Goal: Navigation & Orientation: Find specific page/section

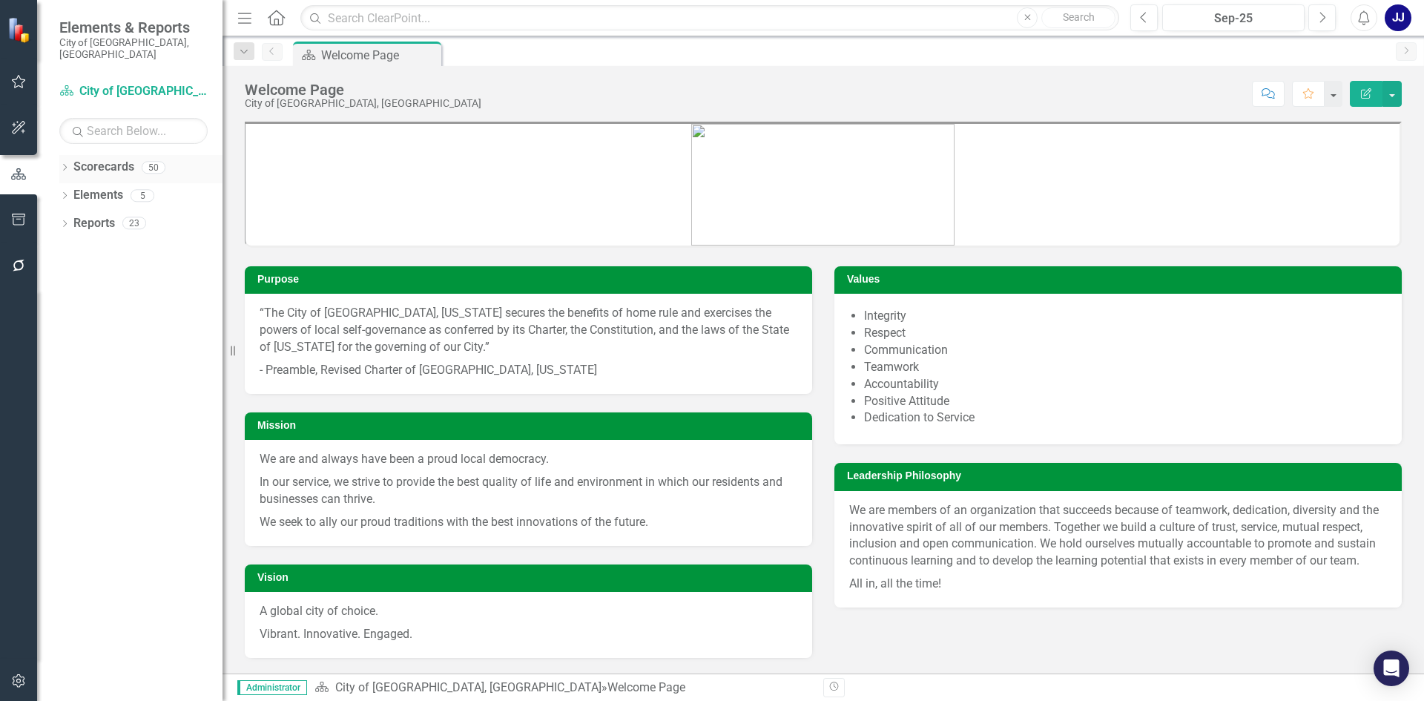
click at [60, 163] on div "Dropdown" at bounding box center [64, 169] width 10 height 13
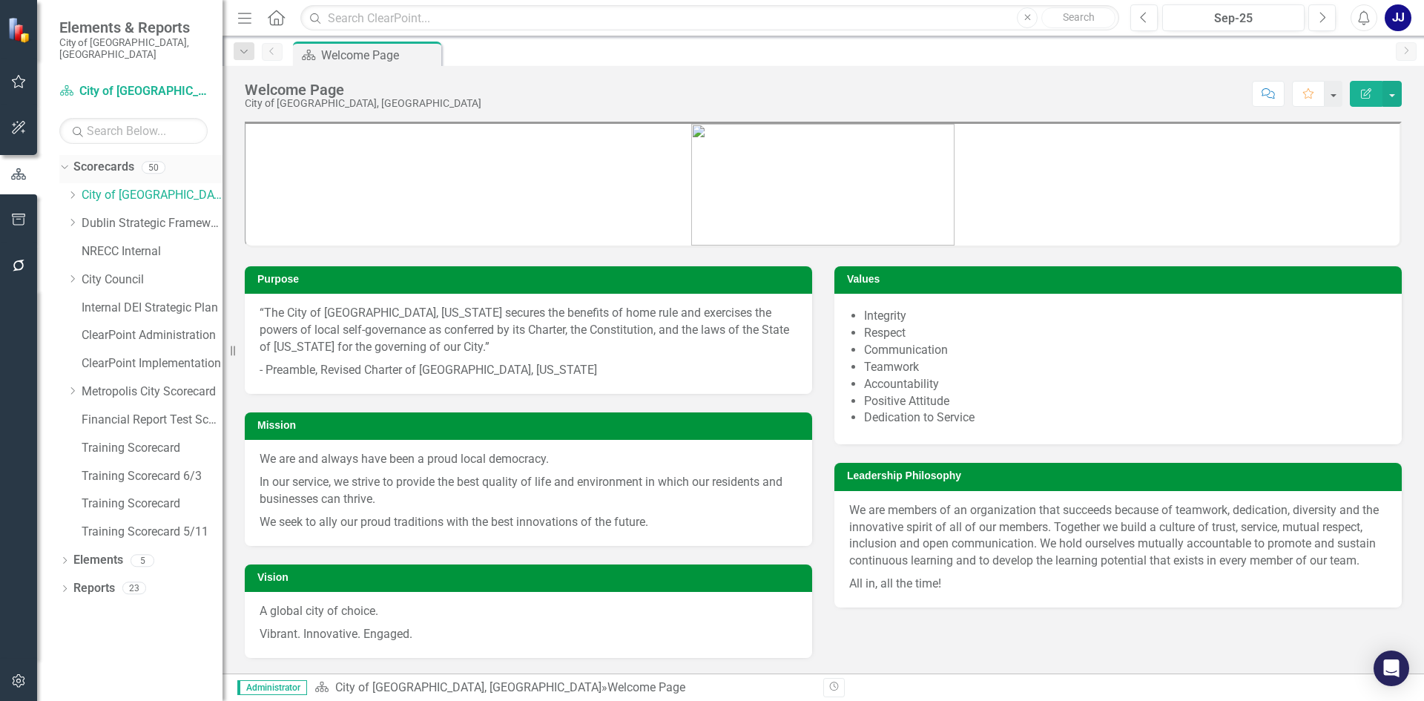
click at [76, 165] on div "Scorecards" at bounding box center [103, 167] width 61 height 24
click at [73, 189] on div "Dropdown" at bounding box center [72, 195] width 11 height 13
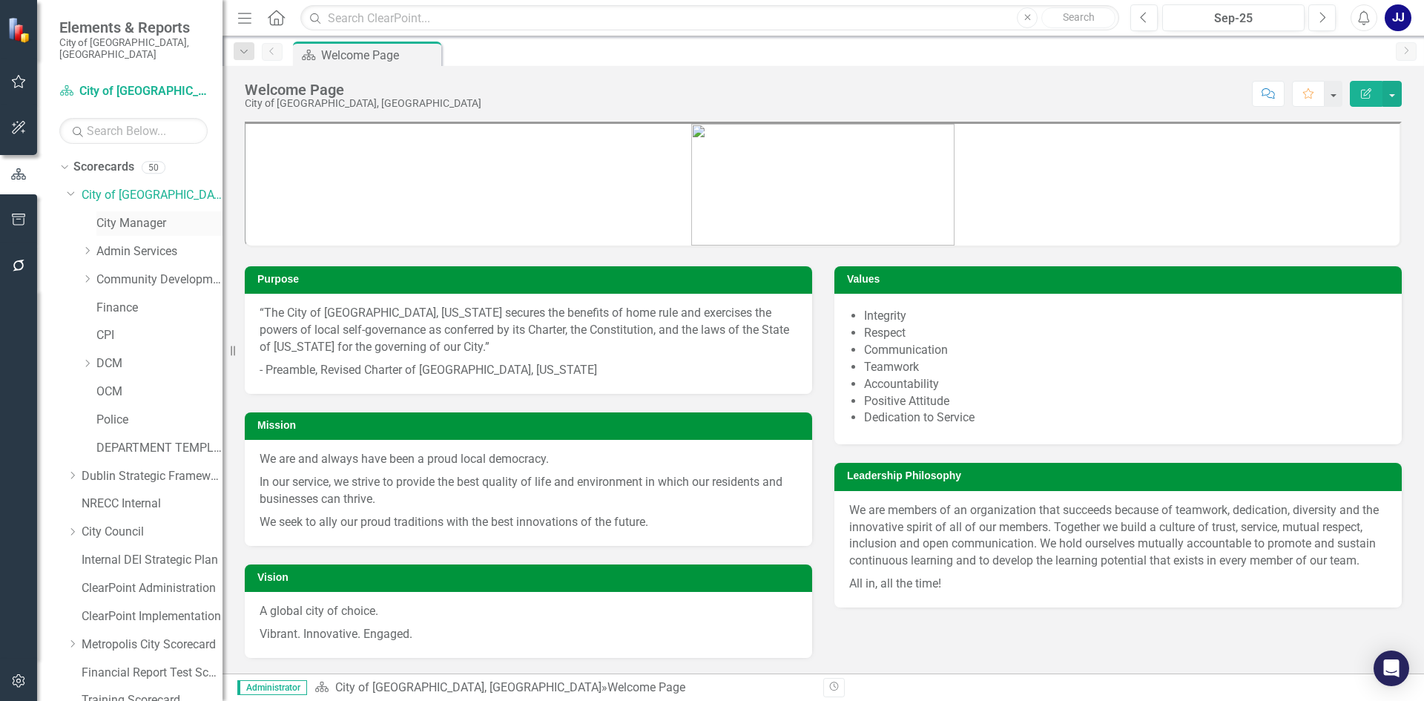
click at [101, 217] on link "City Manager" at bounding box center [159, 223] width 126 height 17
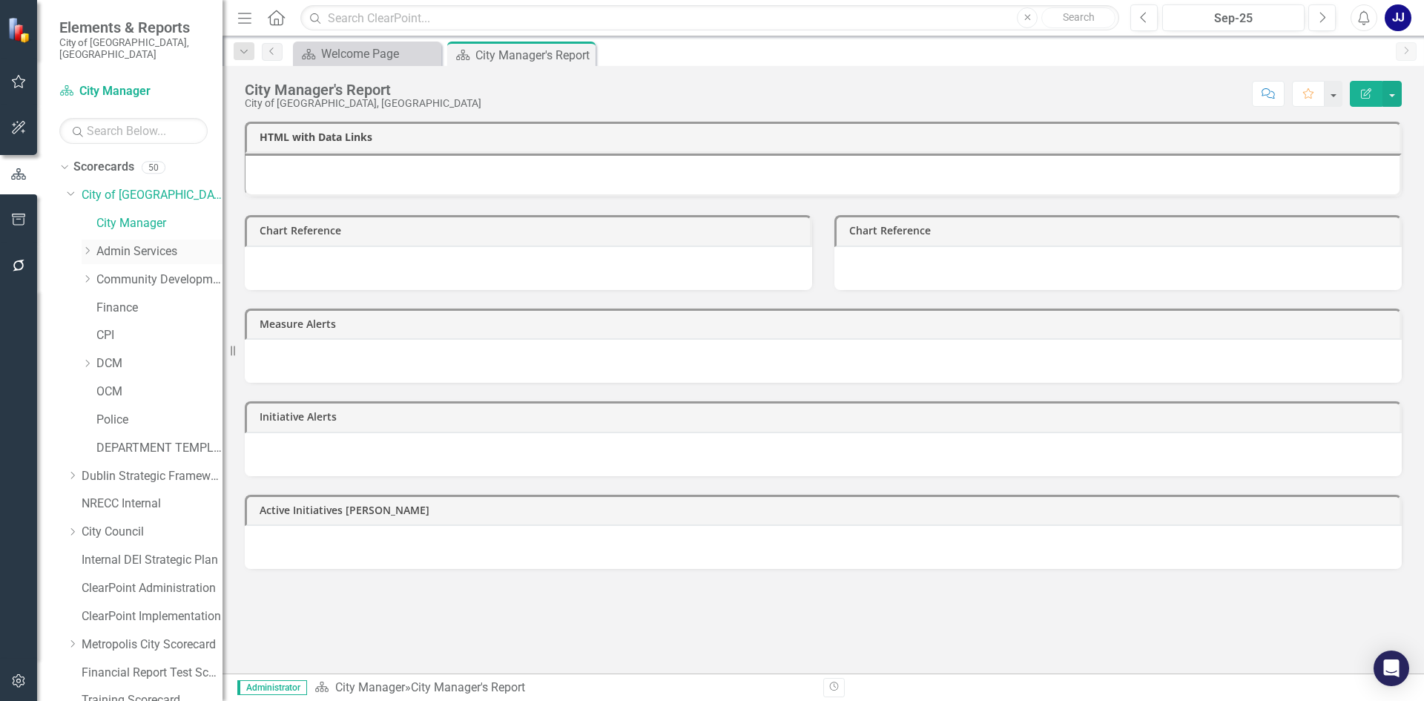
click at [92, 246] on icon "Dropdown" at bounding box center [87, 250] width 11 height 9
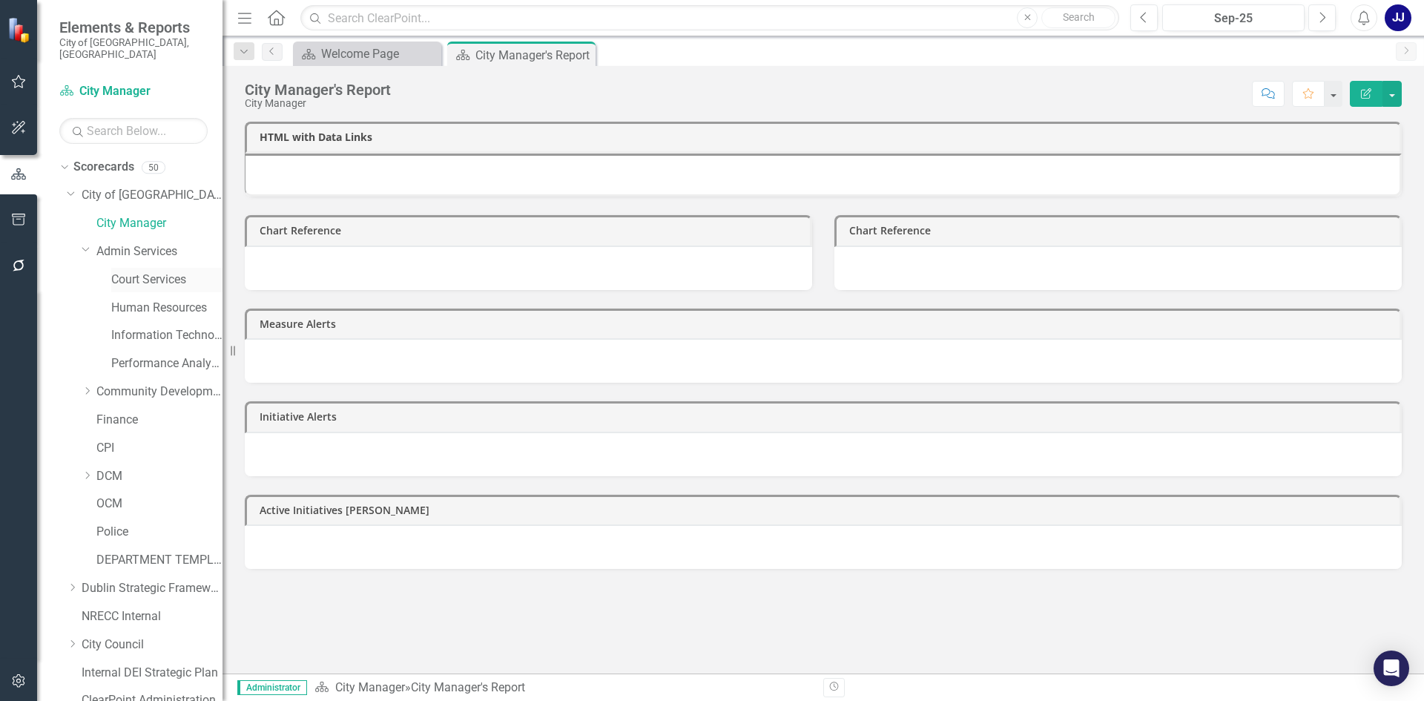
click at [128, 272] on link "Court Services" at bounding box center [166, 280] width 111 height 17
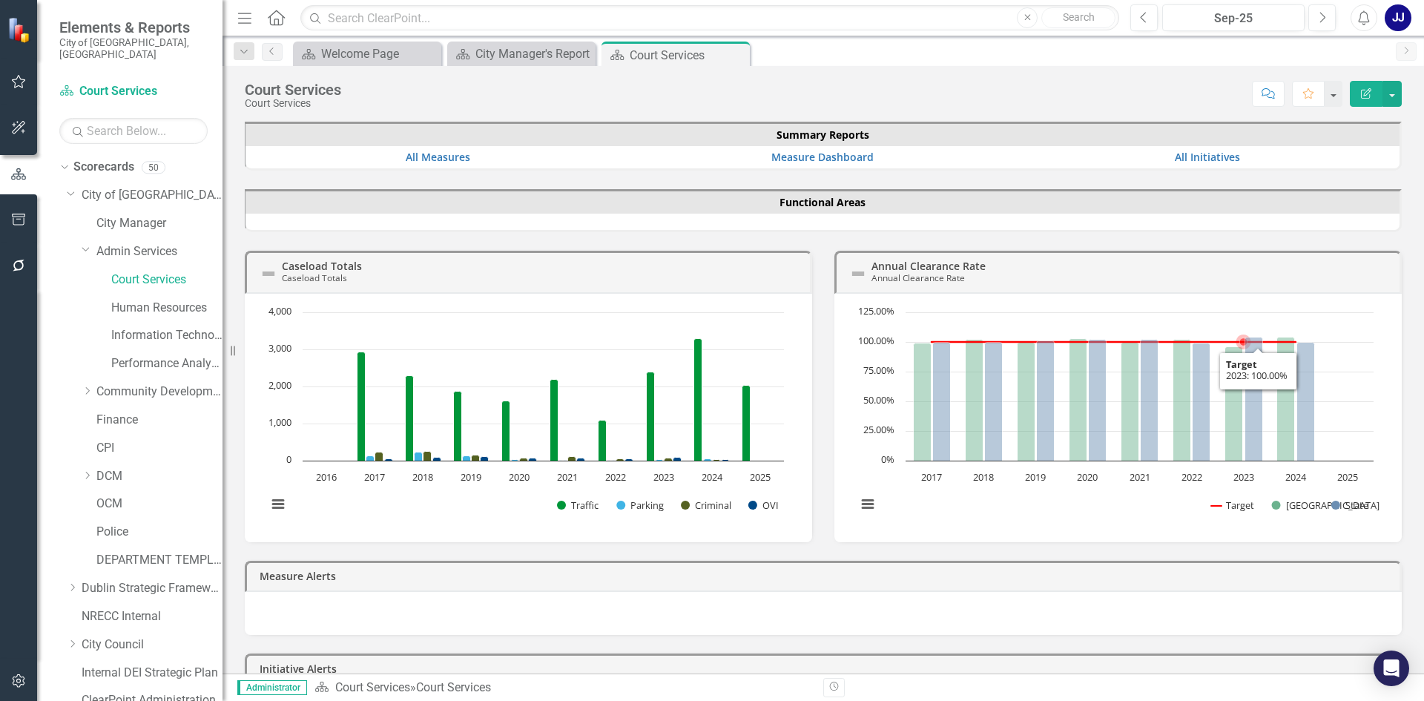
drag, startPoint x: 1239, startPoint y: 407, endPoint x: 1343, endPoint y: 400, distance: 104.1
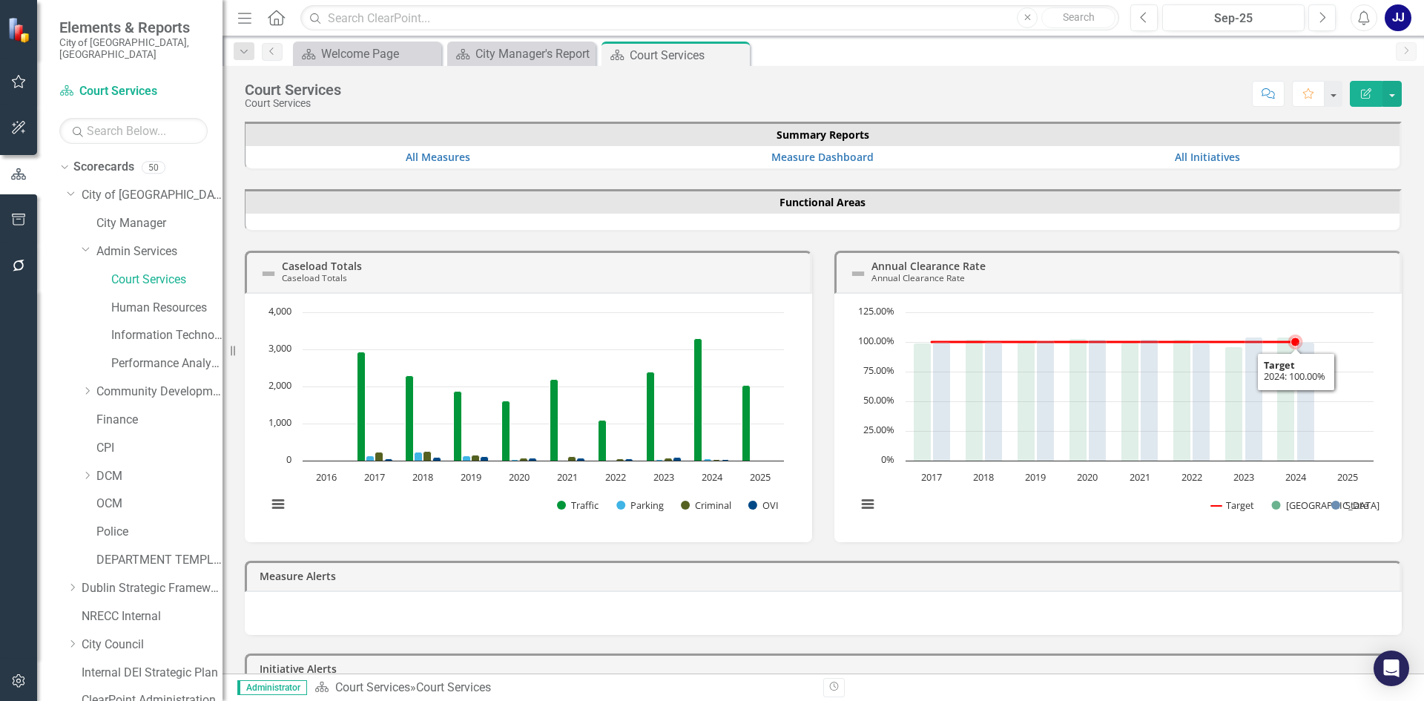
drag, startPoint x: 1343, startPoint y: 400, endPoint x: 766, endPoint y: 414, distance: 576.6
click at [766, 414] on rect "Interactive chart" at bounding box center [526, 416] width 532 height 223
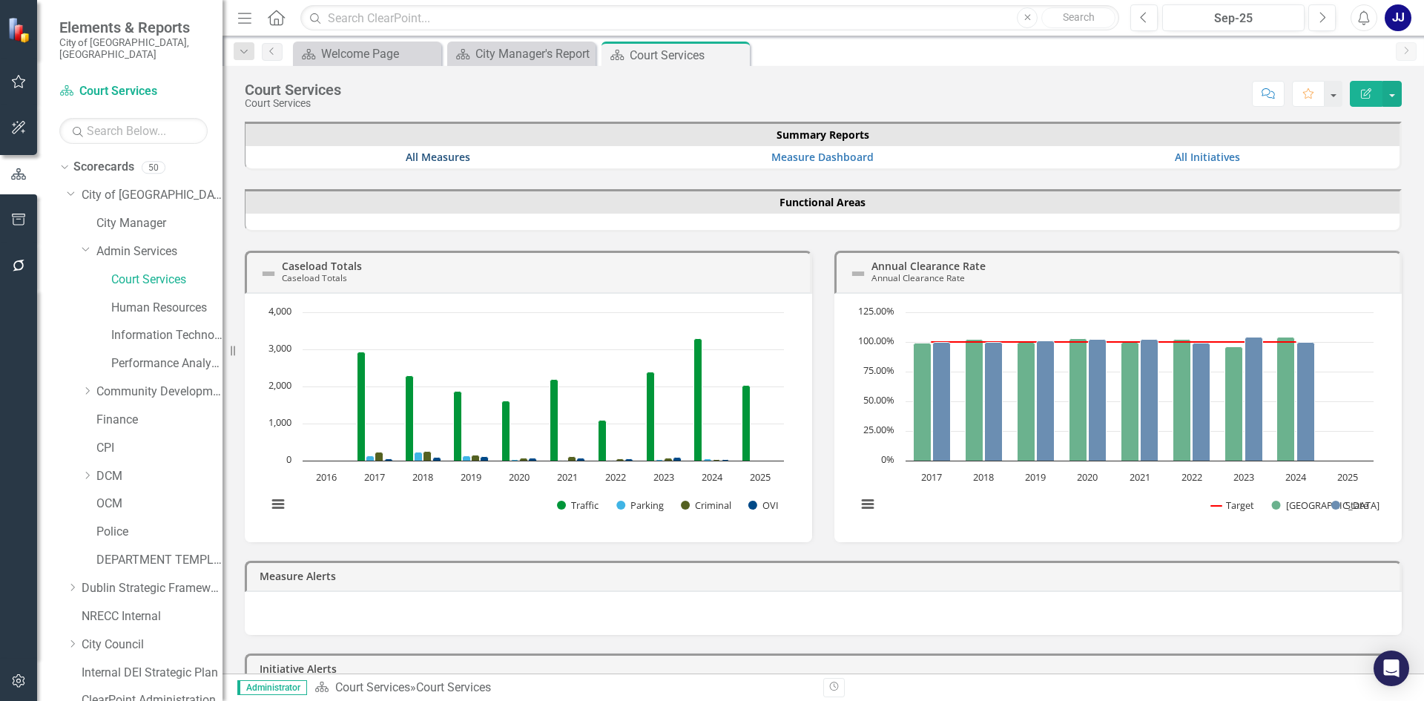
click at [463, 163] on link "All Measures" at bounding box center [438, 157] width 65 height 14
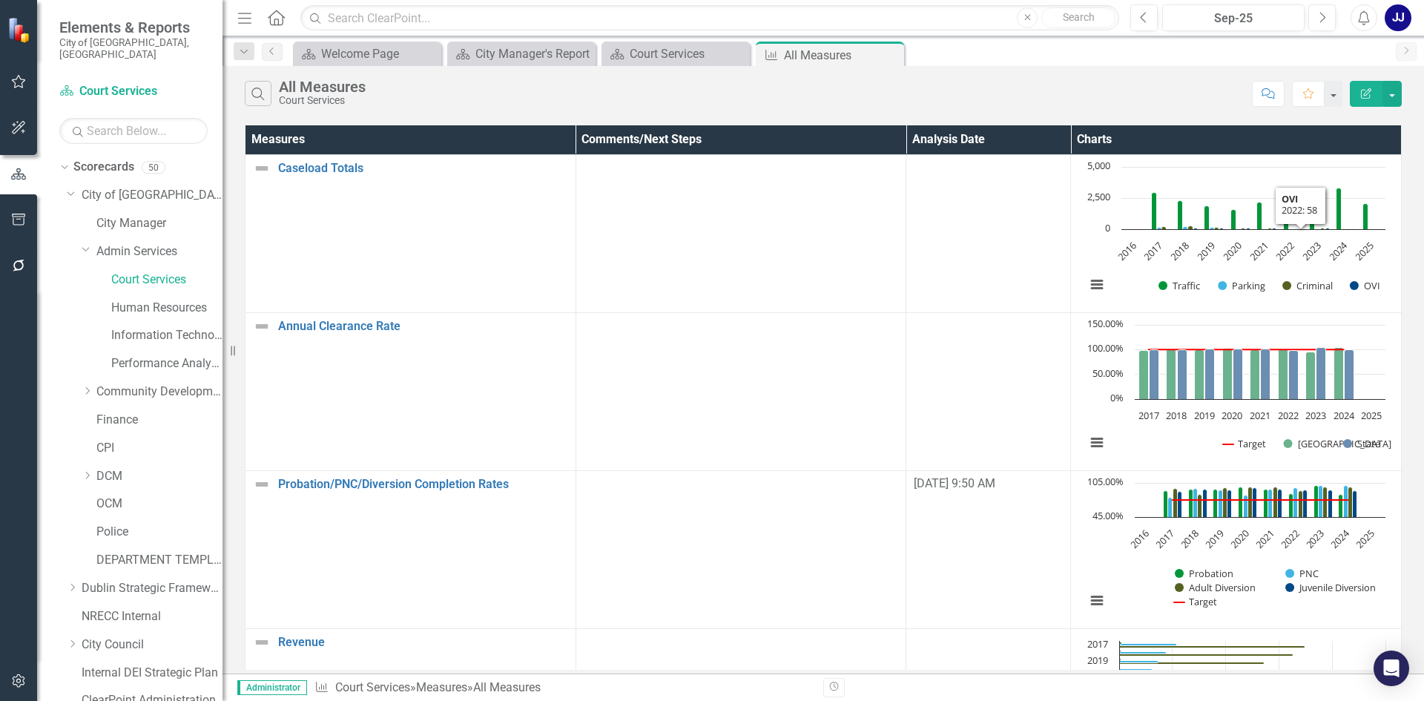
scroll to position [128, 0]
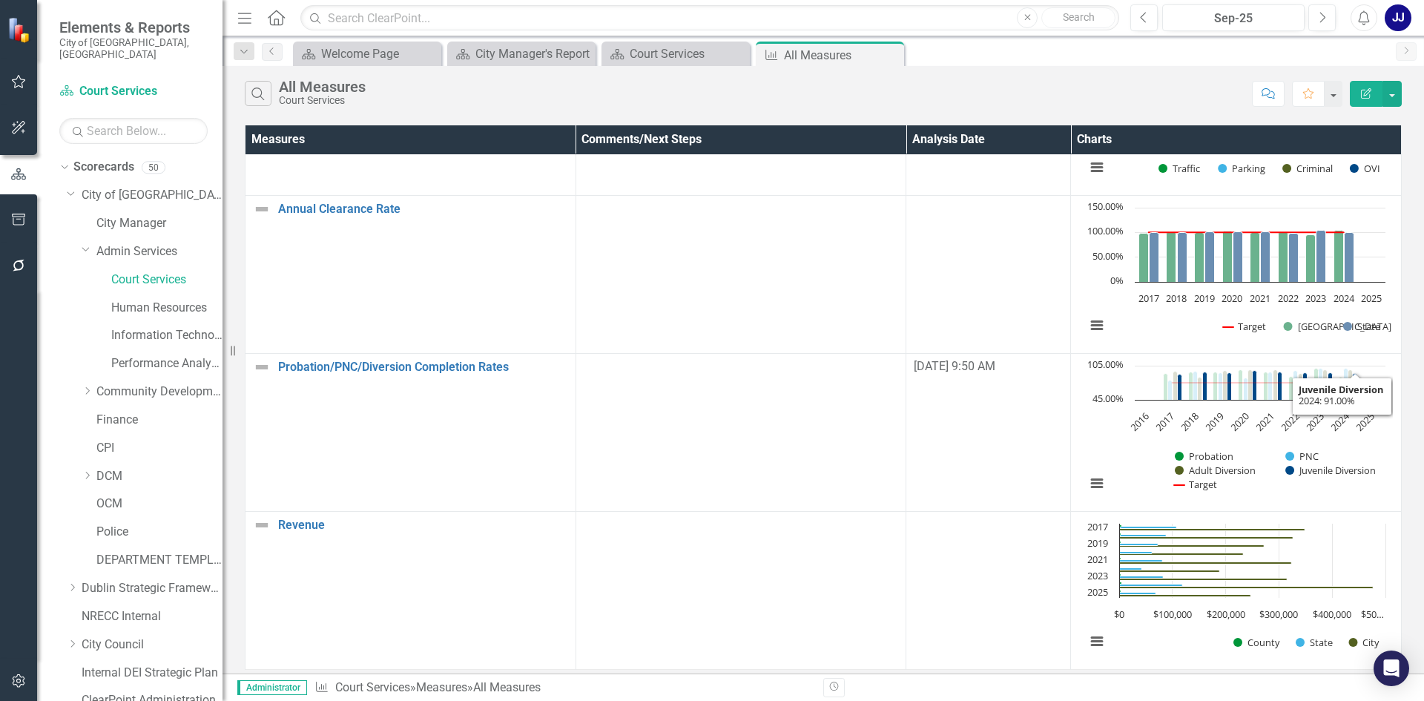
drag, startPoint x: 1354, startPoint y: 384, endPoint x: 1355, endPoint y: 365, distance: 18.6
click at [1362, 366] on rect "Interactive chart" at bounding box center [1236, 432] width 315 height 148
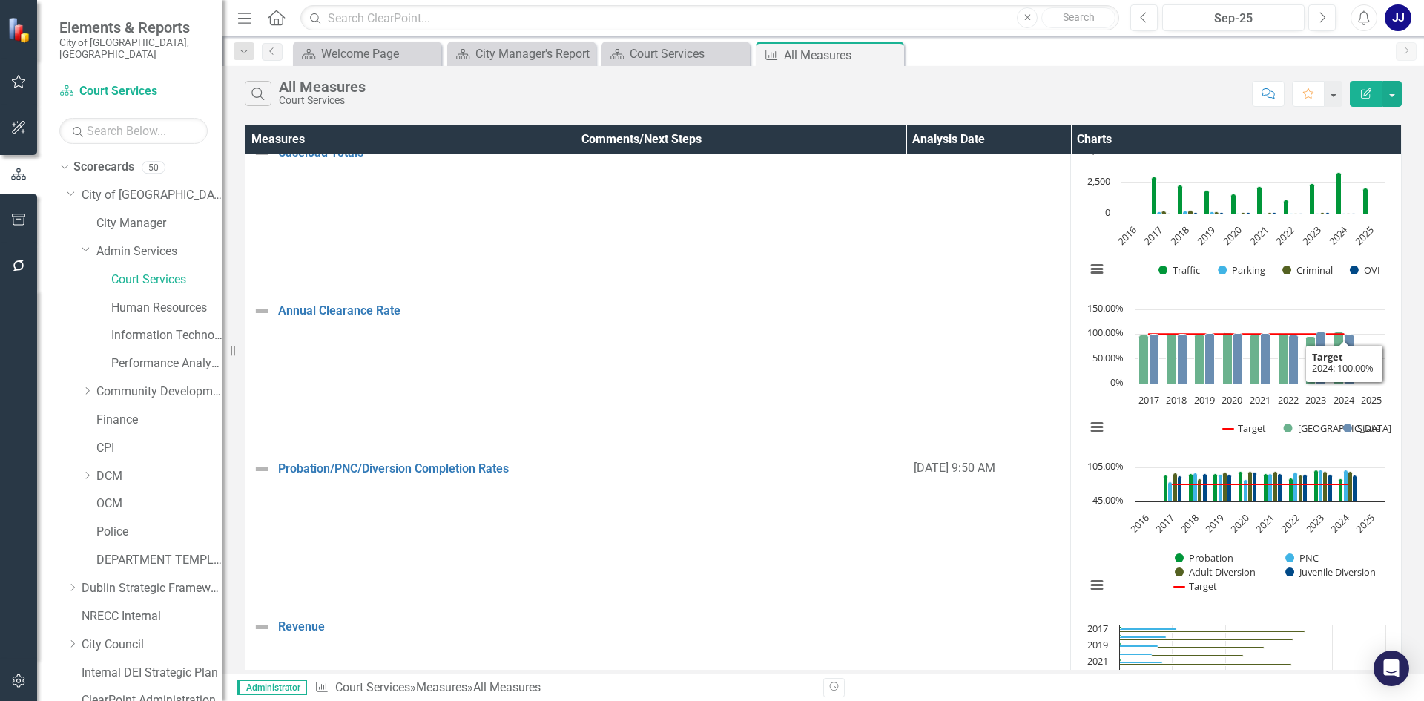
scroll to position [0, 0]
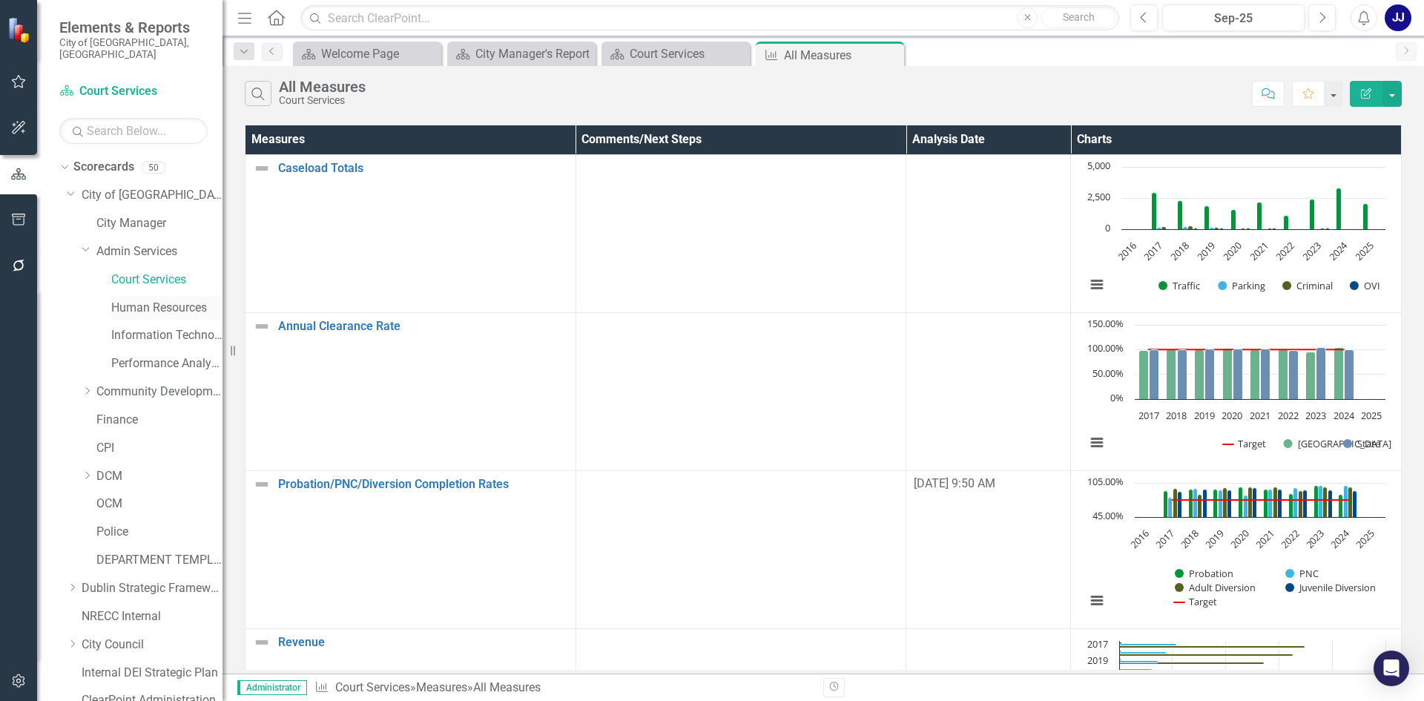
click at [171, 296] on div "Human Resources" at bounding box center [166, 308] width 111 height 24
click at [153, 300] on link "Human Resources" at bounding box center [166, 308] width 111 height 17
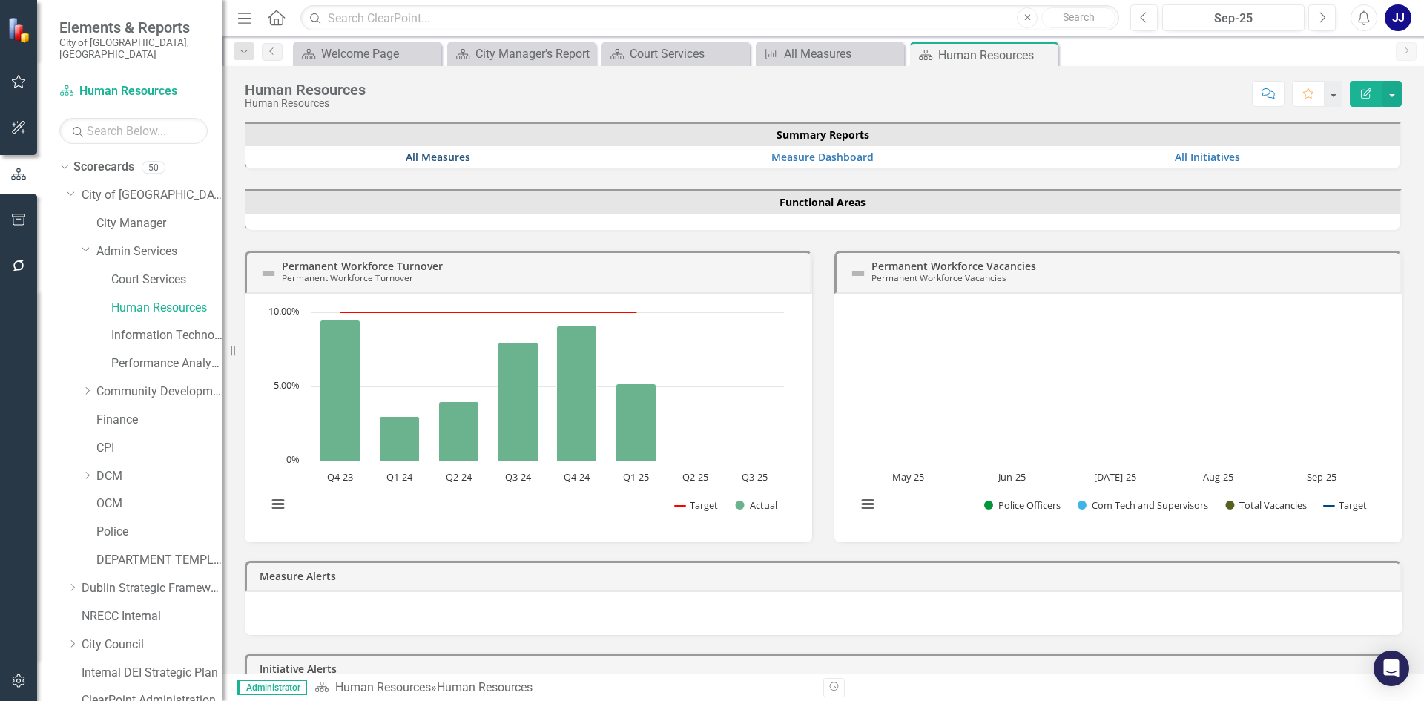
click at [436, 157] on link "All Measures" at bounding box center [438, 157] width 65 height 14
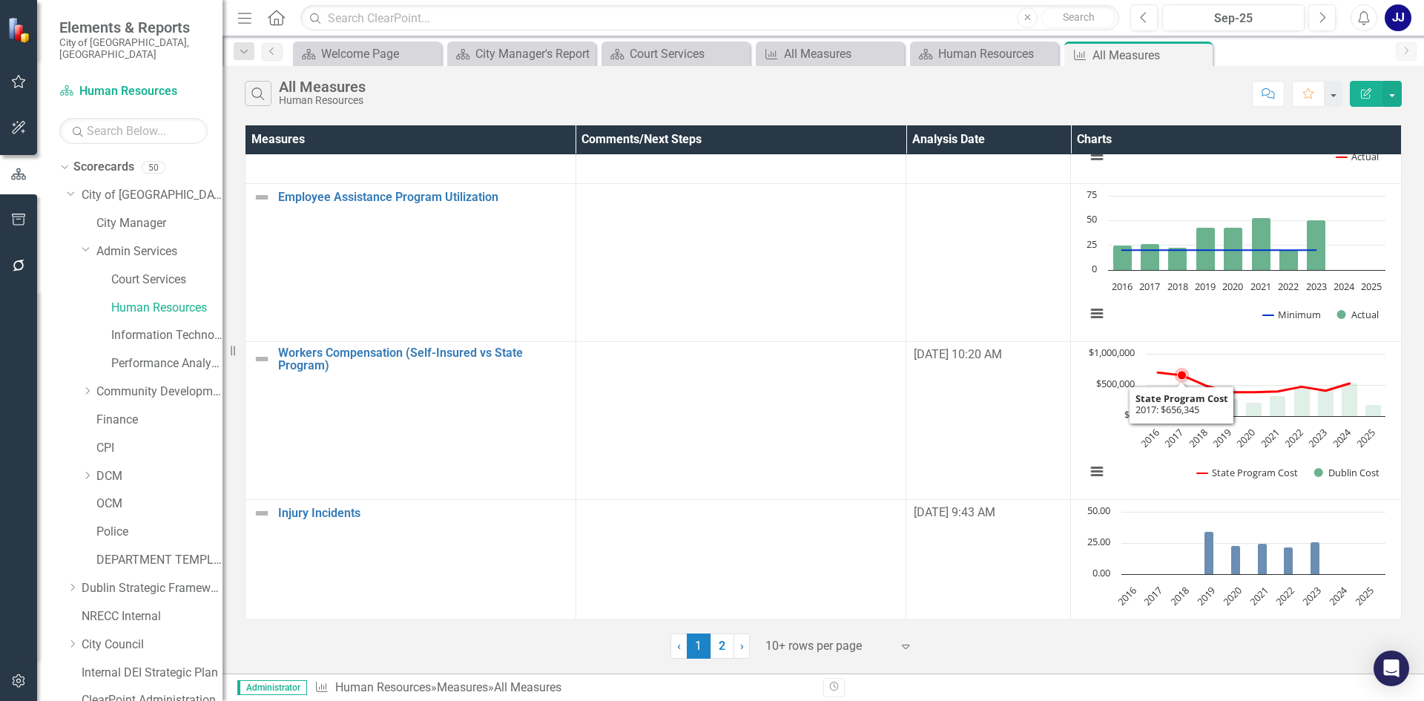
scroll to position [1053, 0]
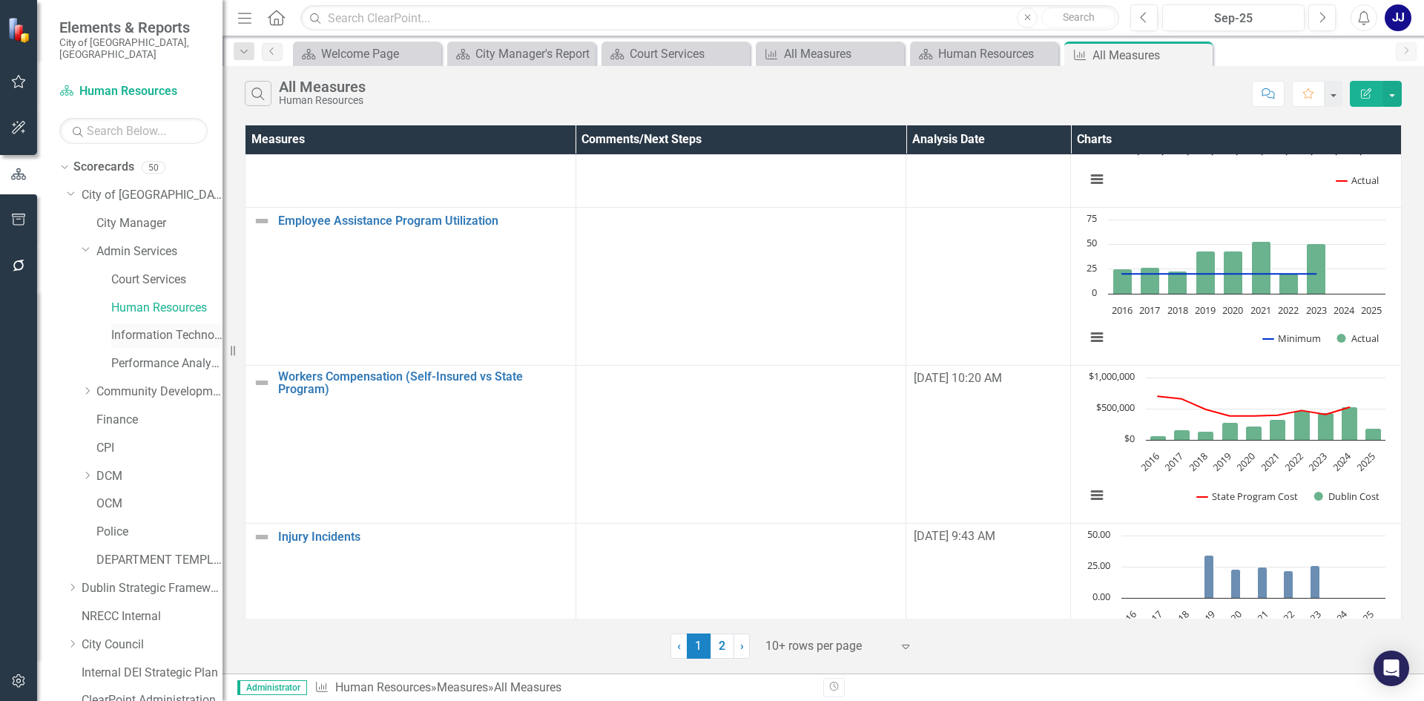
click at [174, 327] on link "Information Technology" at bounding box center [166, 335] width 111 height 17
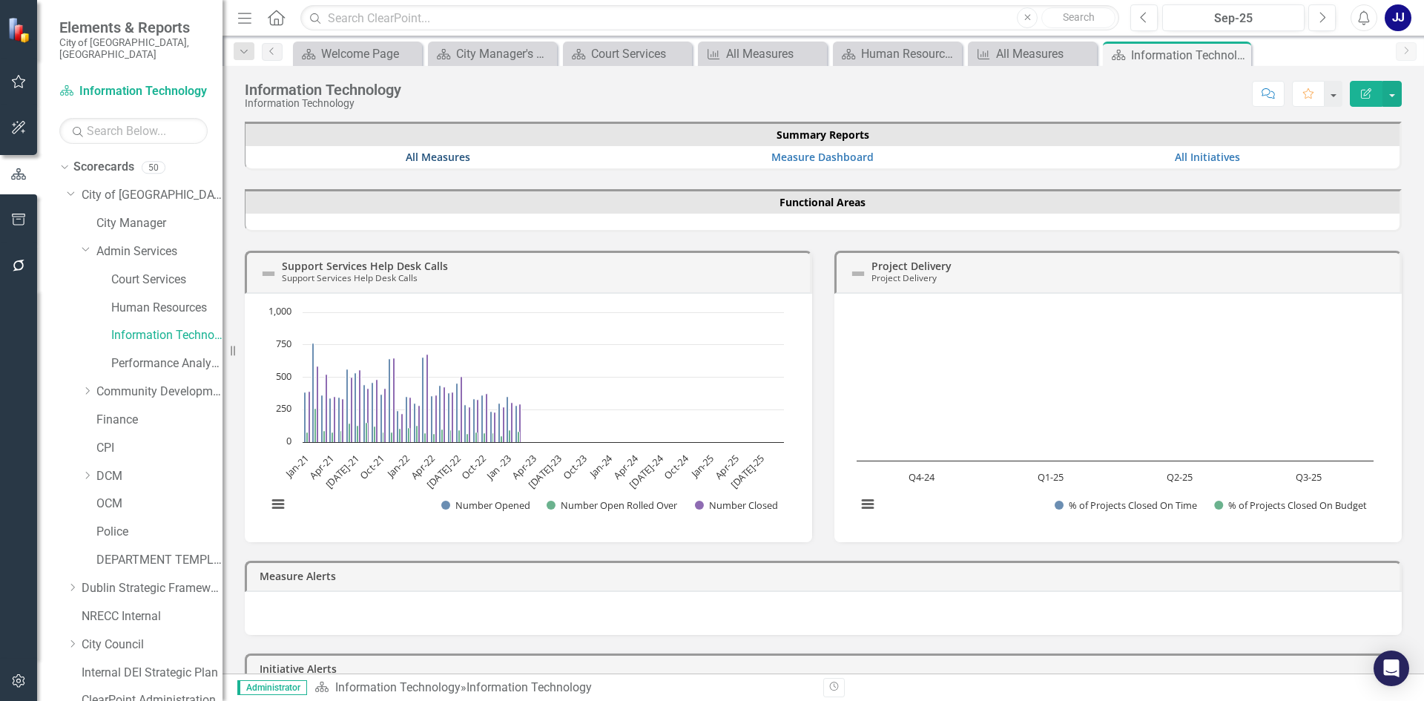
click at [441, 151] on link "All Measures" at bounding box center [438, 157] width 65 height 14
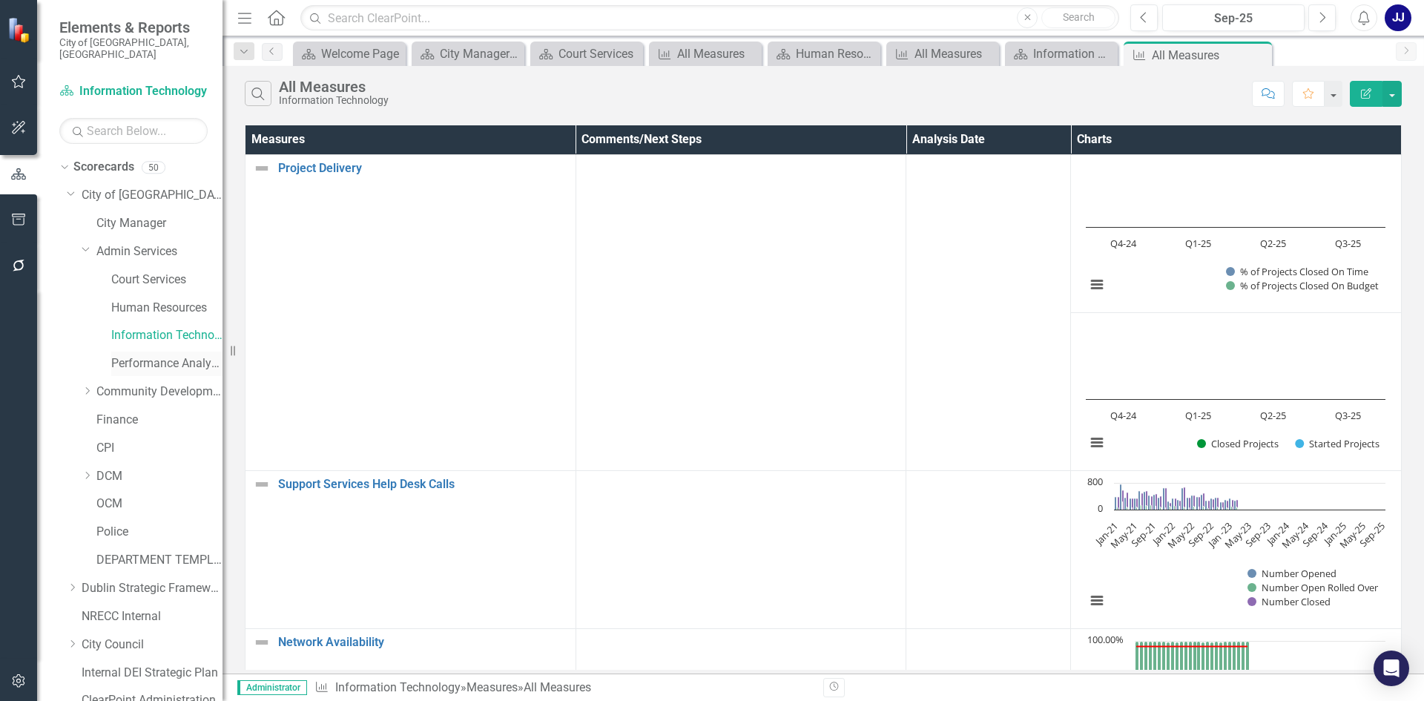
click at [179, 352] on div "Performance Analytics" at bounding box center [166, 364] width 111 height 24
click at [145, 352] on div "Performance Analytics" at bounding box center [166, 364] width 111 height 24
click at [510, 53] on icon "Close" at bounding box center [511, 54] width 15 height 12
click at [510, 53] on div "Court Services" at bounding box center [504, 54] width 97 height 19
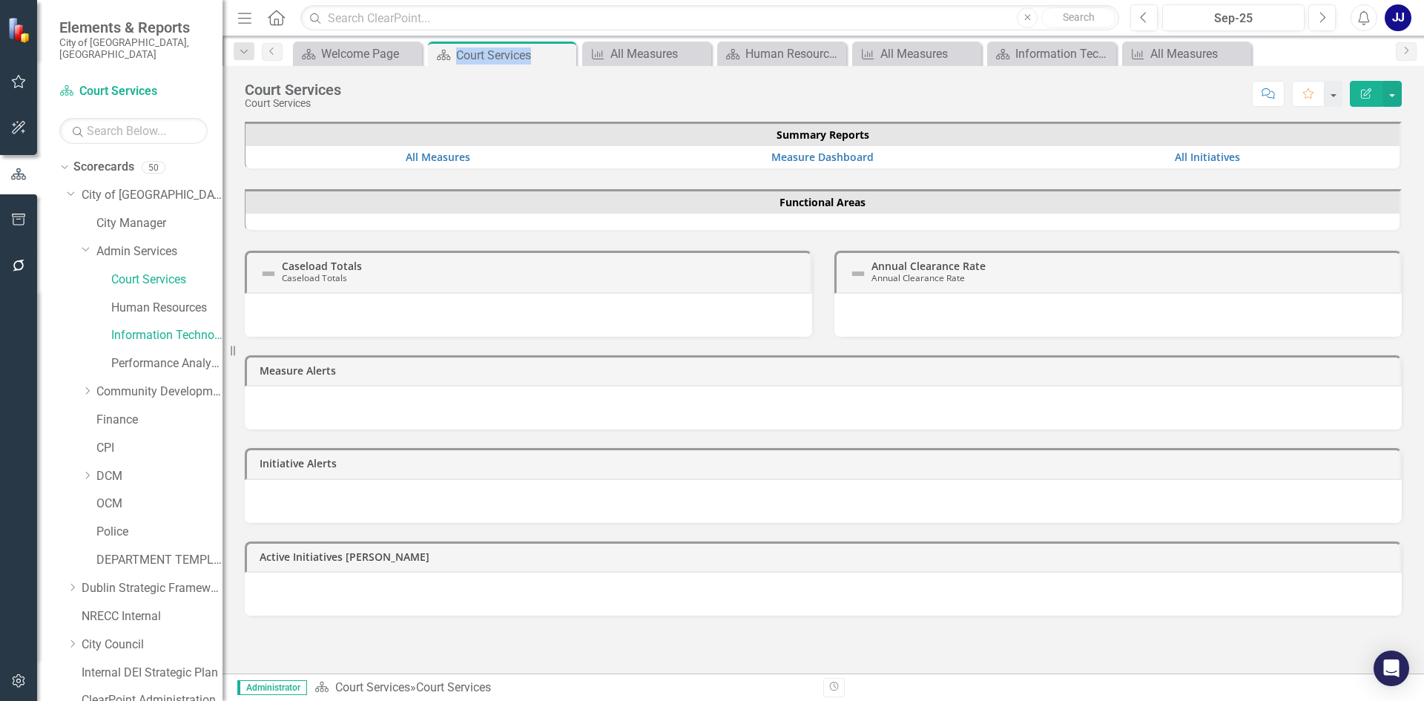
click at [510, 53] on div "Court Services" at bounding box center [514, 55] width 116 height 19
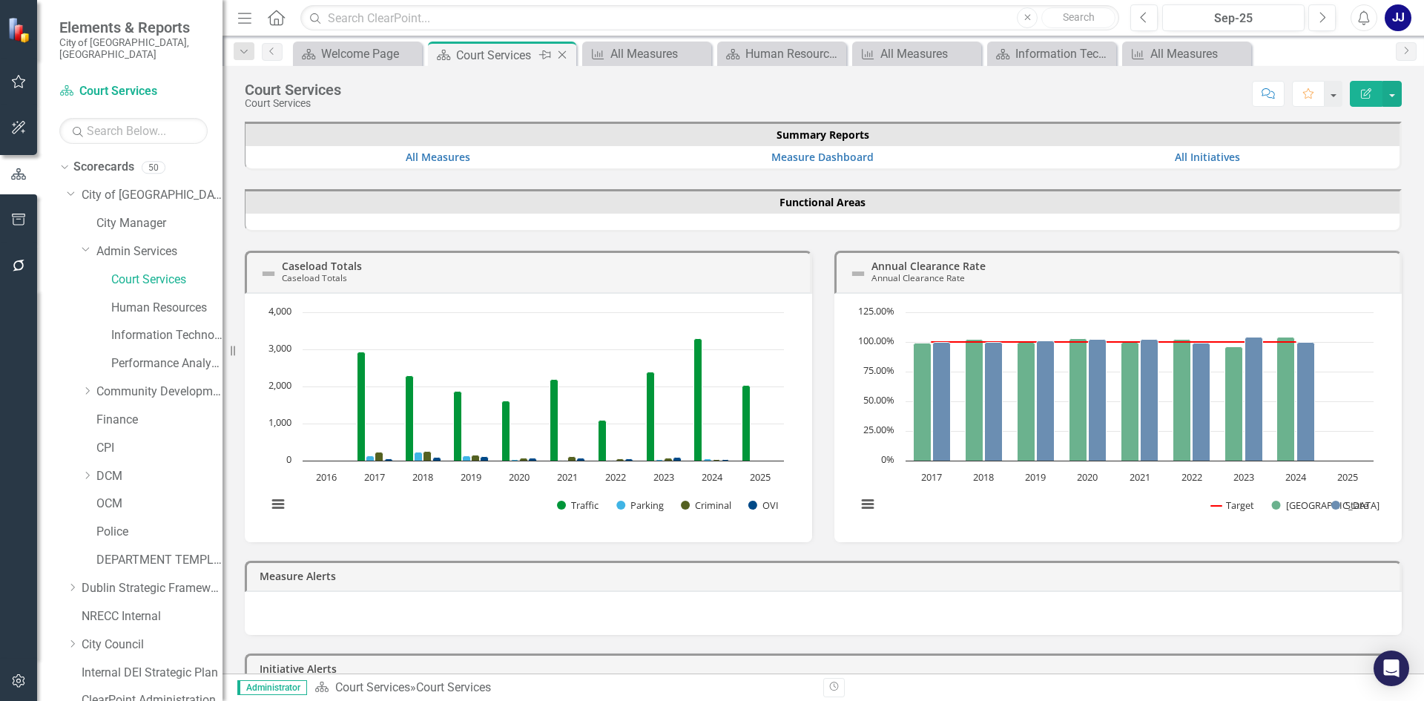
click at [562, 53] on icon "Close" at bounding box center [562, 55] width 15 height 12
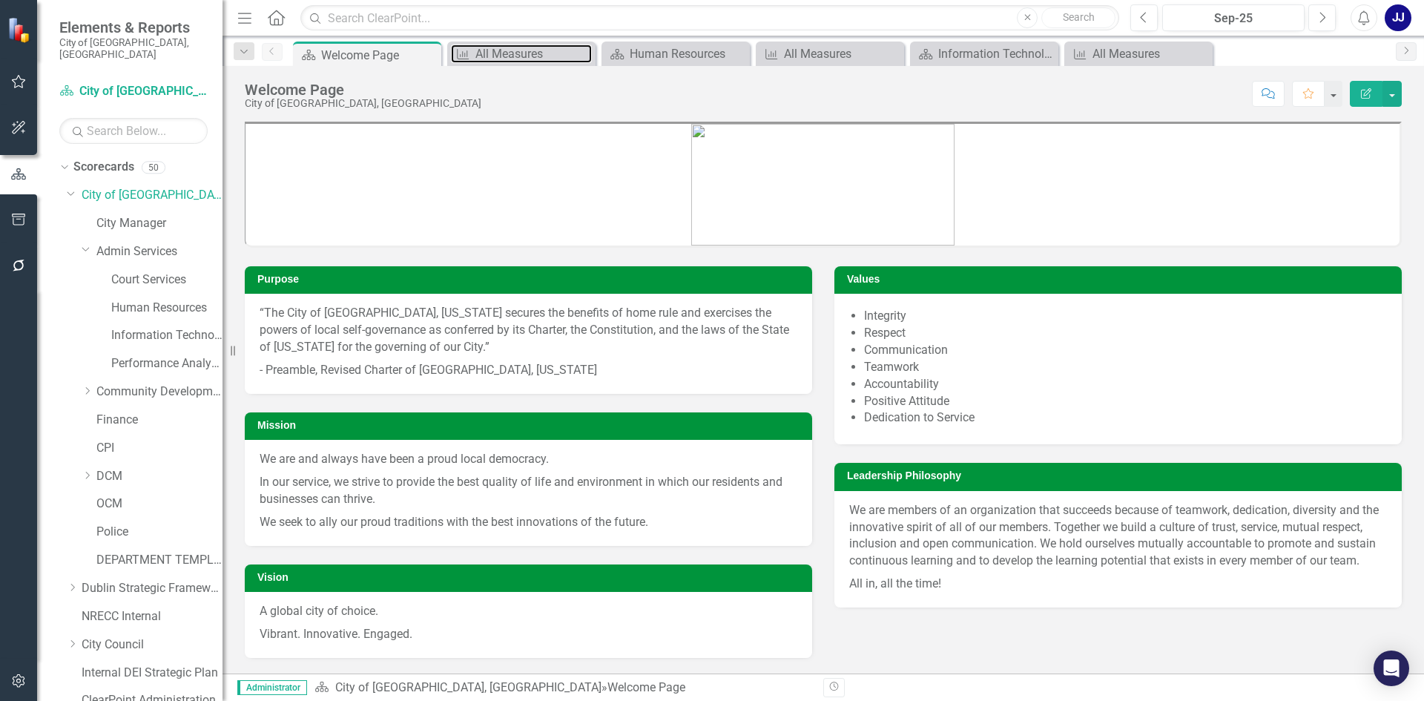
click at [562, 53] on div "All Measures" at bounding box center [534, 54] width 116 height 19
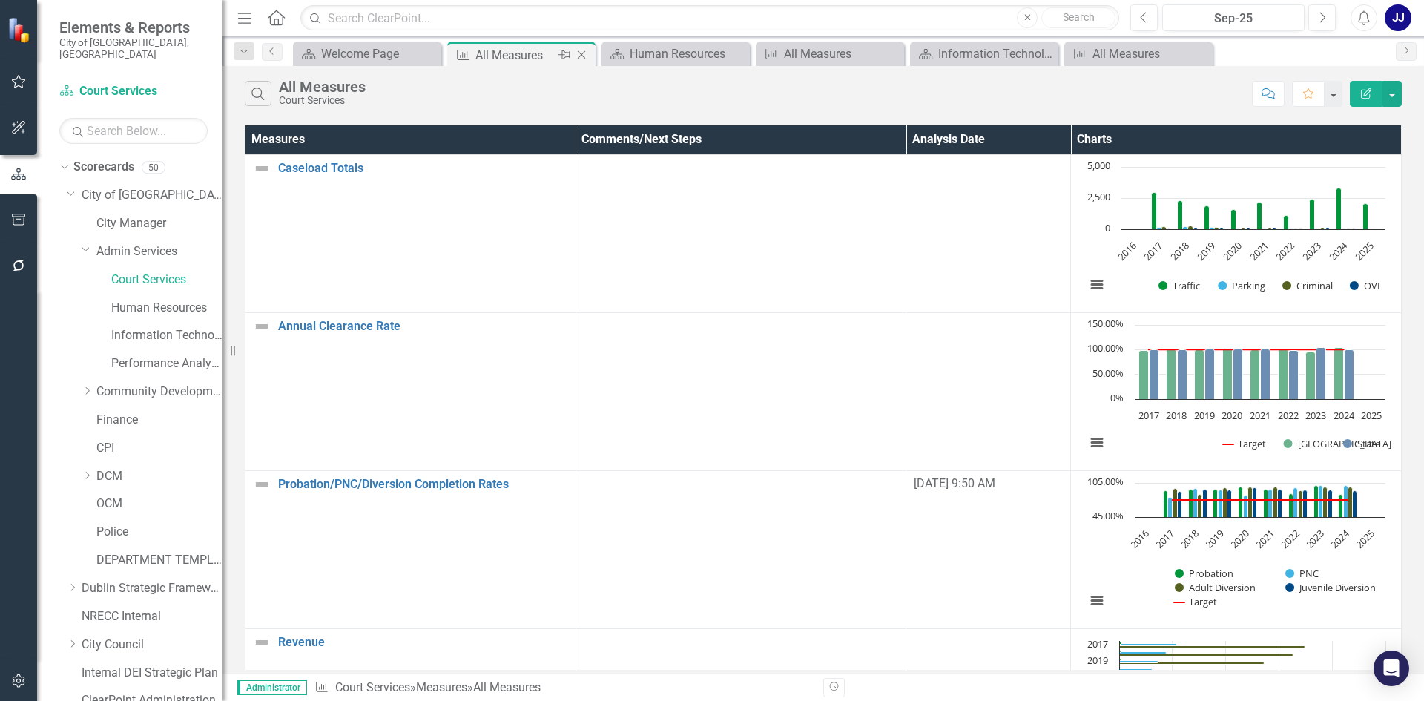
click at [576, 51] on icon "Close" at bounding box center [581, 55] width 15 height 12
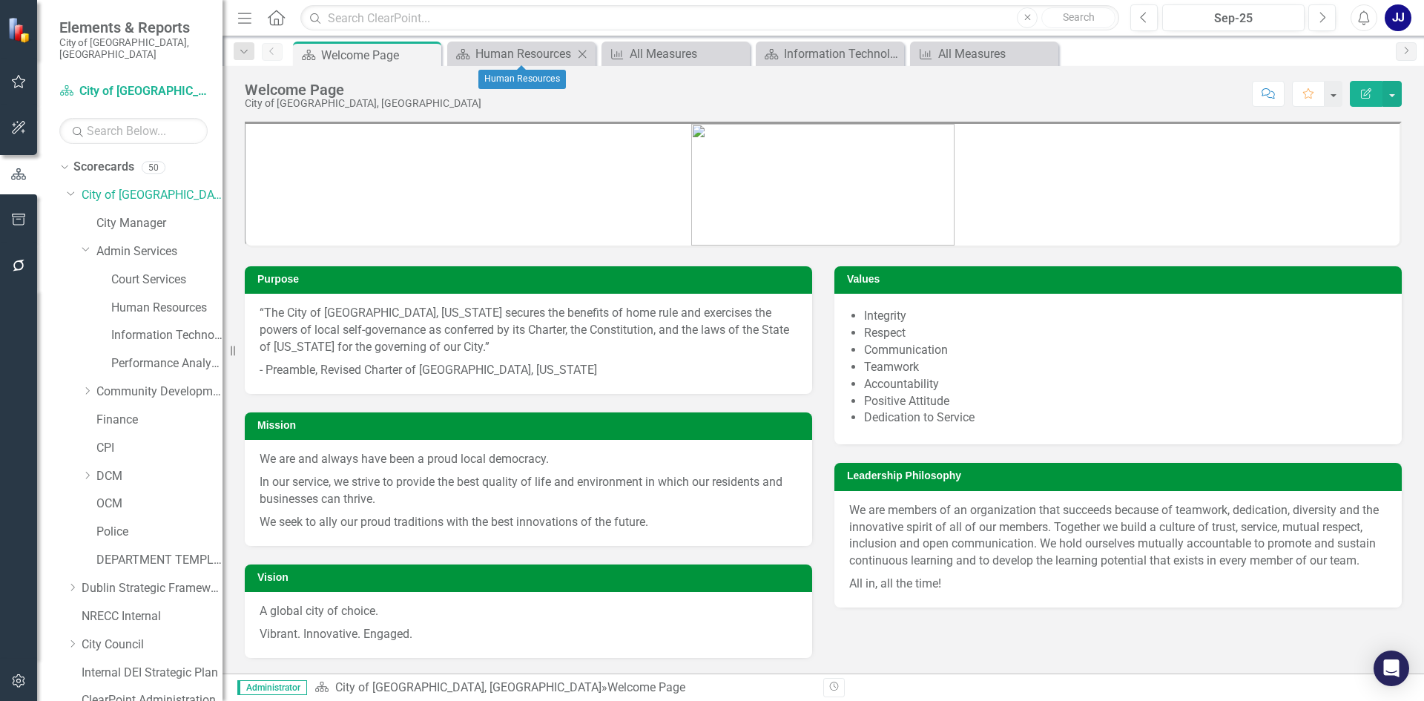
click at [581, 51] on icon "Close" at bounding box center [582, 54] width 15 height 12
click at [578, 53] on icon "Close" at bounding box center [582, 54] width 15 height 12
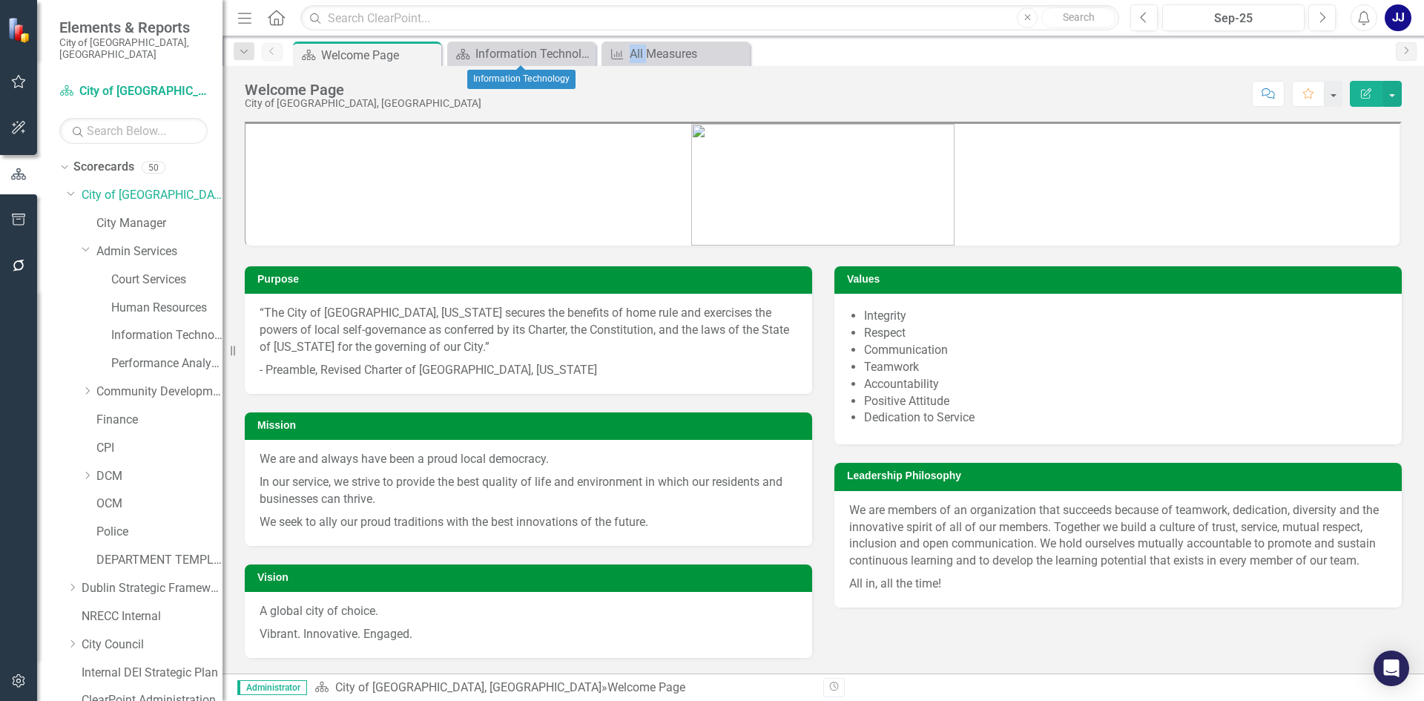
click at [0, 0] on icon "Close" at bounding box center [0, 0] width 0 height 0
click at [582, 48] on icon "Close" at bounding box center [582, 54] width 15 height 12
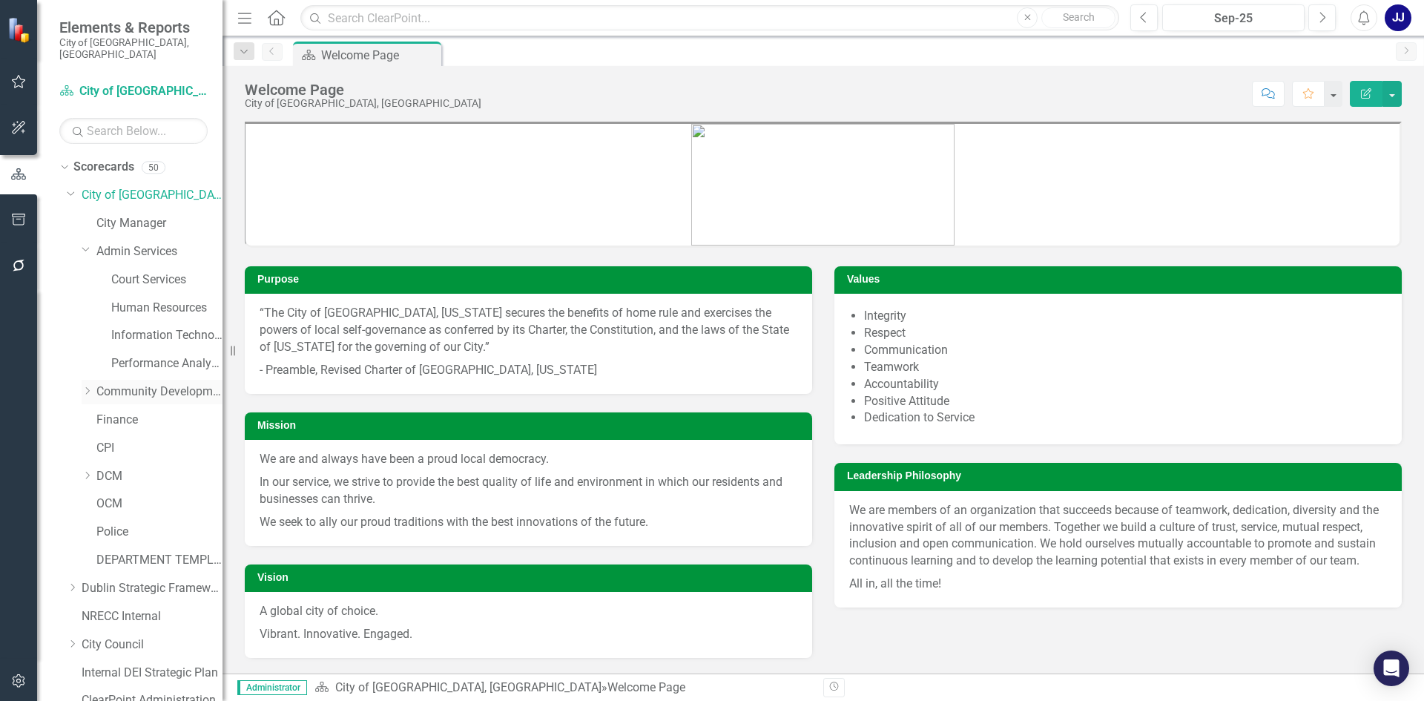
click at [103, 385] on link "Community Development" at bounding box center [159, 392] width 126 height 17
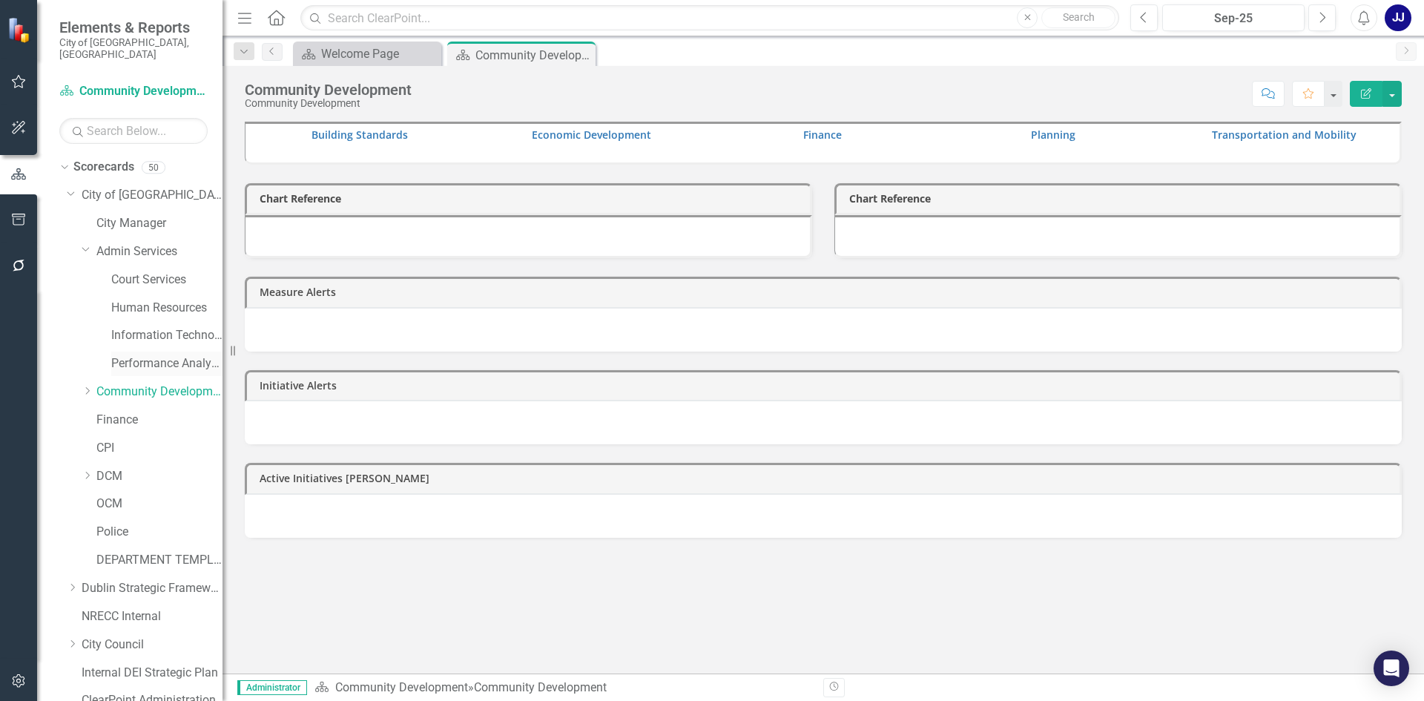
click at [111, 355] on link "Performance Analytics" at bounding box center [166, 363] width 111 height 17
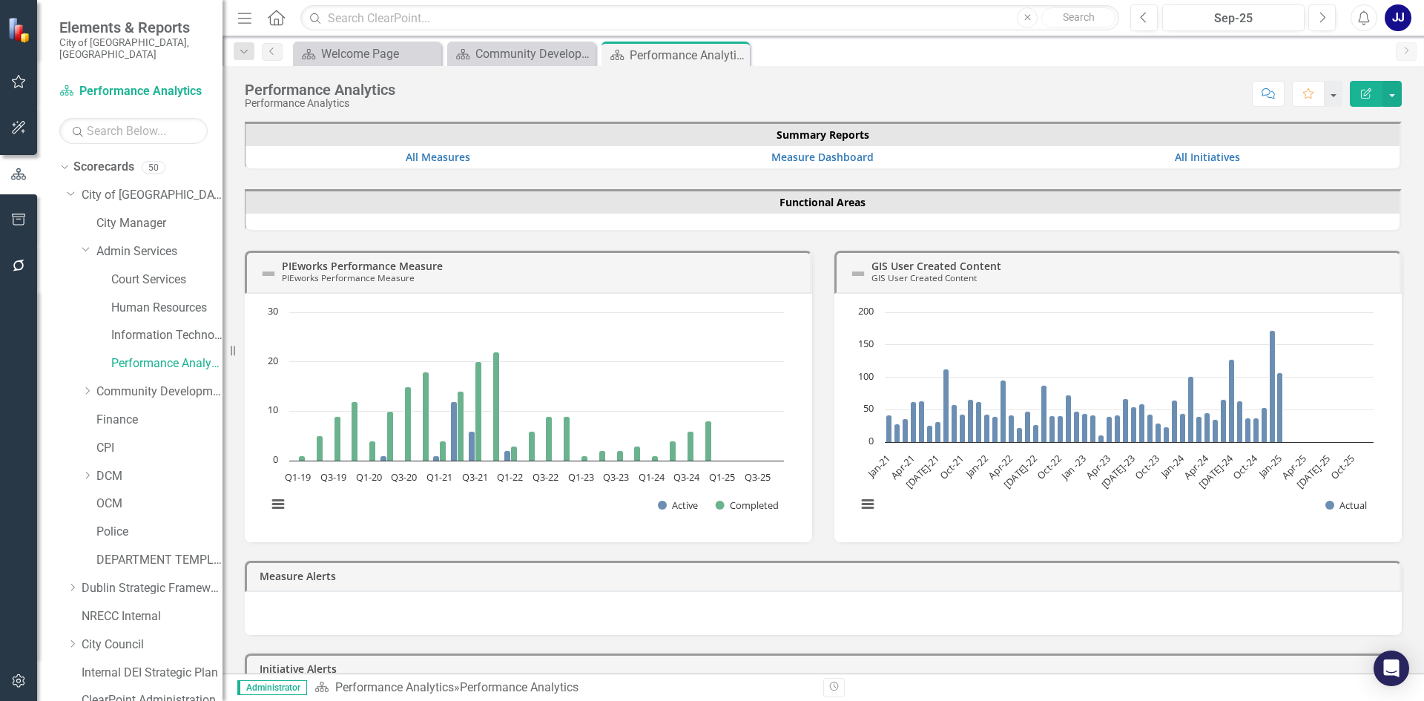
drag, startPoint x: 93, startPoint y: 381, endPoint x: 745, endPoint y: 245, distance: 666.0
click at [745, 245] on div "PIEworks Performance Measure PIEworks Performance Measure Loading... Chart Bar …" at bounding box center [529, 387] width 590 height 310
click at [100, 384] on link "Community Development" at bounding box center [159, 392] width 126 height 17
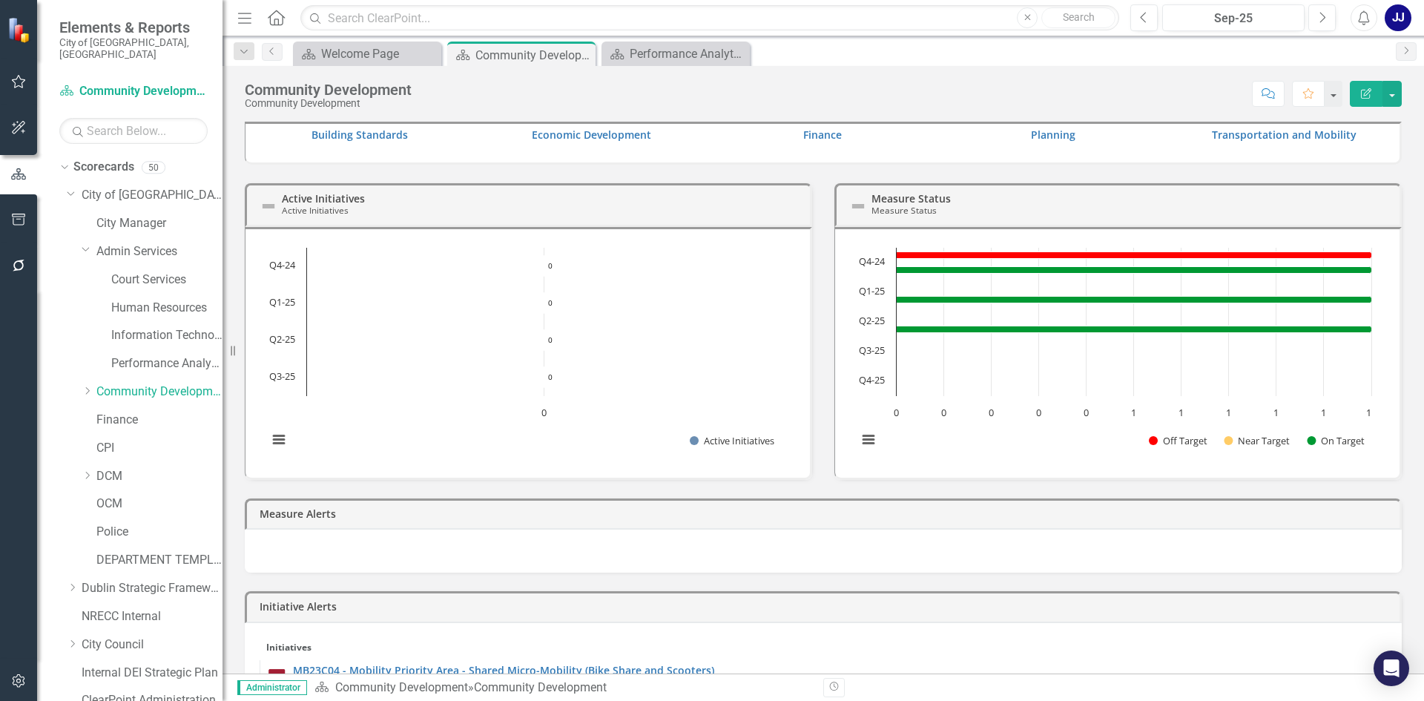
drag, startPoint x: 93, startPoint y: 373, endPoint x: 76, endPoint y: 375, distance: 17.2
click at [76, 380] on div "Dropdown Community Development" at bounding box center [145, 394] width 156 height 28
click at [96, 386] on div "Dropdown" at bounding box center [89, 392] width 15 height 13
click at [142, 412] on link "Building Standards" at bounding box center [166, 420] width 111 height 17
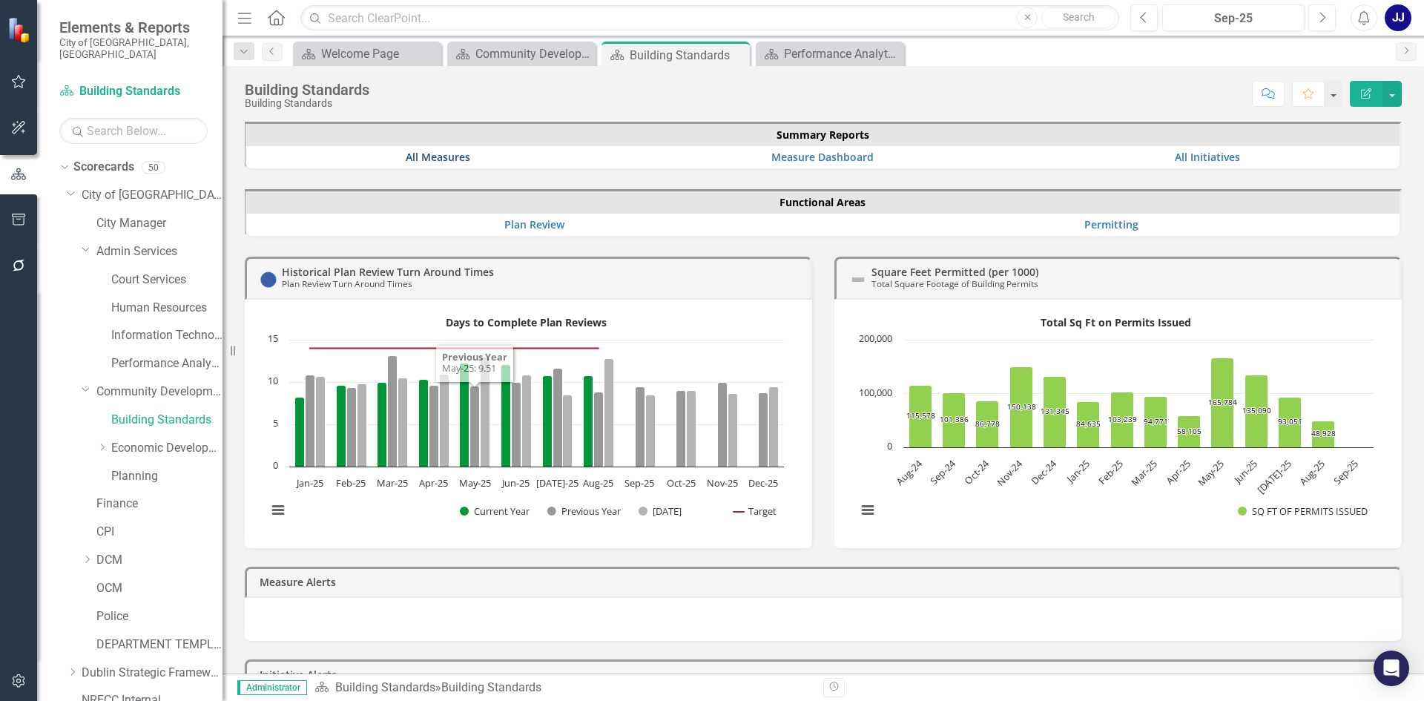
click at [419, 163] on link "All Measures" at bounding box center [438, 157] width 65 height 14
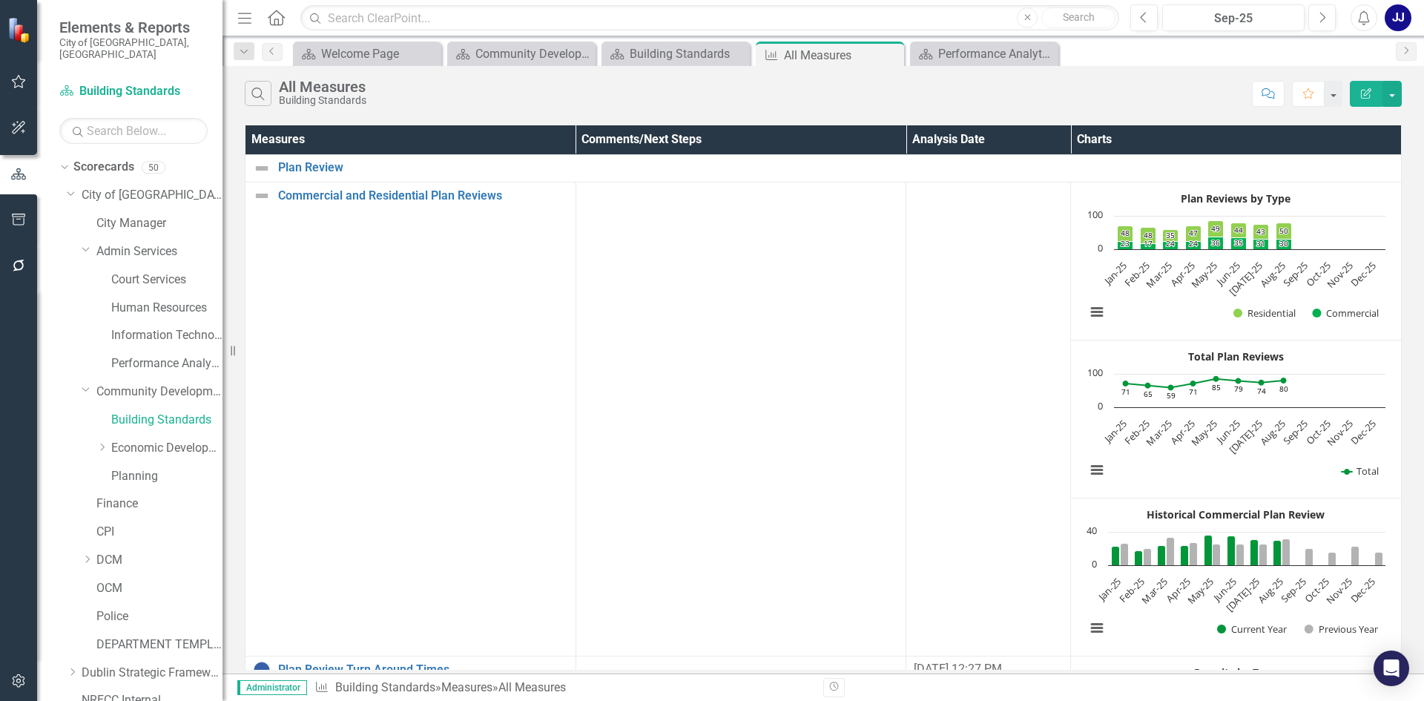
drag, startPoint x: 1397, startPoint y: 301, endPoint x: 1410, endPoint y: 195, distance: 106.9
click at [1410, 195] on div "Measures Comments/Next Steps Analysis Date Charts Plan Review Link Map View Lin…" at bounding box center [824, 398] width 1202 height 552
click at [113, 440] on link "Economic Development" at bounding box center [166, 448] width 111 height 17
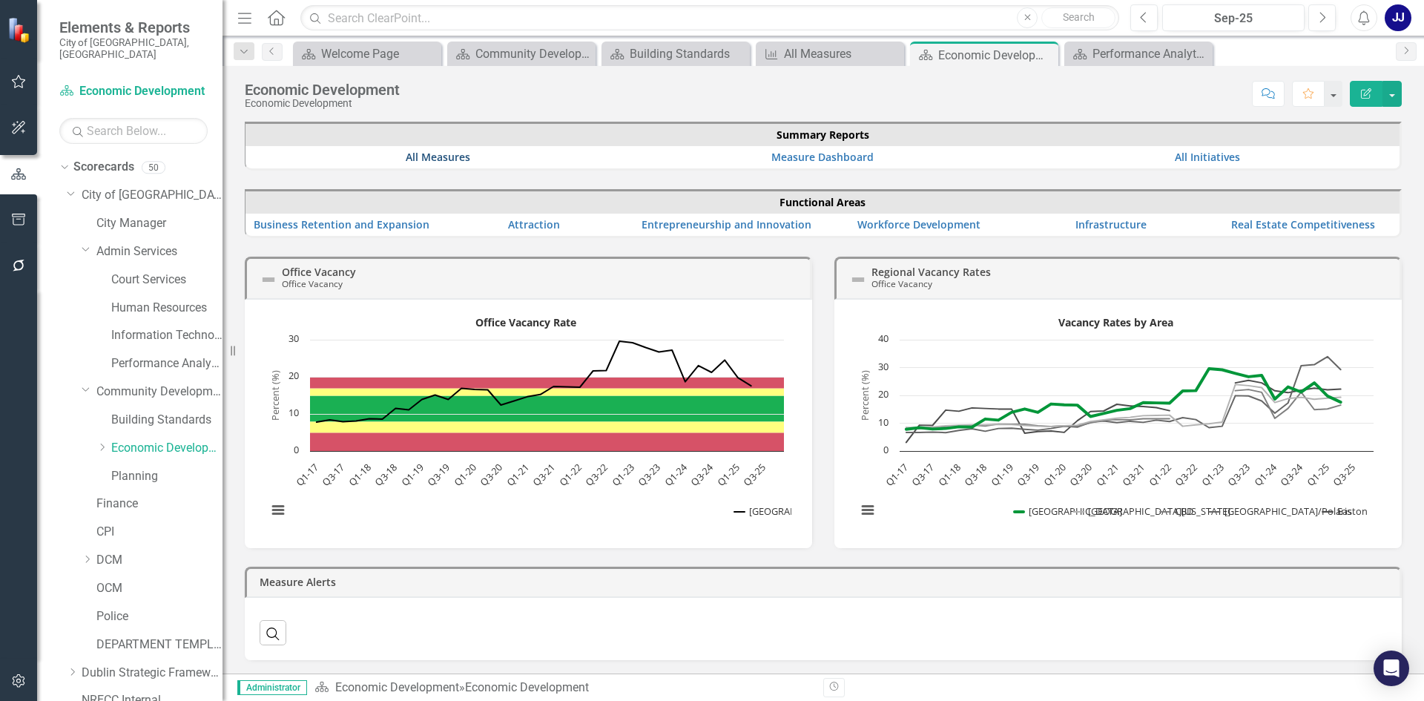
click at [426, 154] on link "All Measures" at bounding box center [438, 157] width 65 height 14
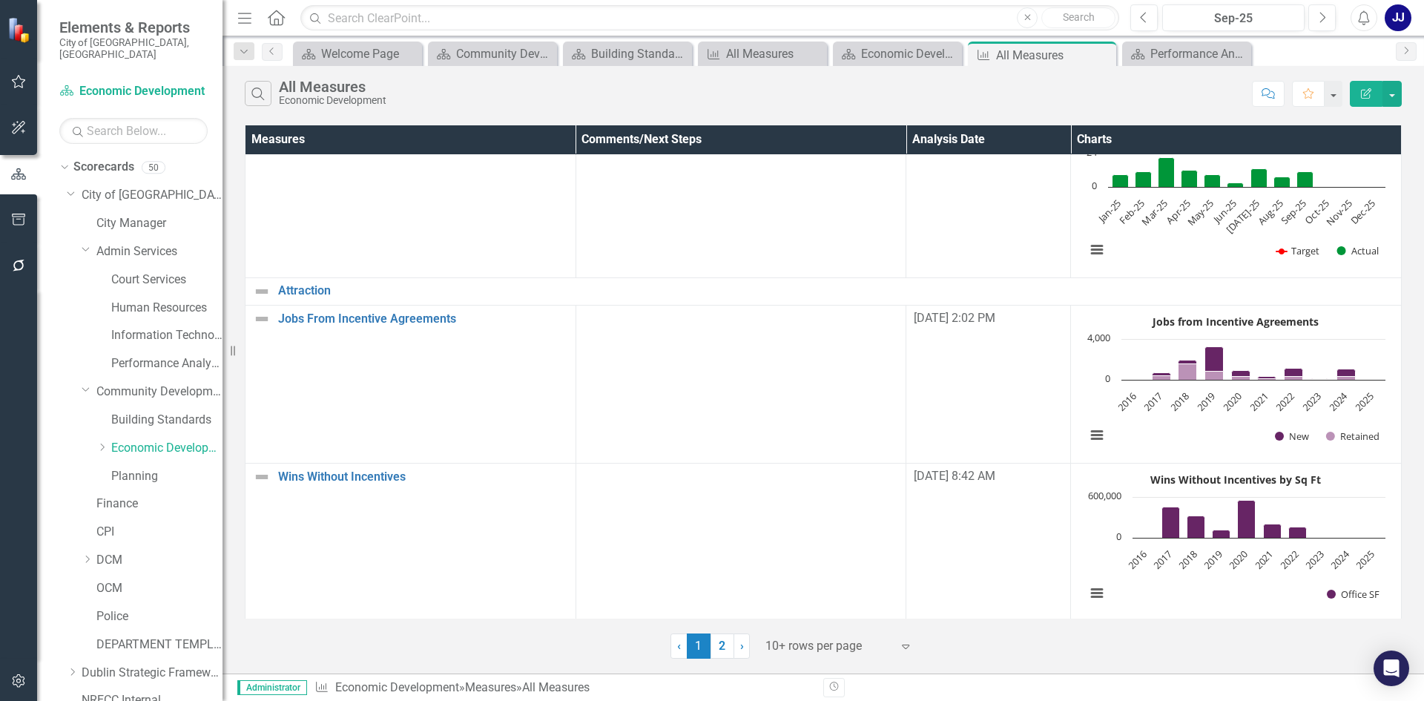
scroll to position [148, 0]
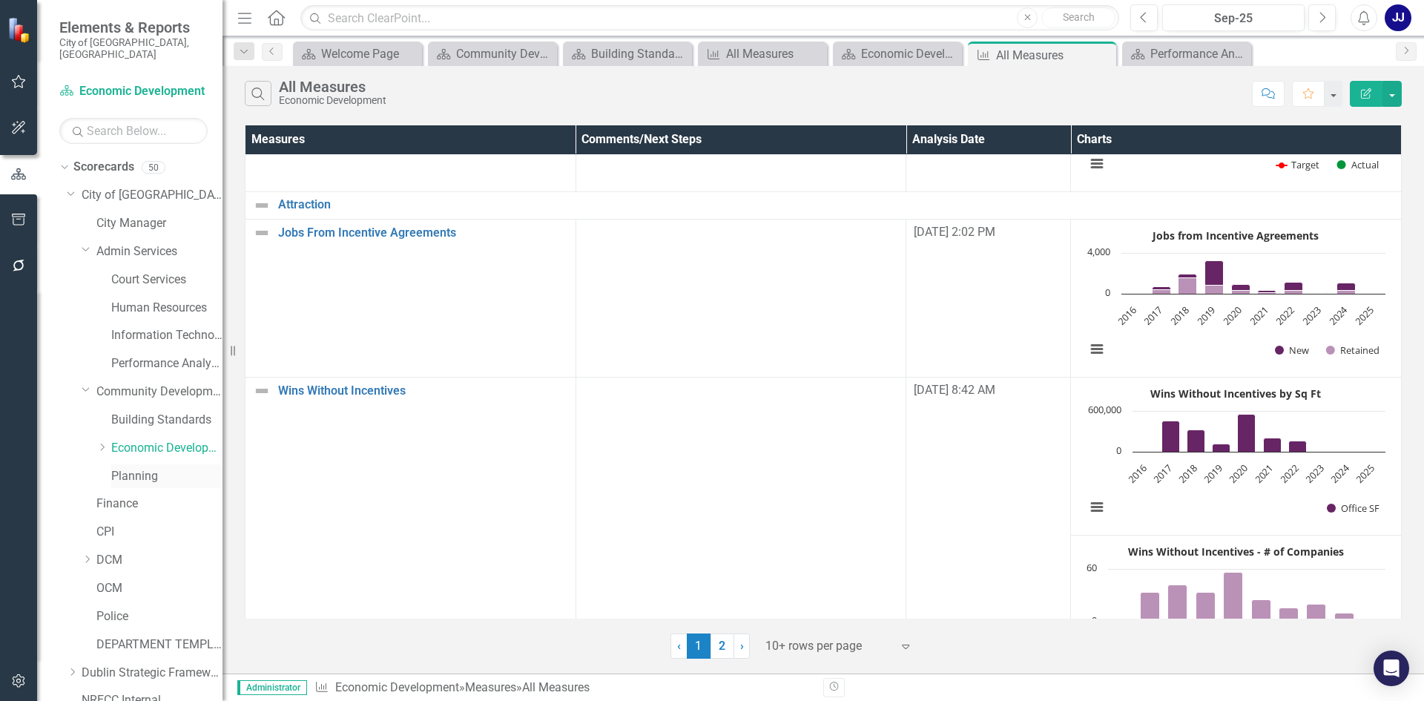
click at [141, 476] on div "Planning" at bounding box center [166, 476] width 111 height 24
click at [142, 468] on link "Planning" at bounding box center [166, 476] width 111 height 17
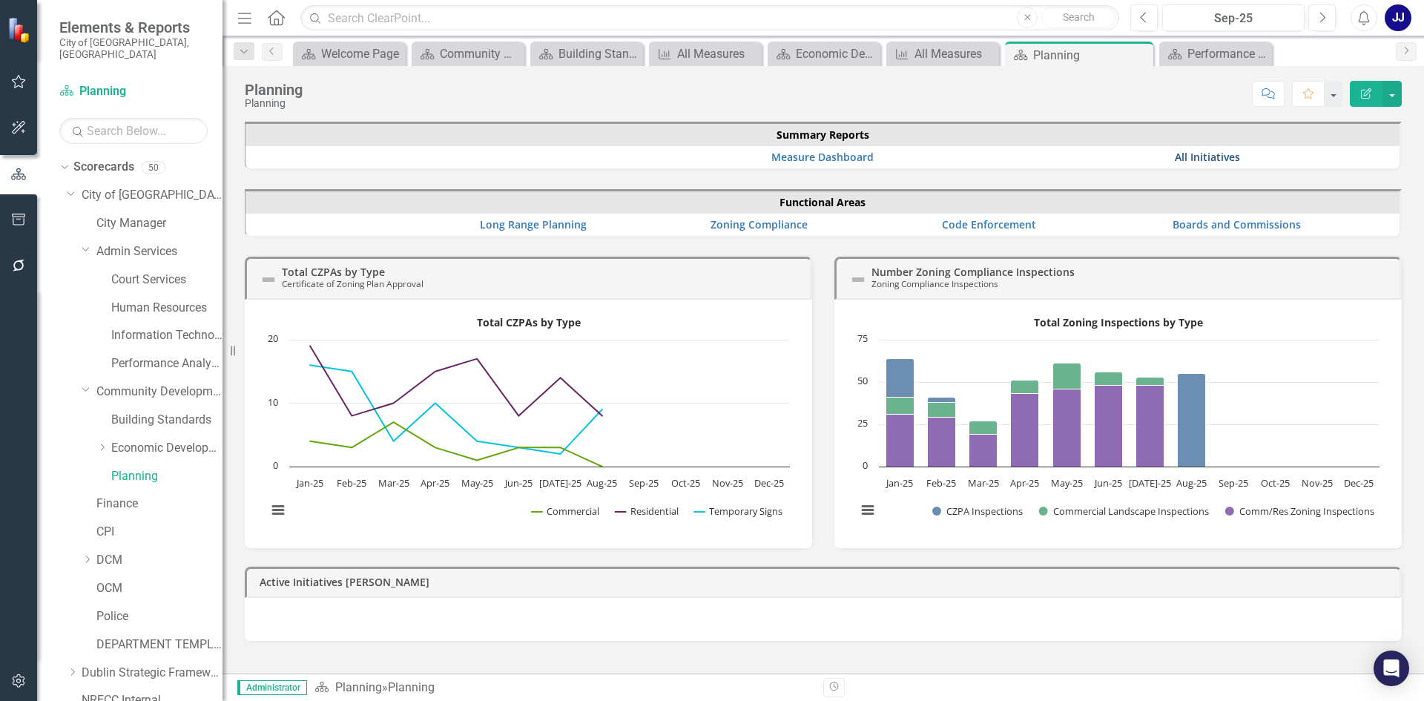
click at [1203, 151] on link "All Initiatives" at bounding box center [1207, 157] width 65 height 14
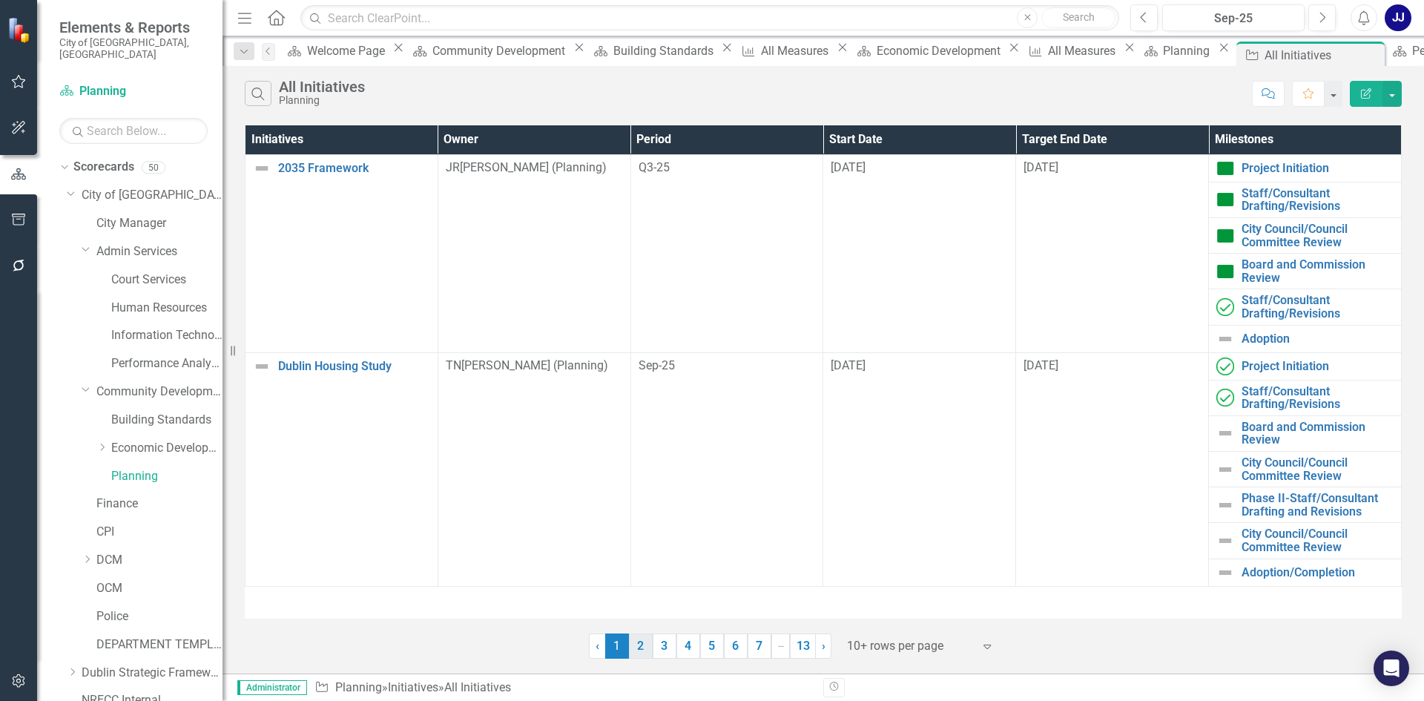
click at [643, 646] on link "2" at bounding box center [641, 646] width 24 height 25
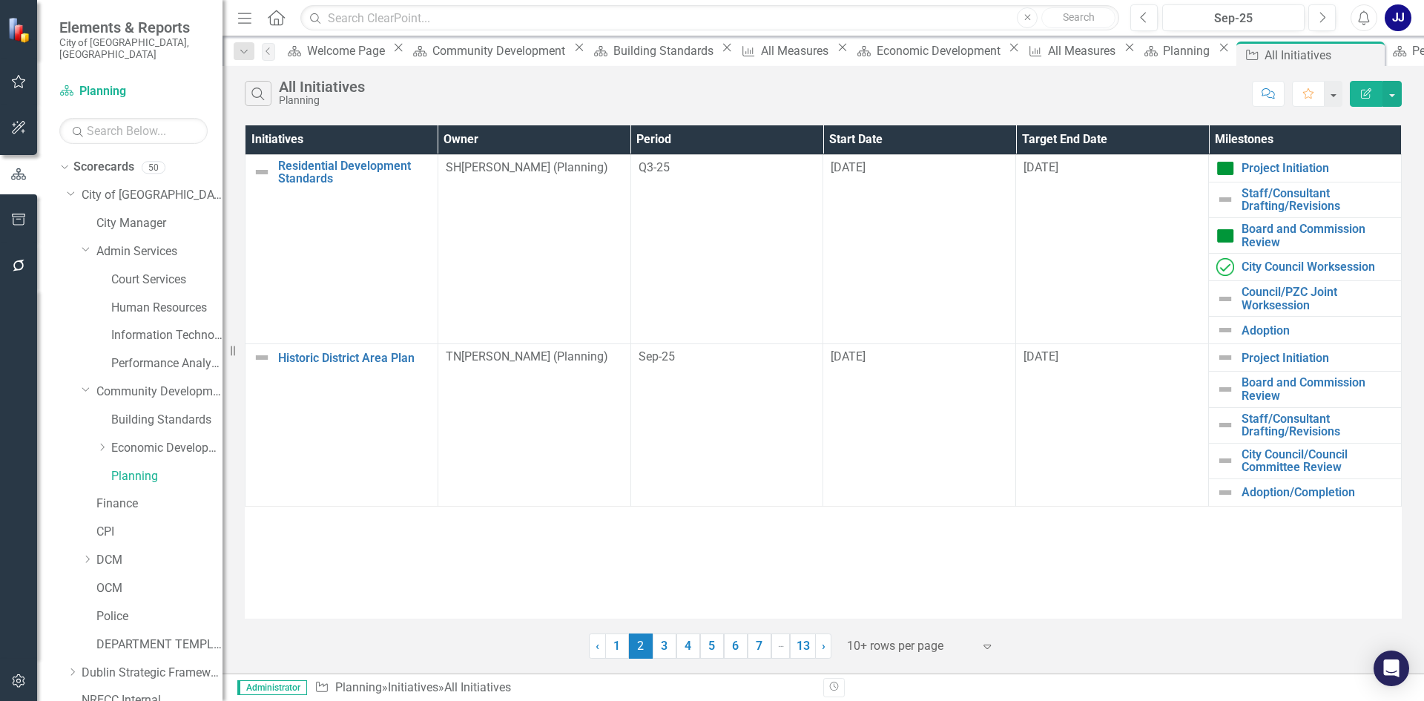
drag, startPoint x: 643, startPoint y: 646, endPoint x: 955, endPoint y: 507, distance: 341.4
click at [955, 507] on div "Initiatives Owner Period Start Date Target End Date Milestones Residential Deve…" at bounding box center [823, 371] width 1157 height 493
click at [901, 640] on div at bounding box center [910, 646] width 126 height 20
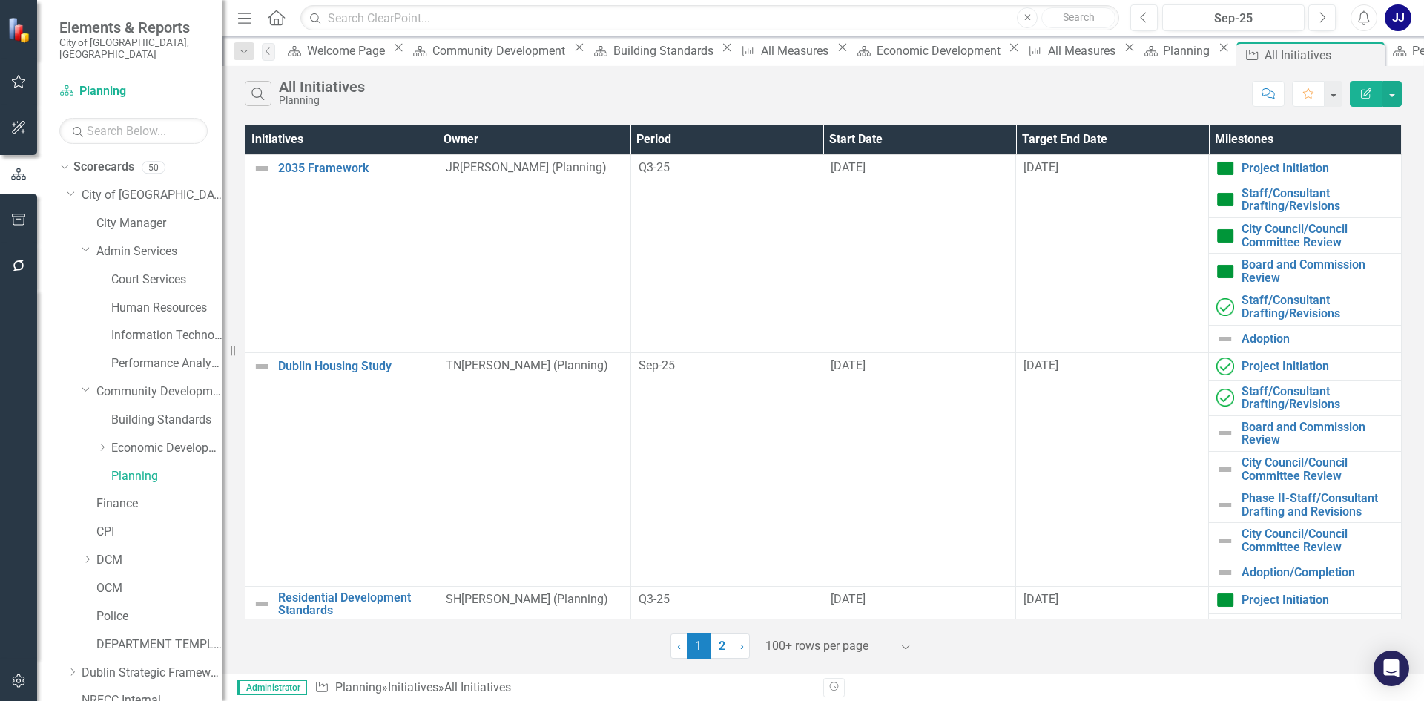
scroll to position [297, 0]
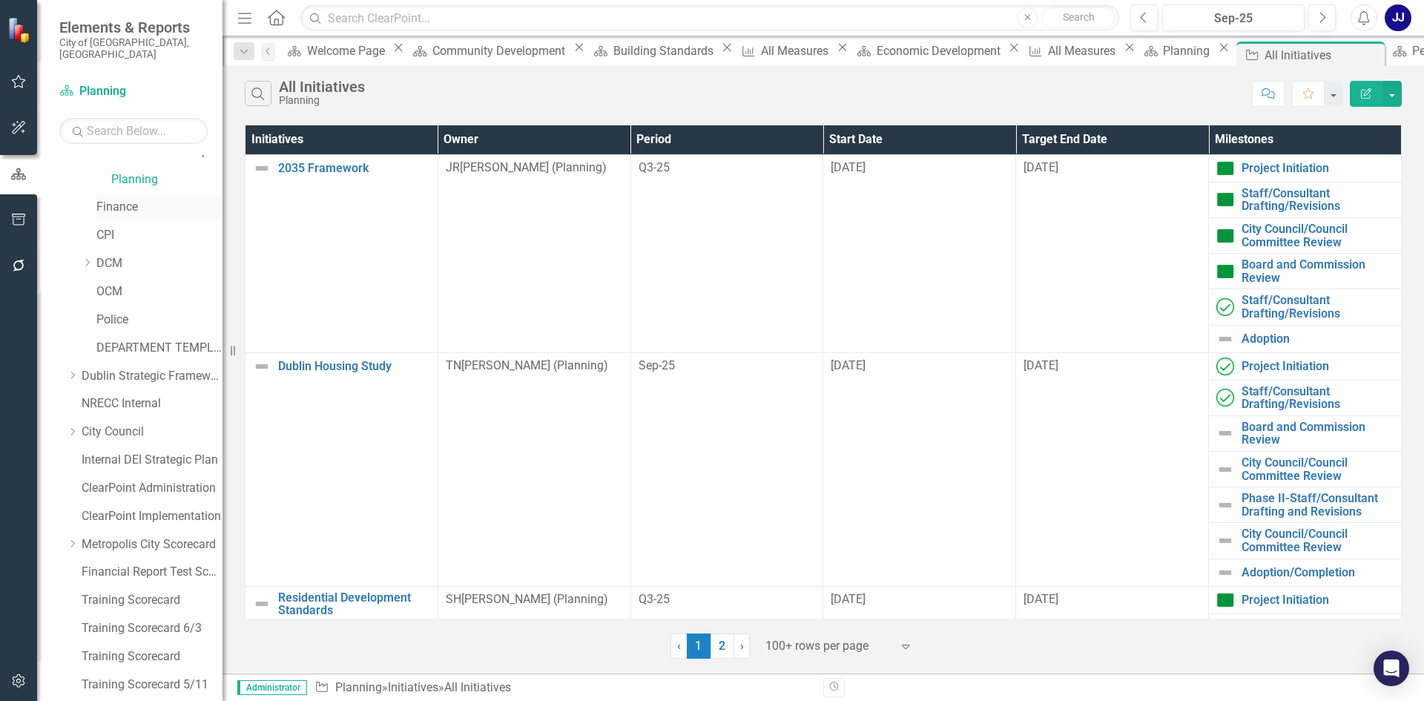
click at [137, 199] on link "Finance" at bounding box center [159, 207] width 126 height 17
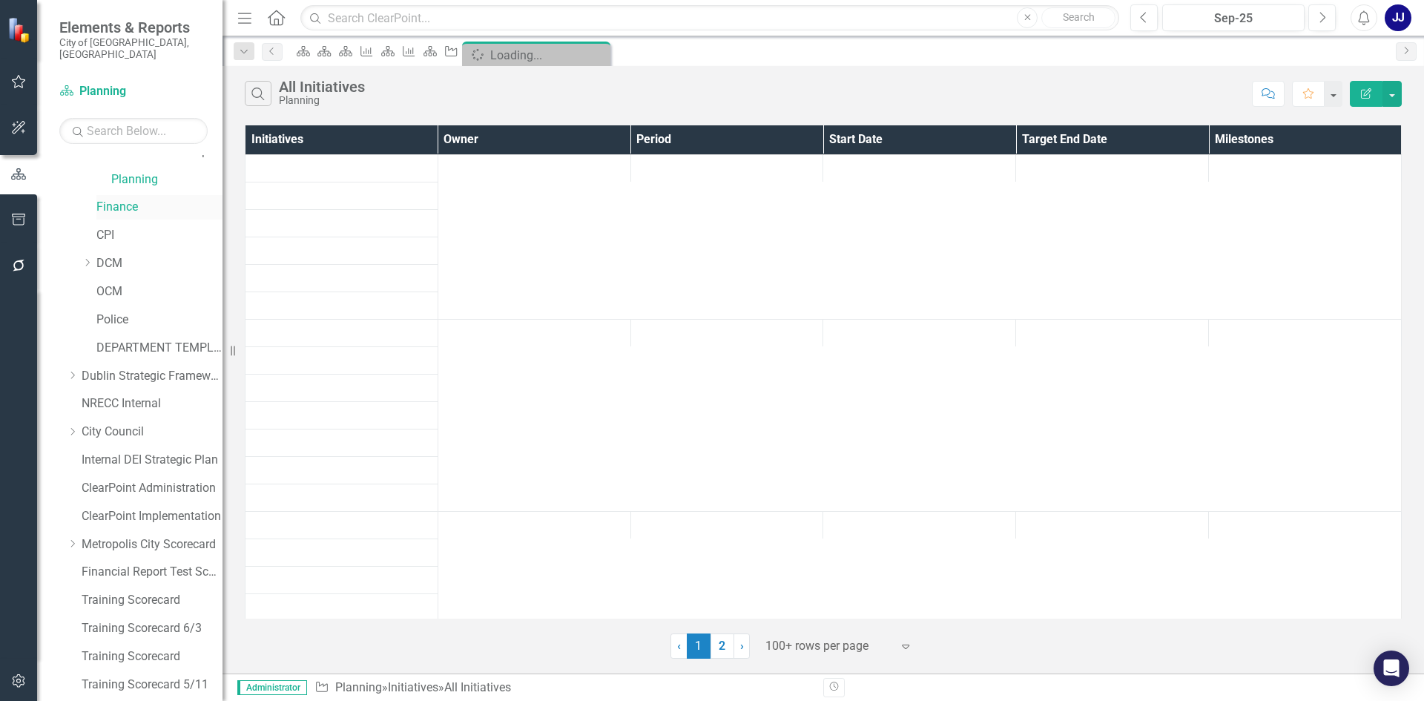
drag, startPoint x: 137, startPoint y: 197, endPoint x: 111, endPoint y: 200, distance: 26.1
click at [105, 195] on div "Finance" at bounding box center [159, 207] width 126 height 24
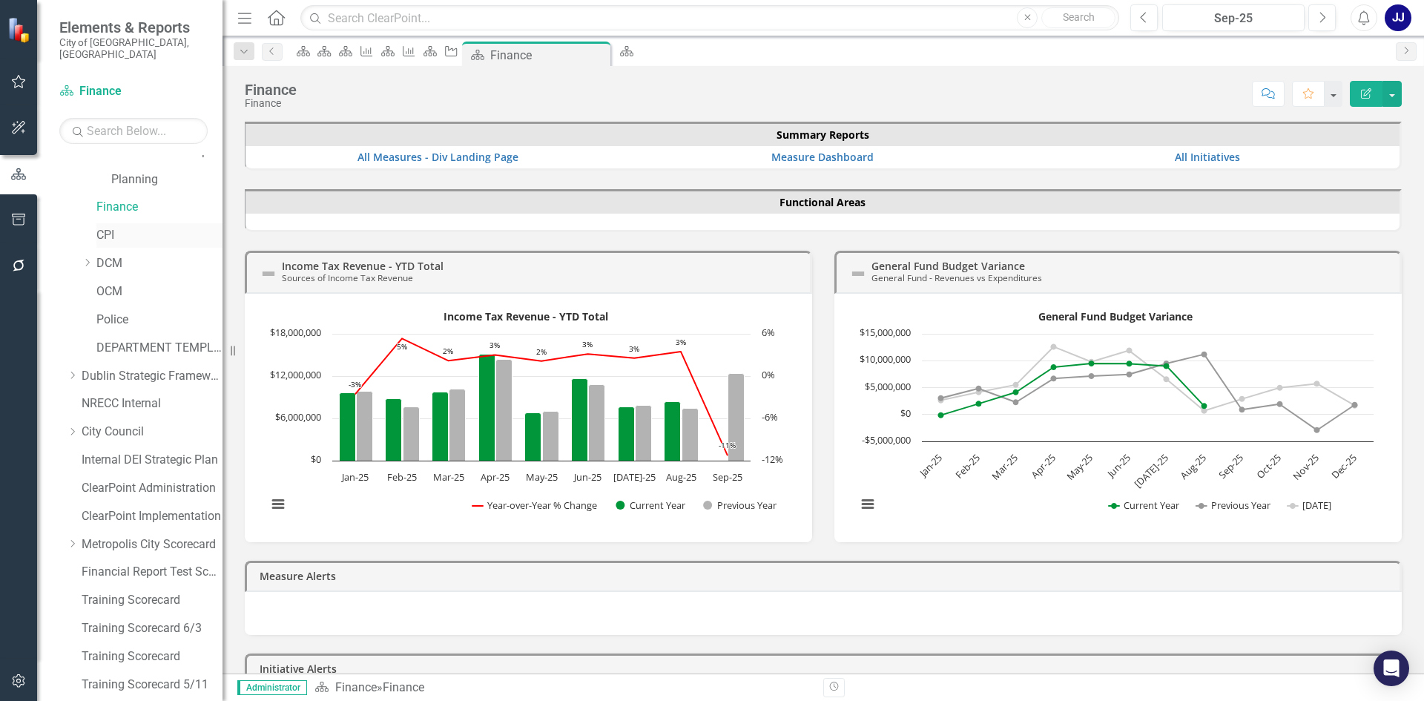
click at [123, 227] on link "CPI" at bounding box center [159, 235] width 126 height 17
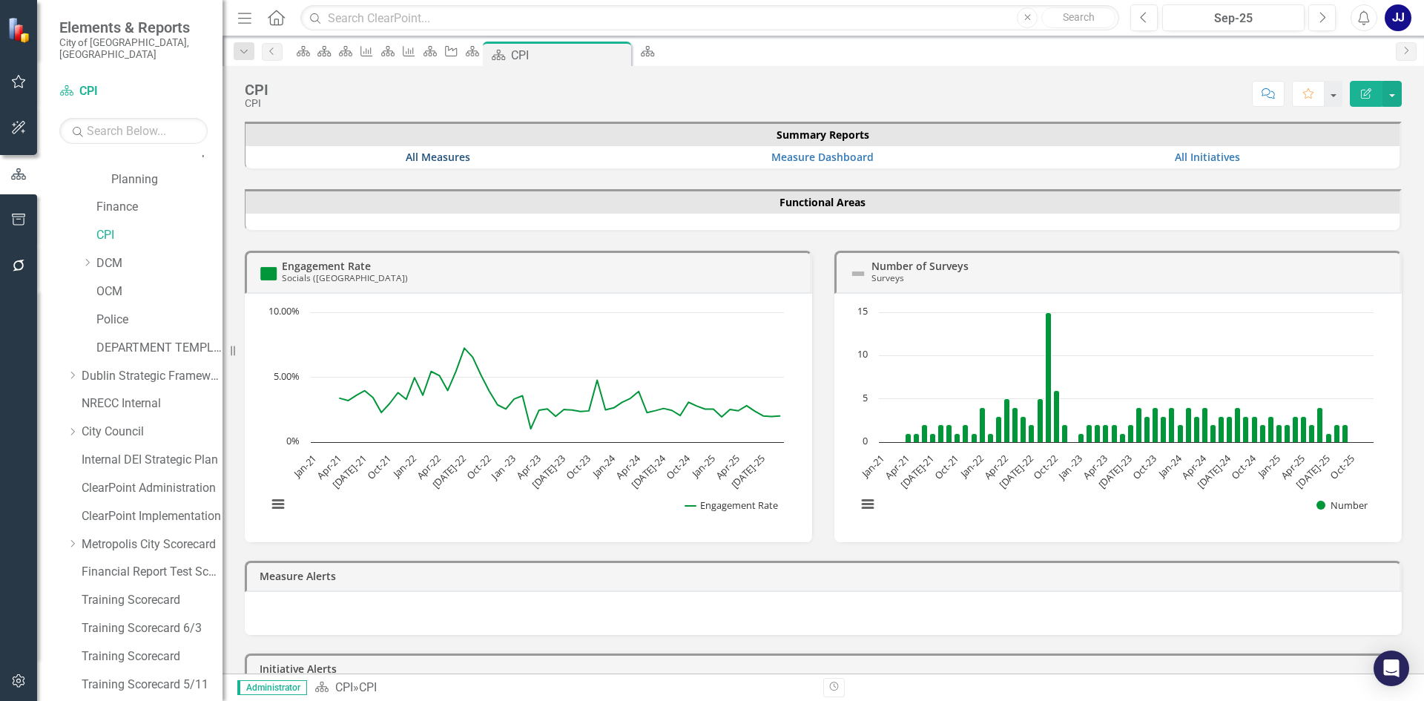
click at [467, 156] on link "All Measures" at bounding box center [438, 157] width 65 height 14
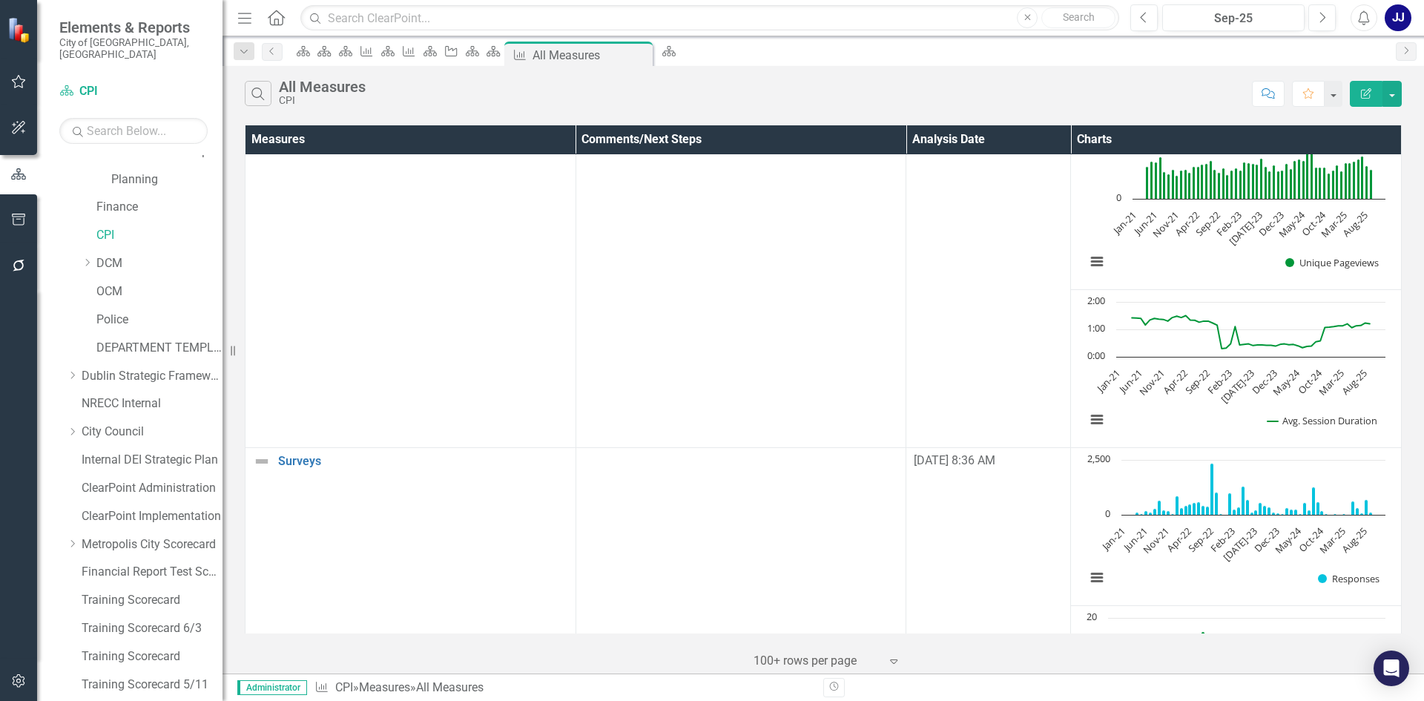
scroll to position [2219, 0]
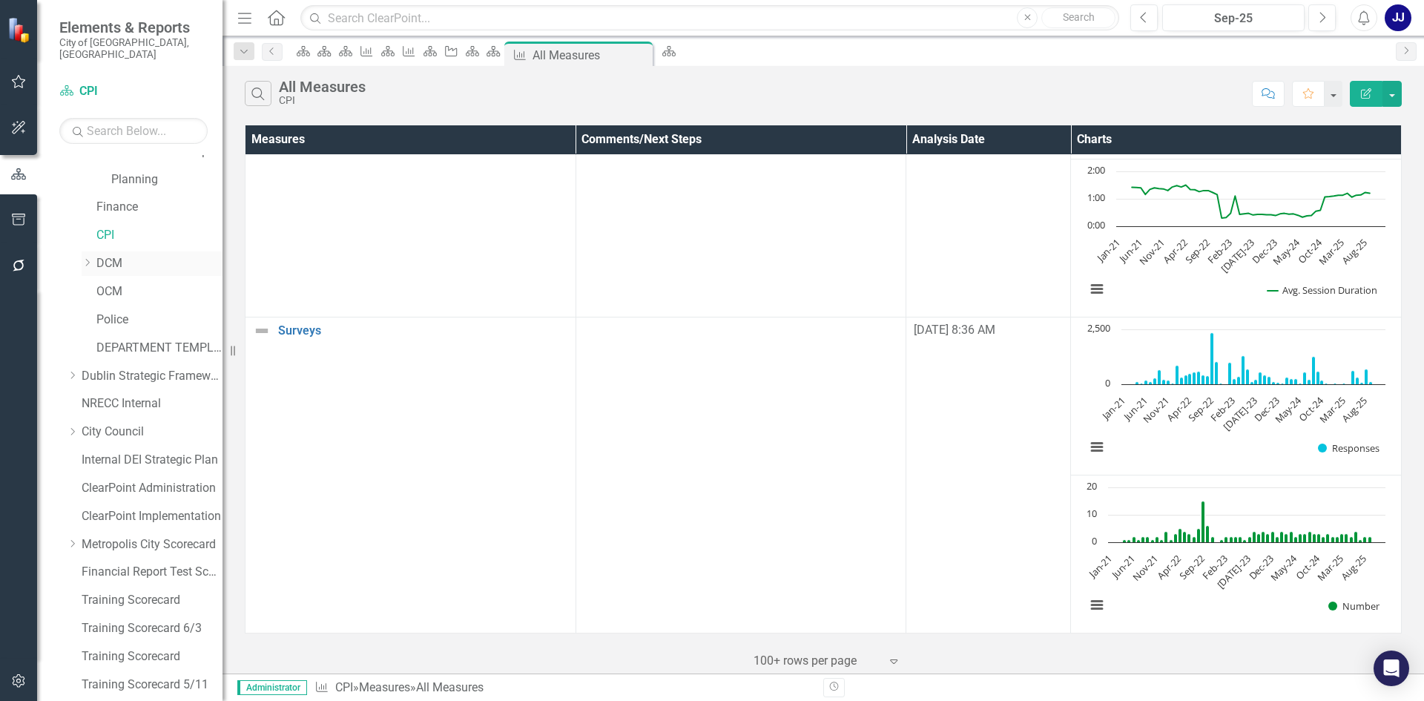
click at [87, 258] on icon "Dropdown" at bounding box center [87, 262] width 11 height 9
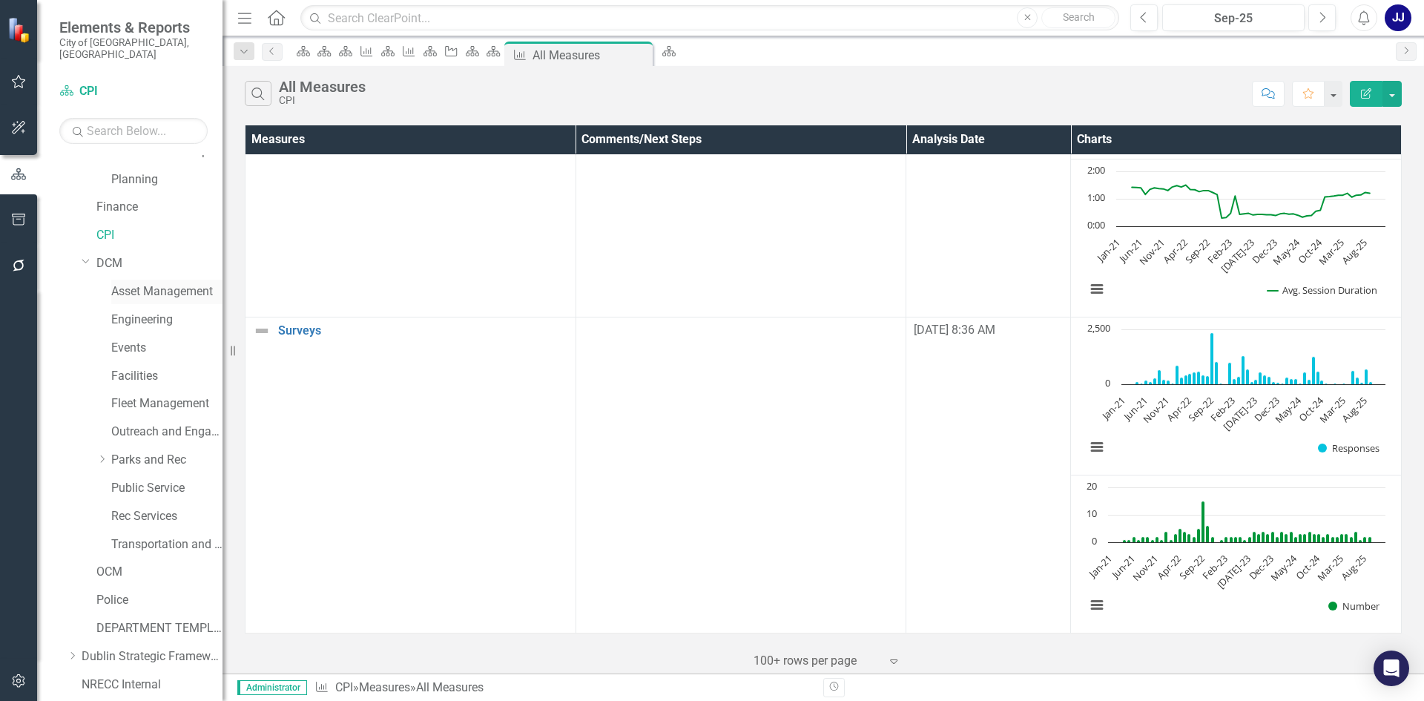
click at [134, 283] on link "Asset Management" at bounding box center [166, 291] width 111 height 17
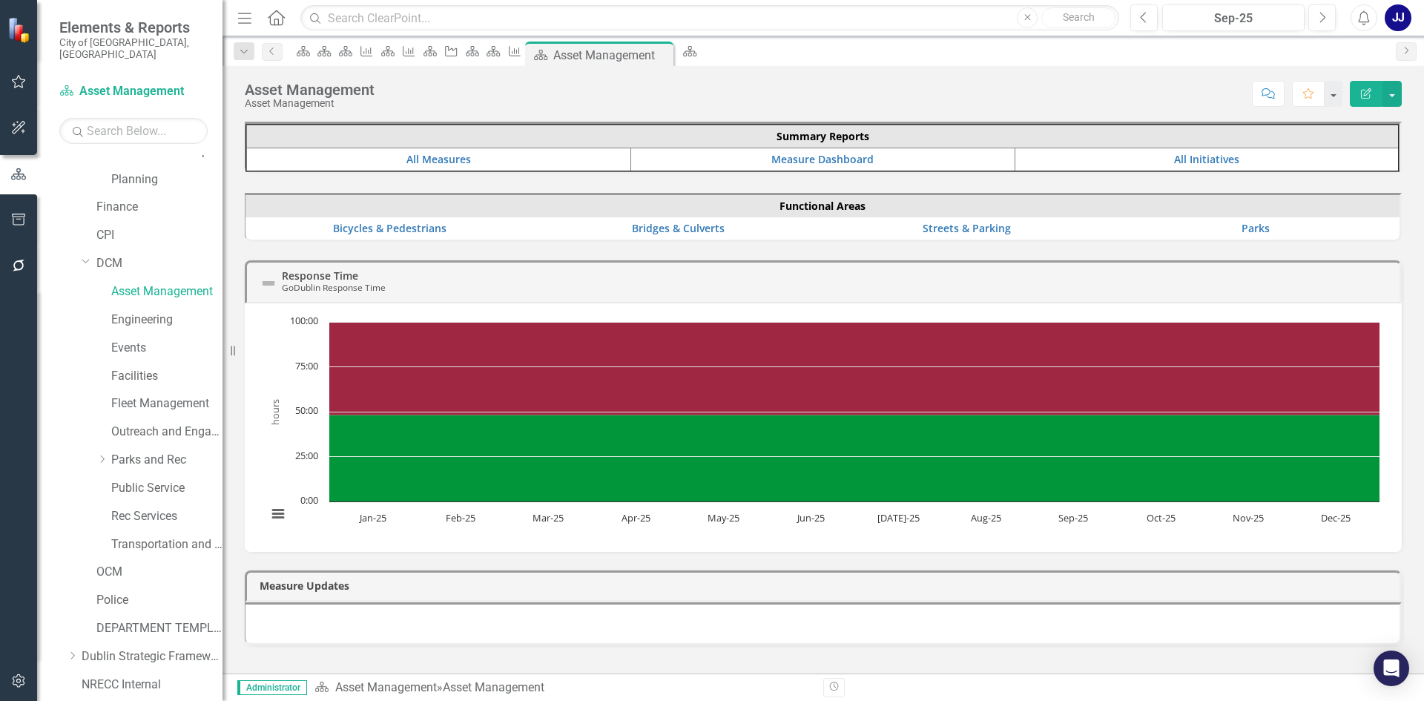
click at [447, 171] on table "Summary Reports All Measures Measure Dashboard All Initiatives" at bounding box center [823, 148] width 1154 height 48
click at [445, 156] on link "All Measures" at bounding box center [439, 159] width 65 height 14
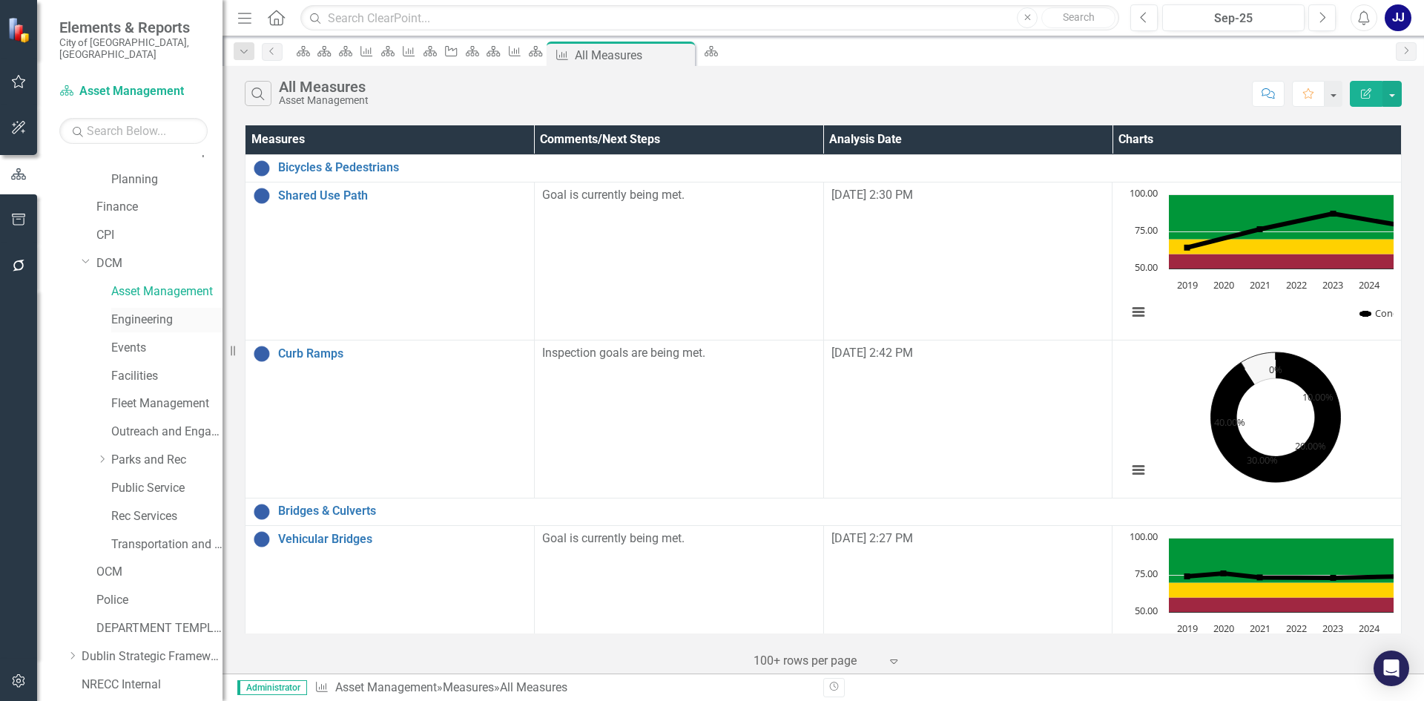
click at [150, 318] on div "Engineering" at bounding box center [166, 320] width 111 height 24
click at [137, 312] on link "Engineering" at bounding box center [166, 320] width 111 height 17
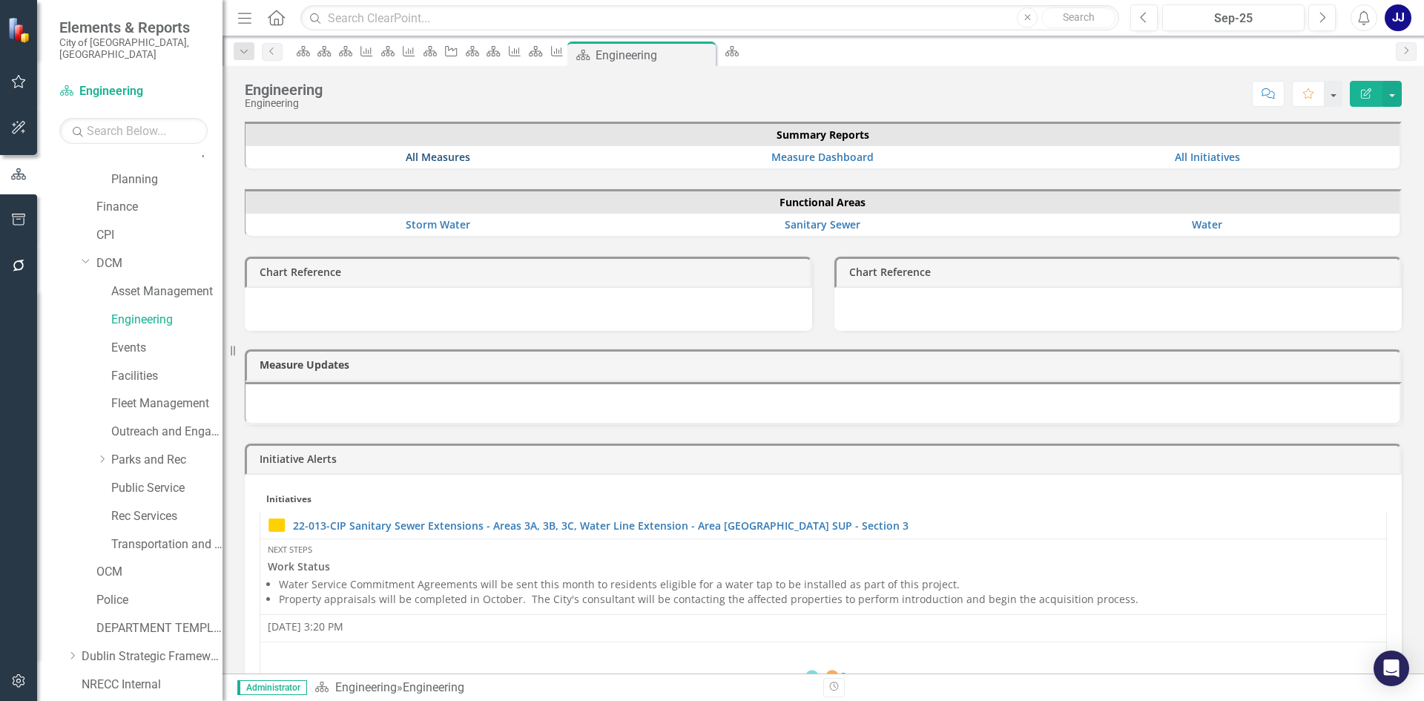
click at [437, 158] on link "All Measures" at bounding box center [438, 157] width 65 height 14
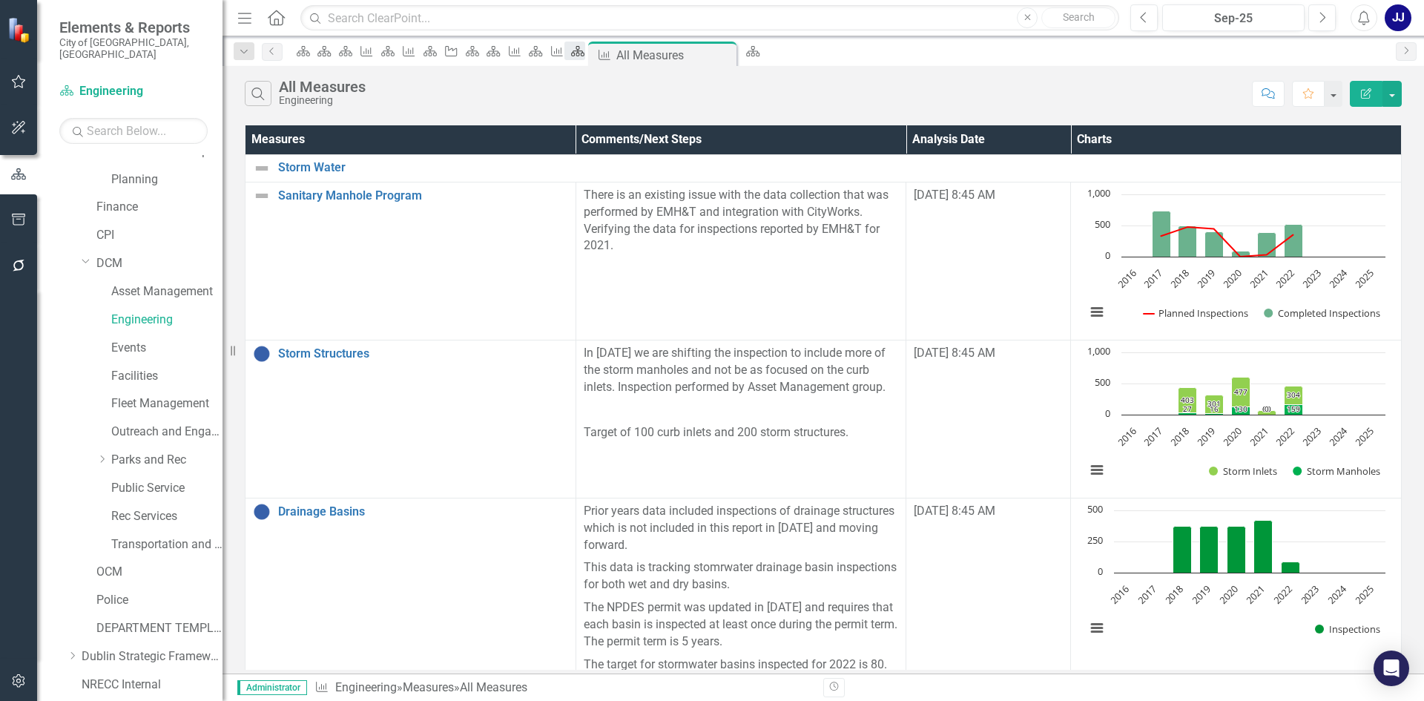
click at [585, 57] on icon "Scorecard" at bounding box center [577, 51] width 15 height 12
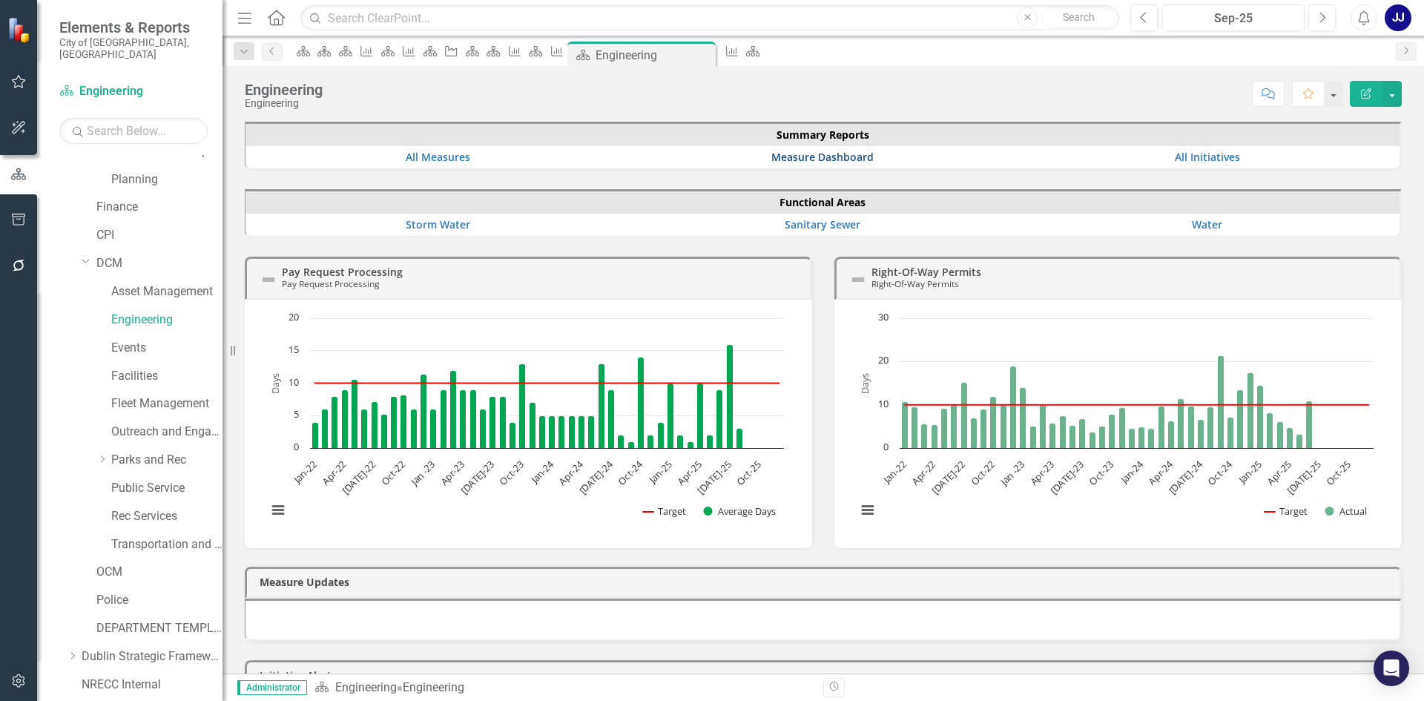
click at [828, 159] on link "Measure Dashboard" at bounding box center [823, 157] width 102 height 14
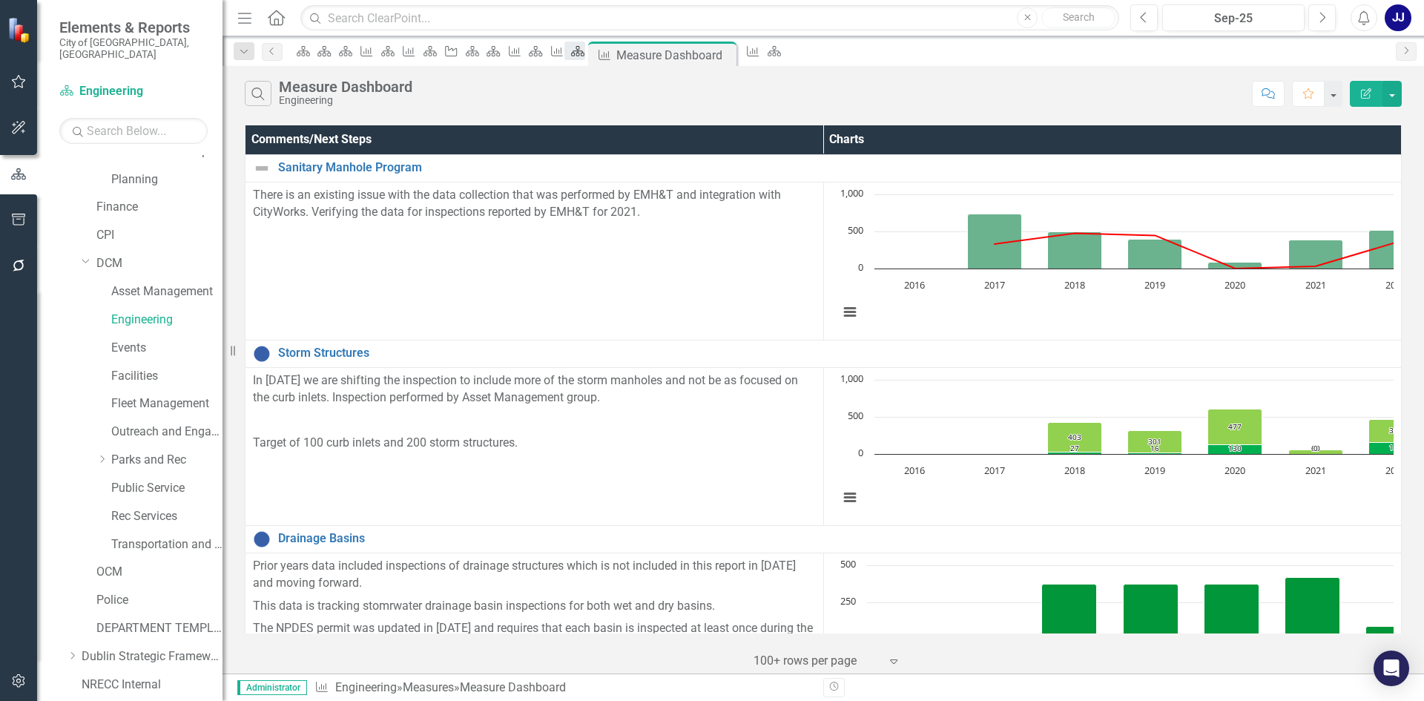
click at [585, 56] on icon "Scorecard" at bounding box center [577, 51] width 15 height 12
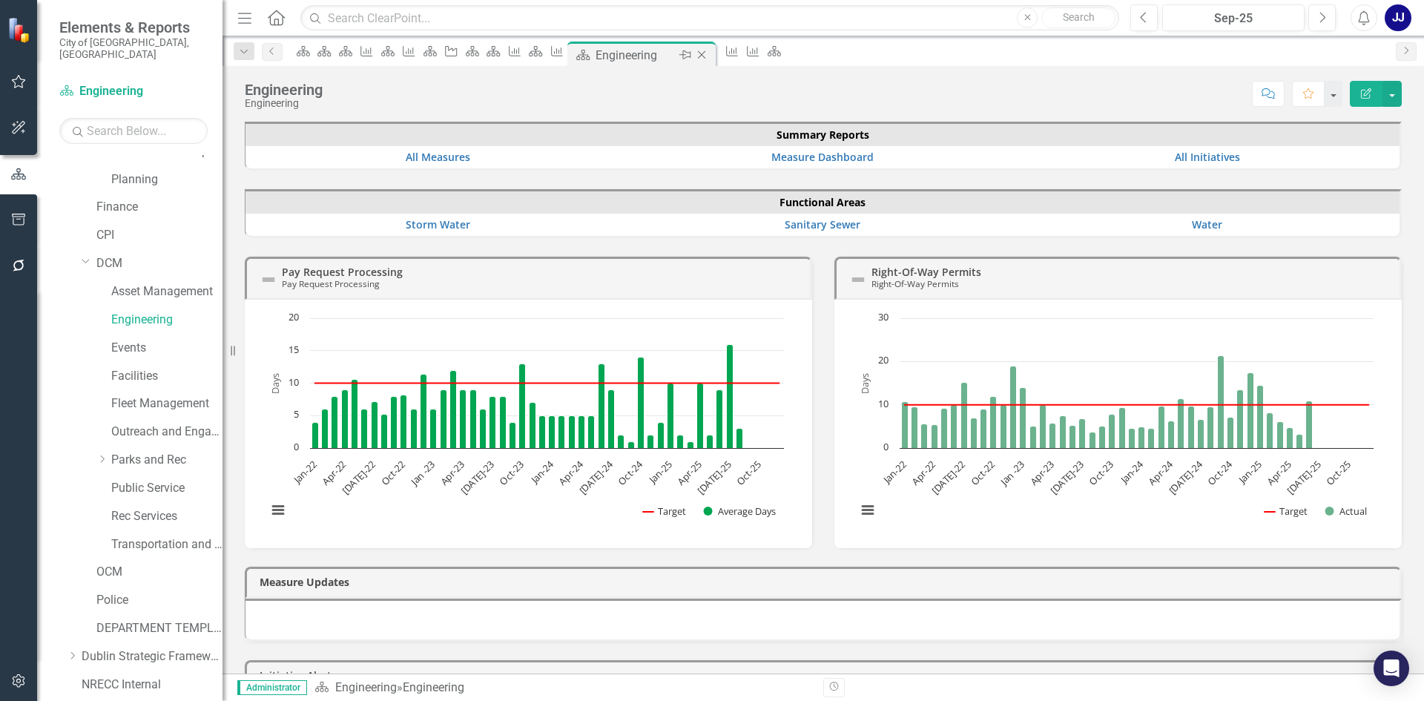
click at [706, 53] on icon at bounding box center [702, 55] width 8 height 8
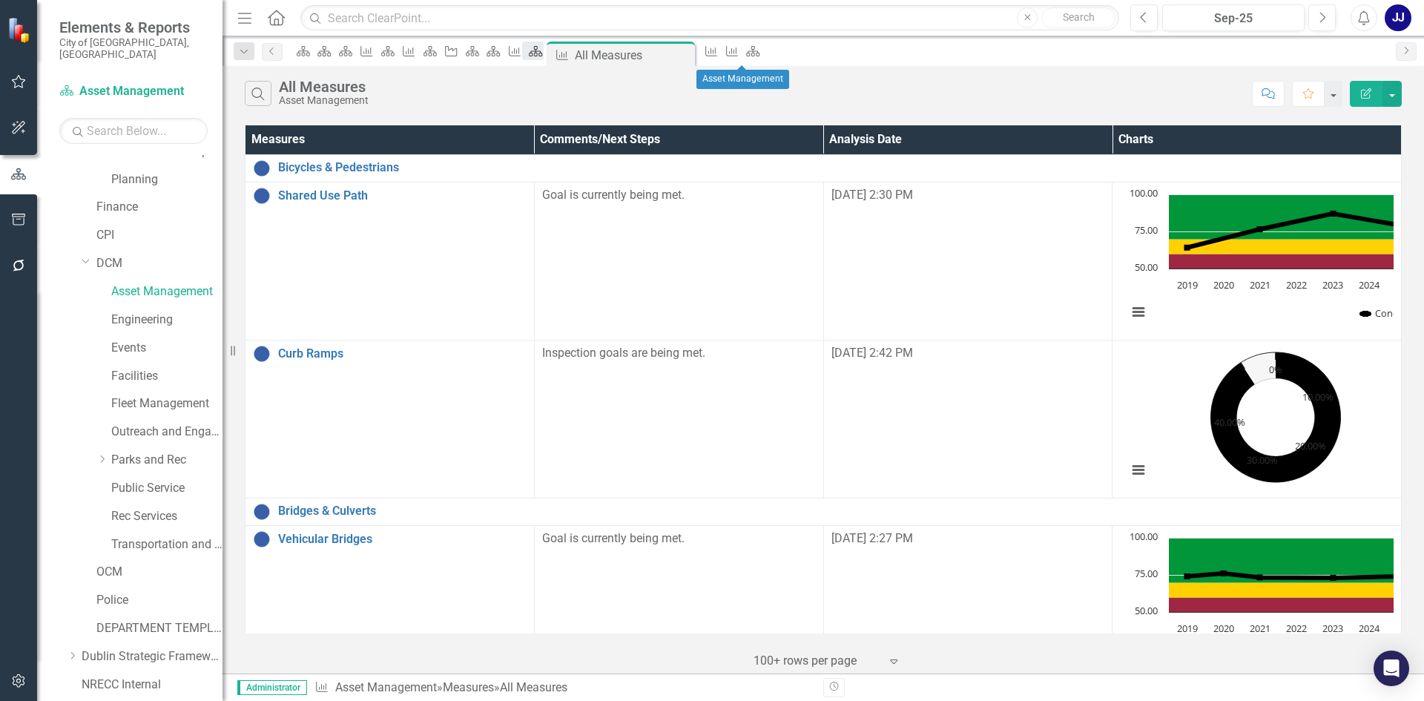
click at [543, 56] on icon "Scorecard" at bounding box center [535, 51] width 15 height 12
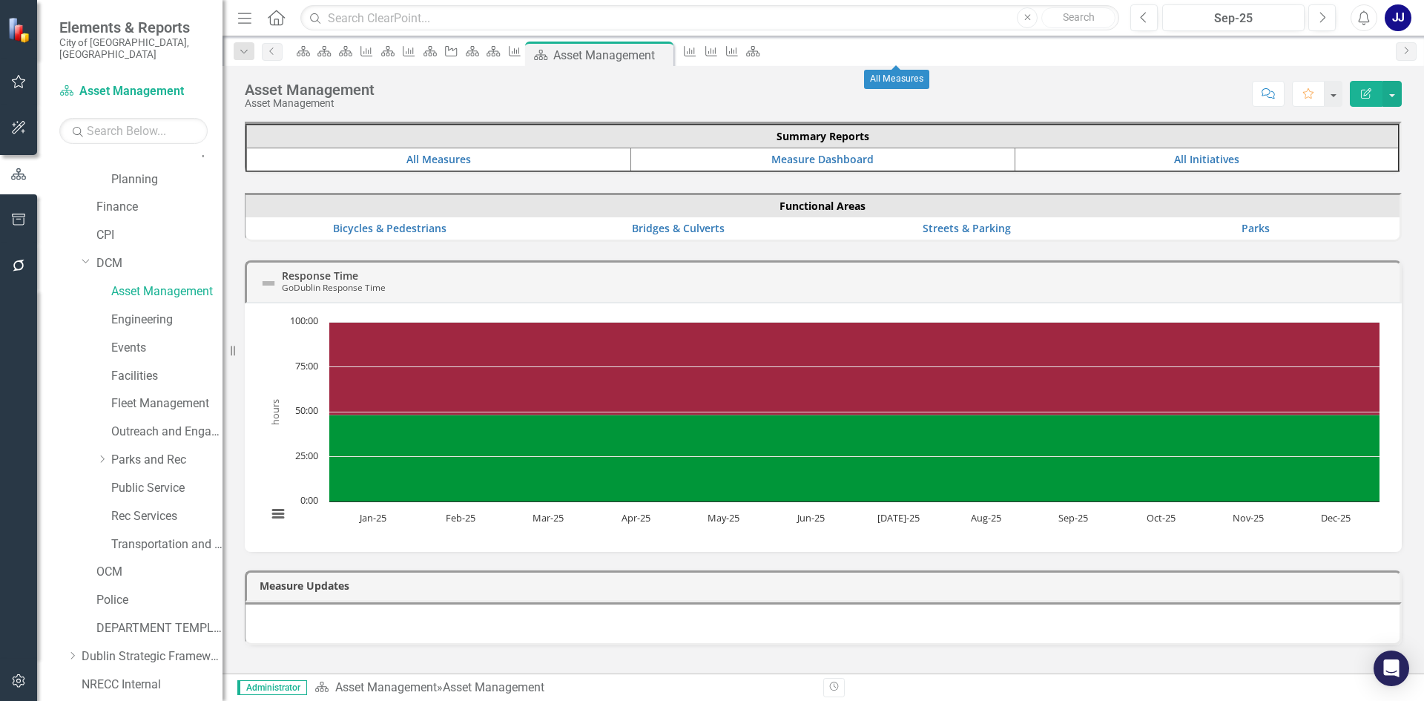
click at [697, 44] on div "Measure" at bounding box center [687, 51] width 21 height 19
click at [697, 53] on icon "Measure" at bounding box center [689, 51] width 15 height 12
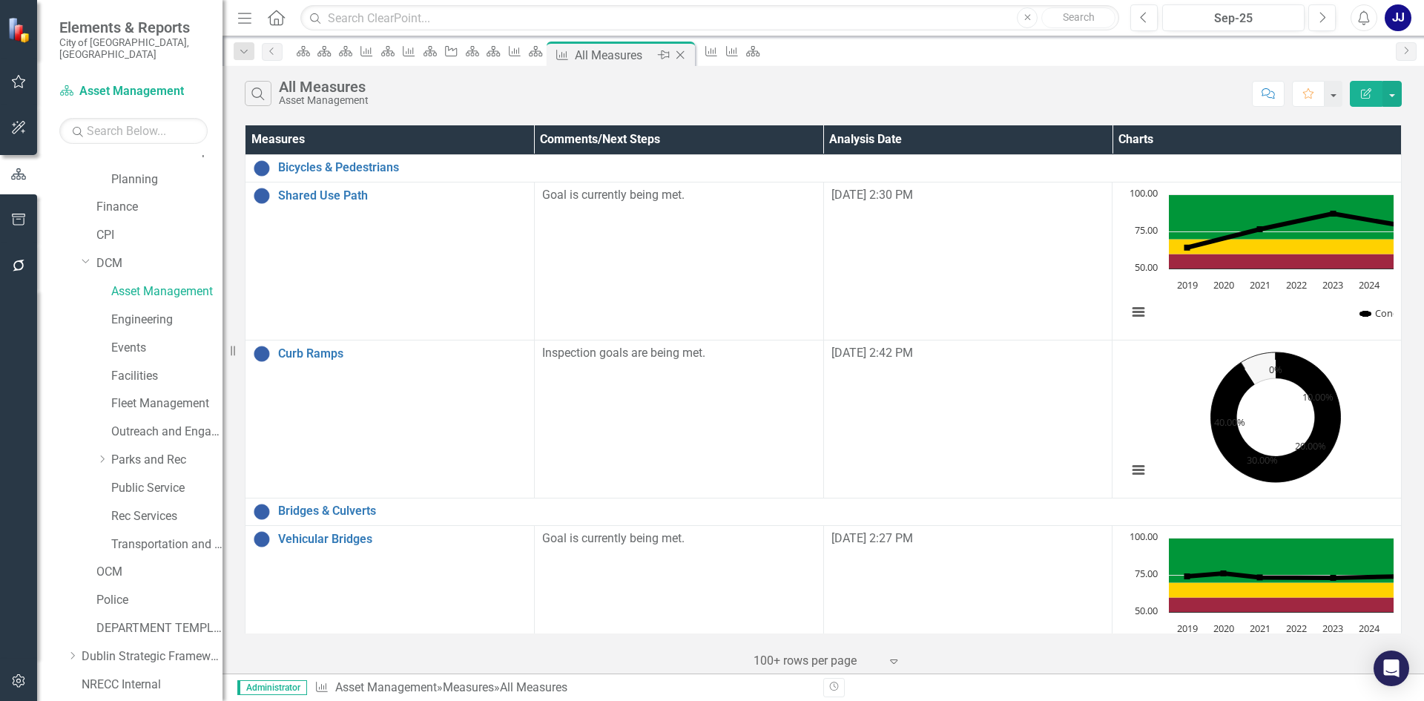
click at [688, 55] on icon "Close" at bounding box center [680, 55] width 15 height 12
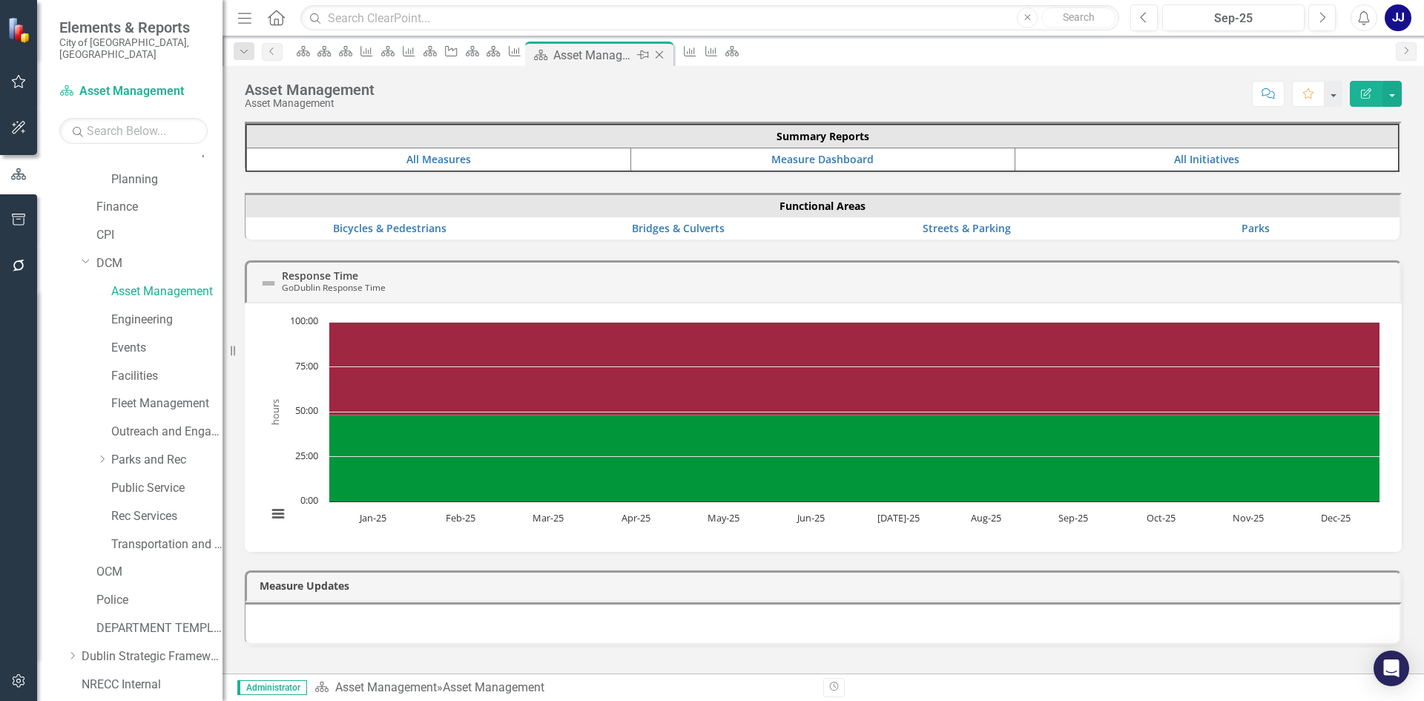
click at [670, 56] on div "Close" at bounding box center [660, 55] width 19 height 19
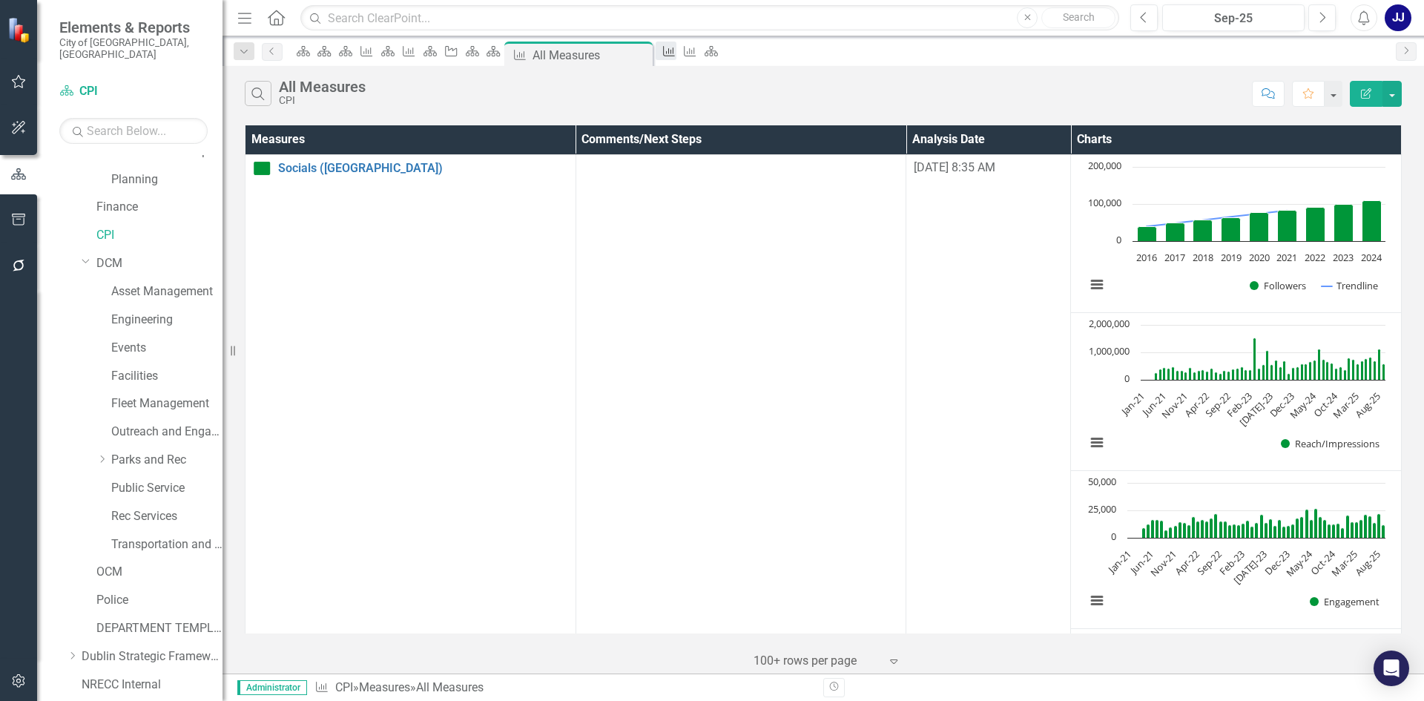
click at [677, 53] on icon "Measure" at bounding box center [669, 51] width 15 height 12
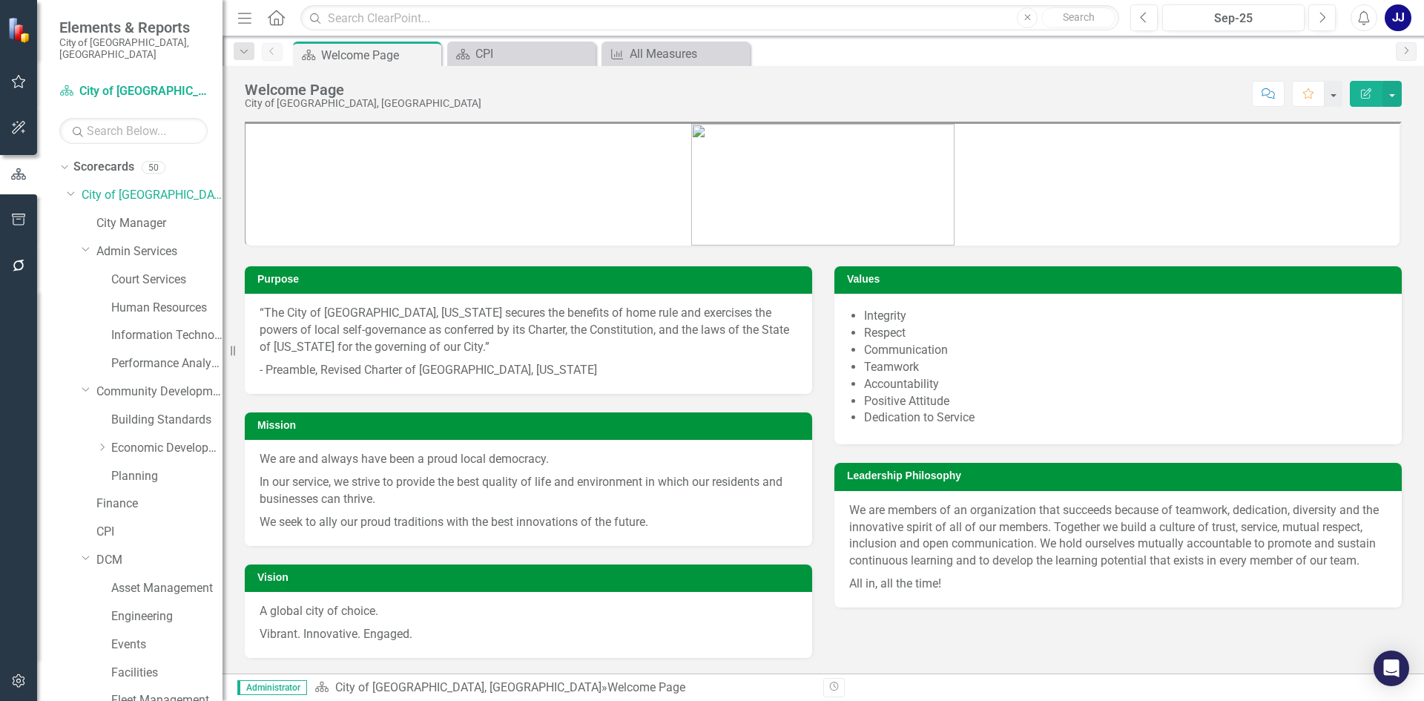
scroll to position [297, 0]
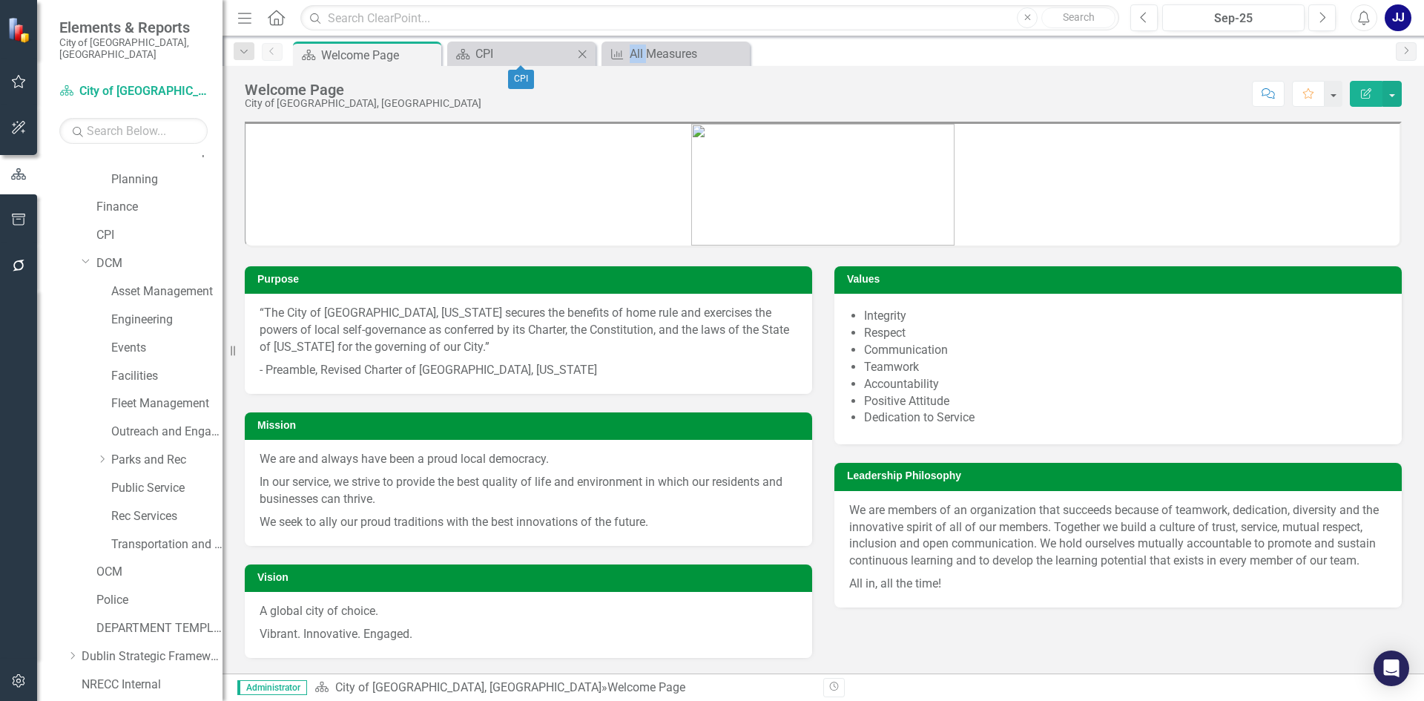
click at [579, 54] on icon "Close" at bounding box center [582, 54] width 15 height 12
click at [0, 0] on icon "Close" at bounding box center [0, 0] width 0 height 0
click at [131, 312] on link "Engineering" at bounding box center [166, 320] width 111 height 17
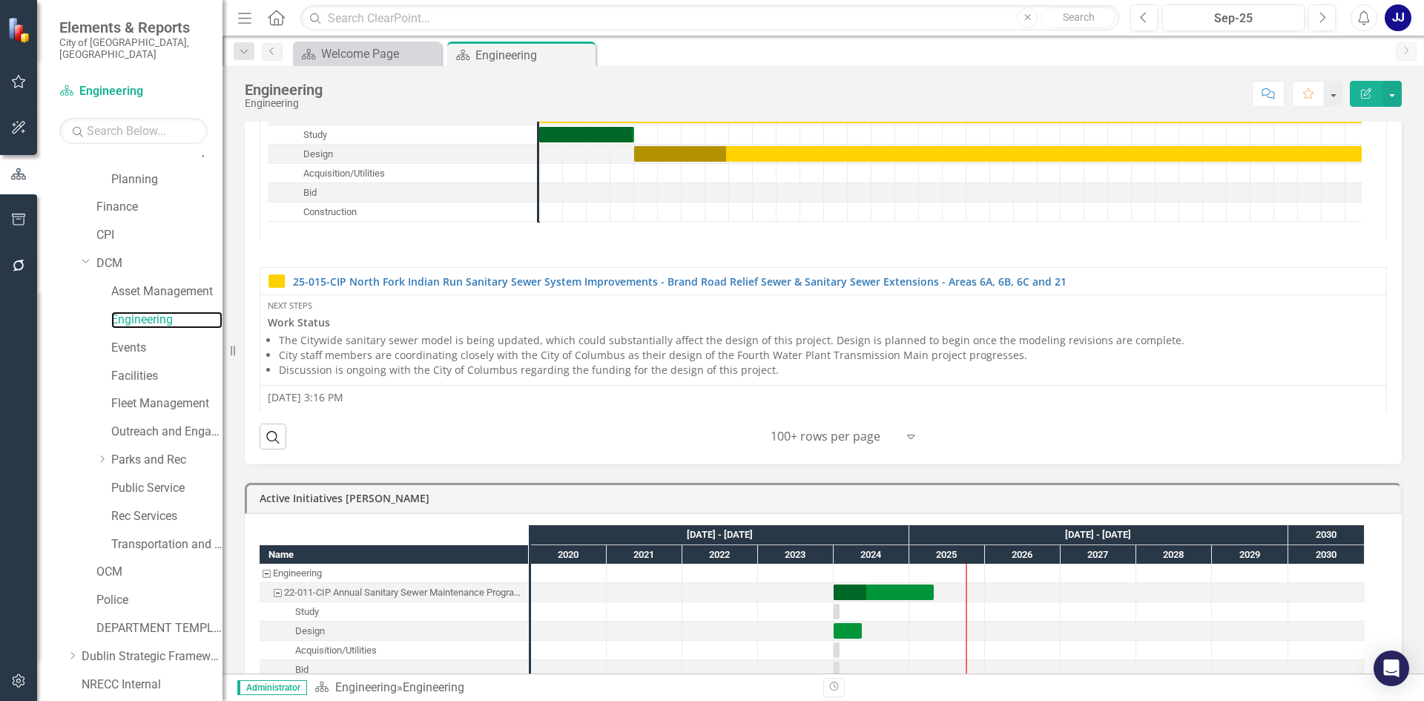
scroll to position [371, 0]
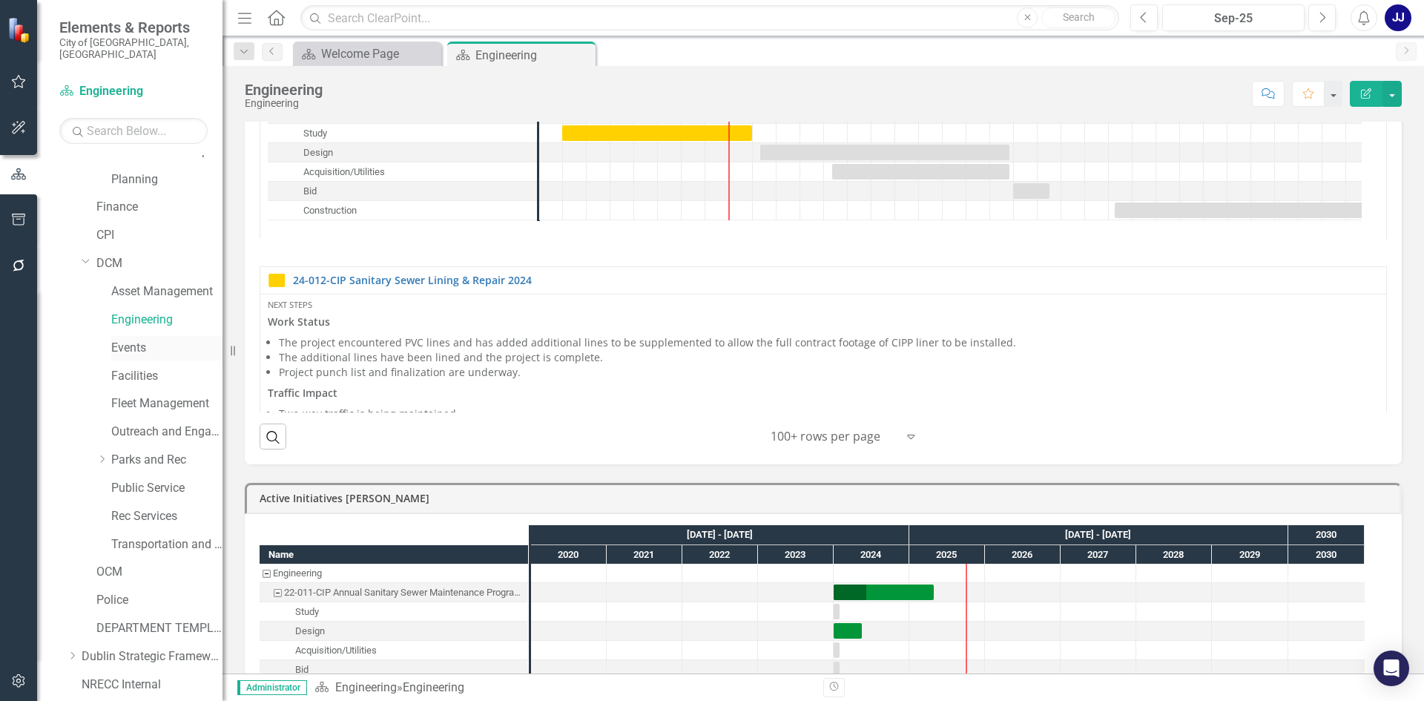
click at [125, 340] on link "Events" at bounding box center [166, 348] width 111 height 17
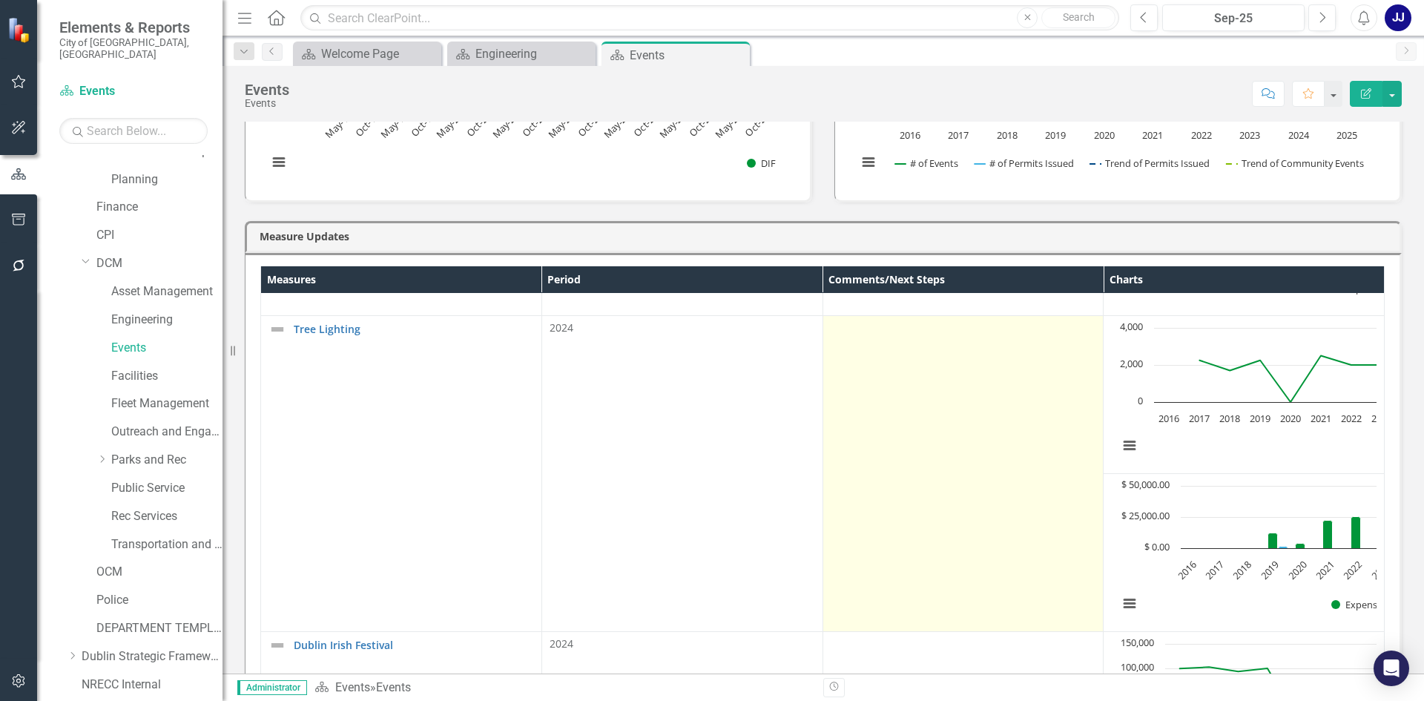
scroll to position [890, 0]
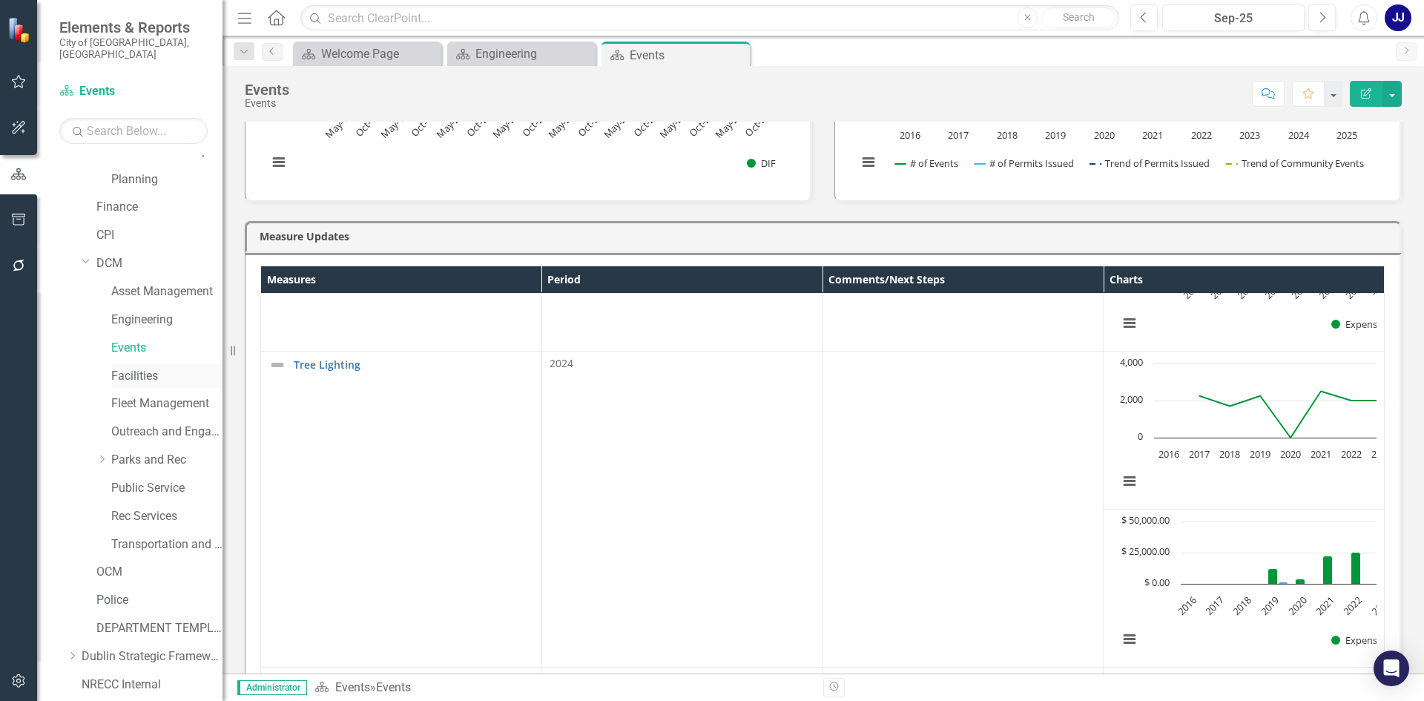
click at [148, 368] on link "Facilities" at bounding box center [166, 376] width 111 height 17
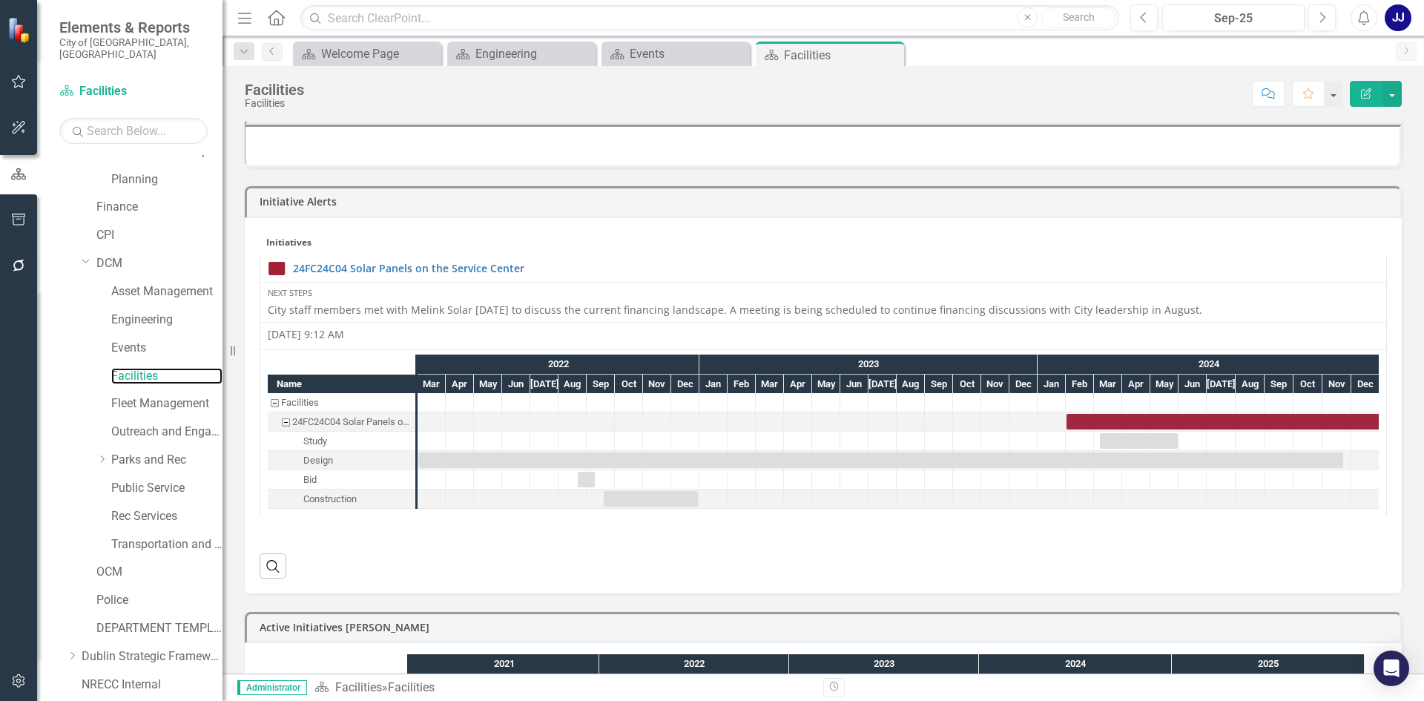
scroll to position [519, 0]
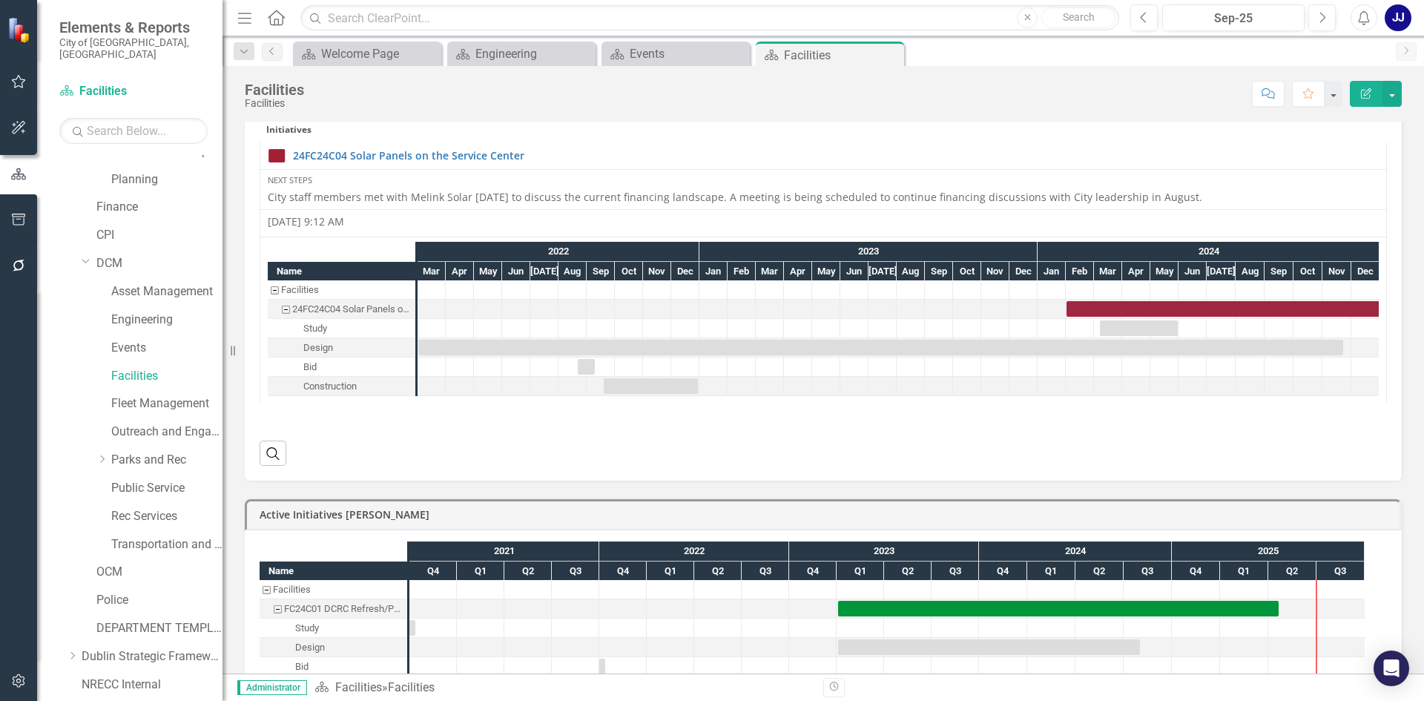
click at [1139, 309] on div "Task: Start date: 2024-02-01 End date: 2024-12-31" at bounding box center [1223, 309] width 313 height 16
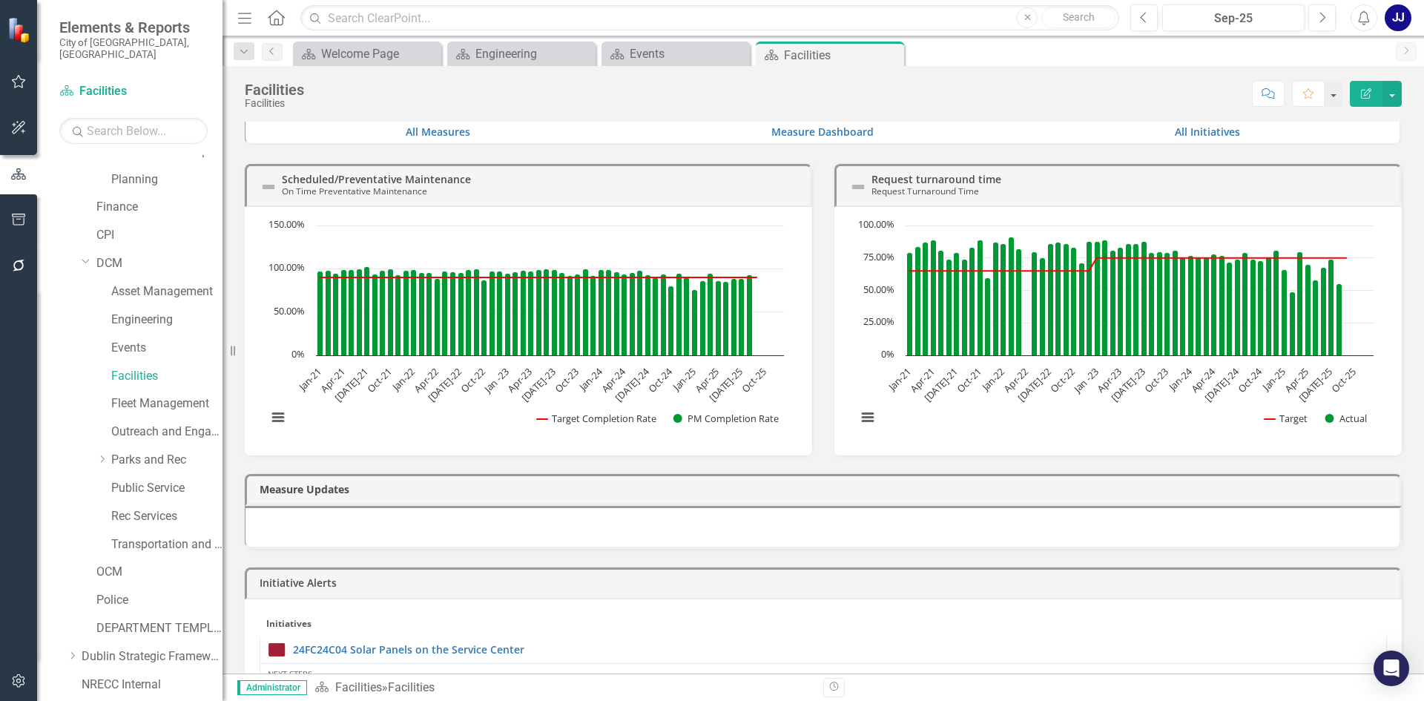
scroll to position [0, 0]
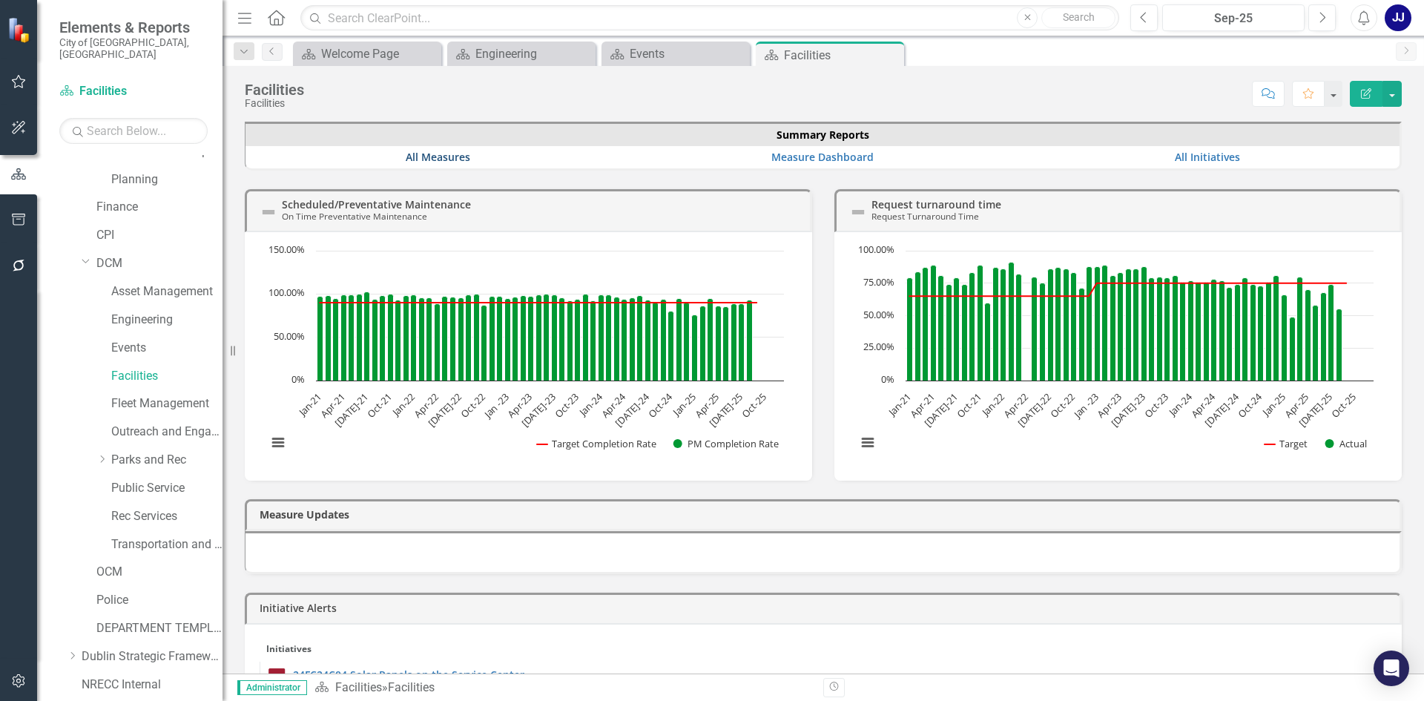
click at [432, 151] on link "All Measures" at bounding box center [438, 157] width 65 height 14
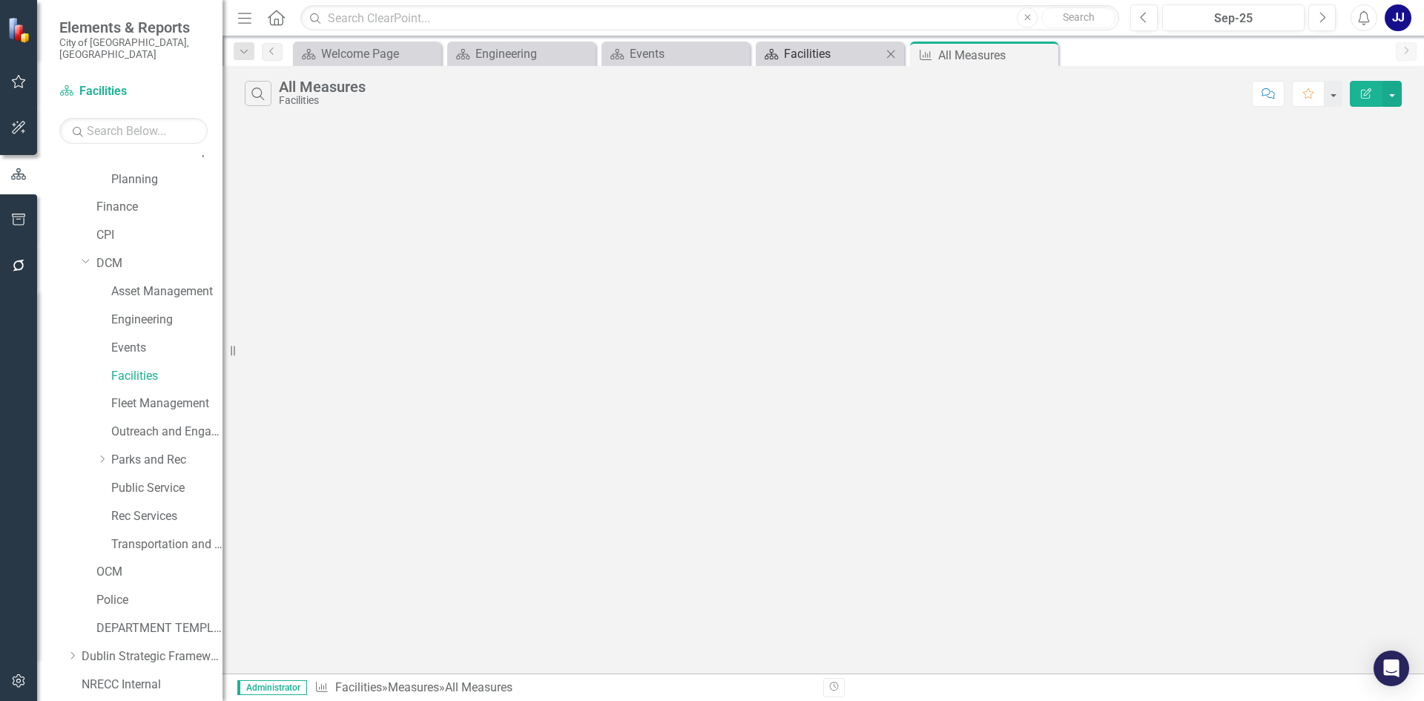
click at [840, 56] on div "Facilities" at bounding box center [833, 54] width 98 height 19
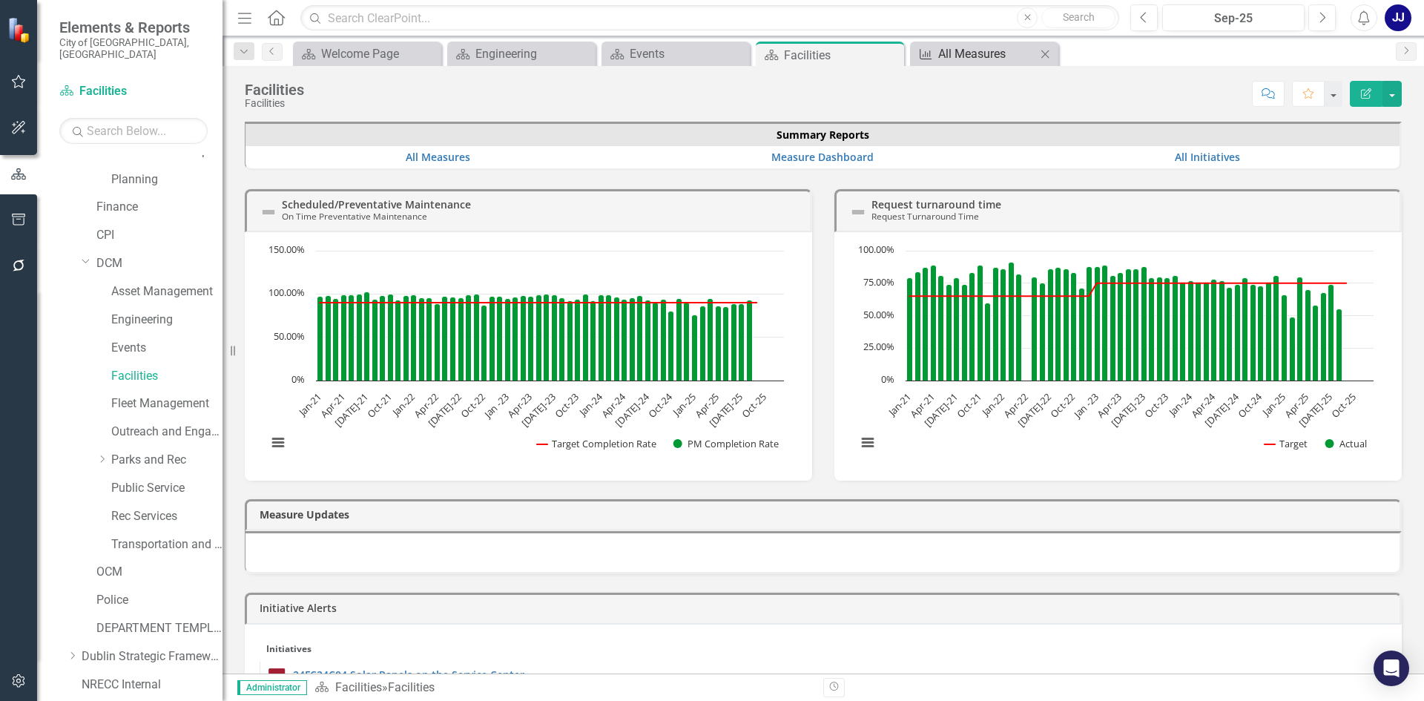
click at [991, 50] on div "All Measures" at bounding box center [987, 54] width 98 height 19
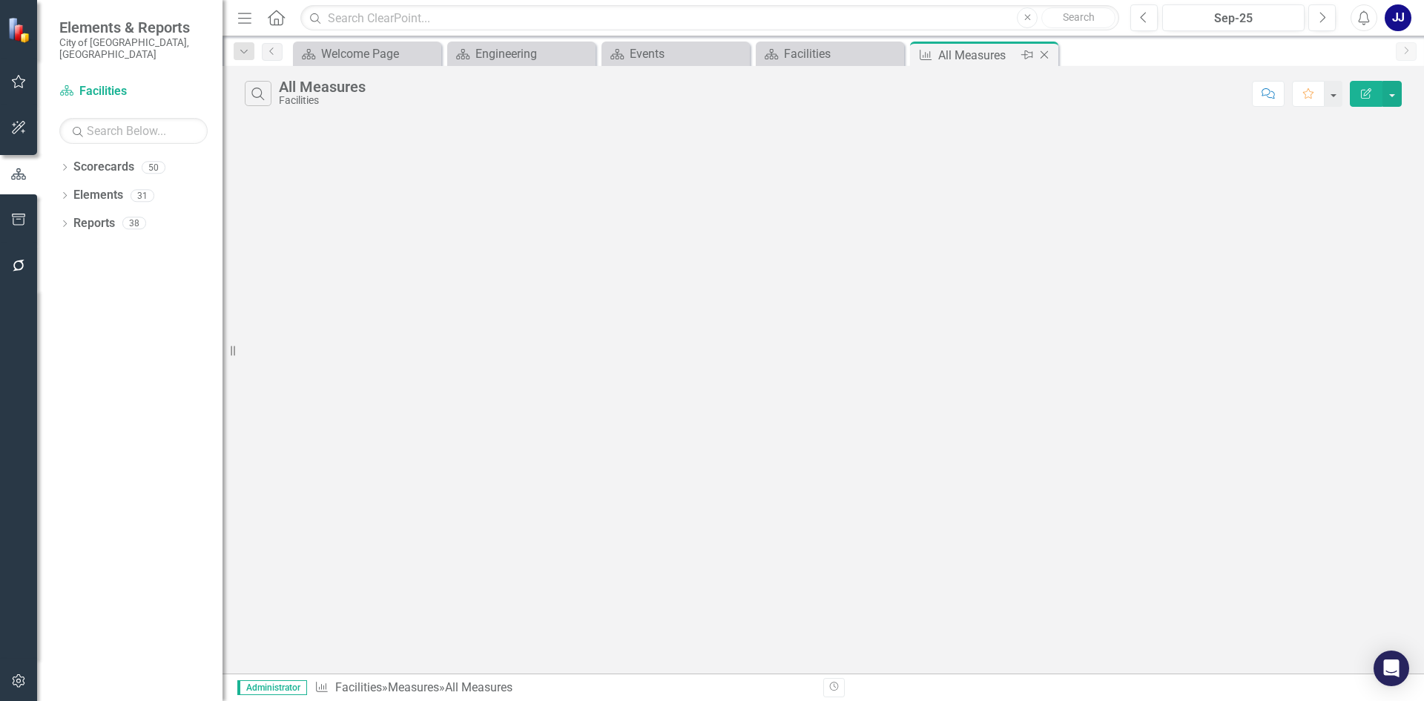
click at [1047, 53] on icon "Close" at bounding box center [1044, 55] width 15 height 12
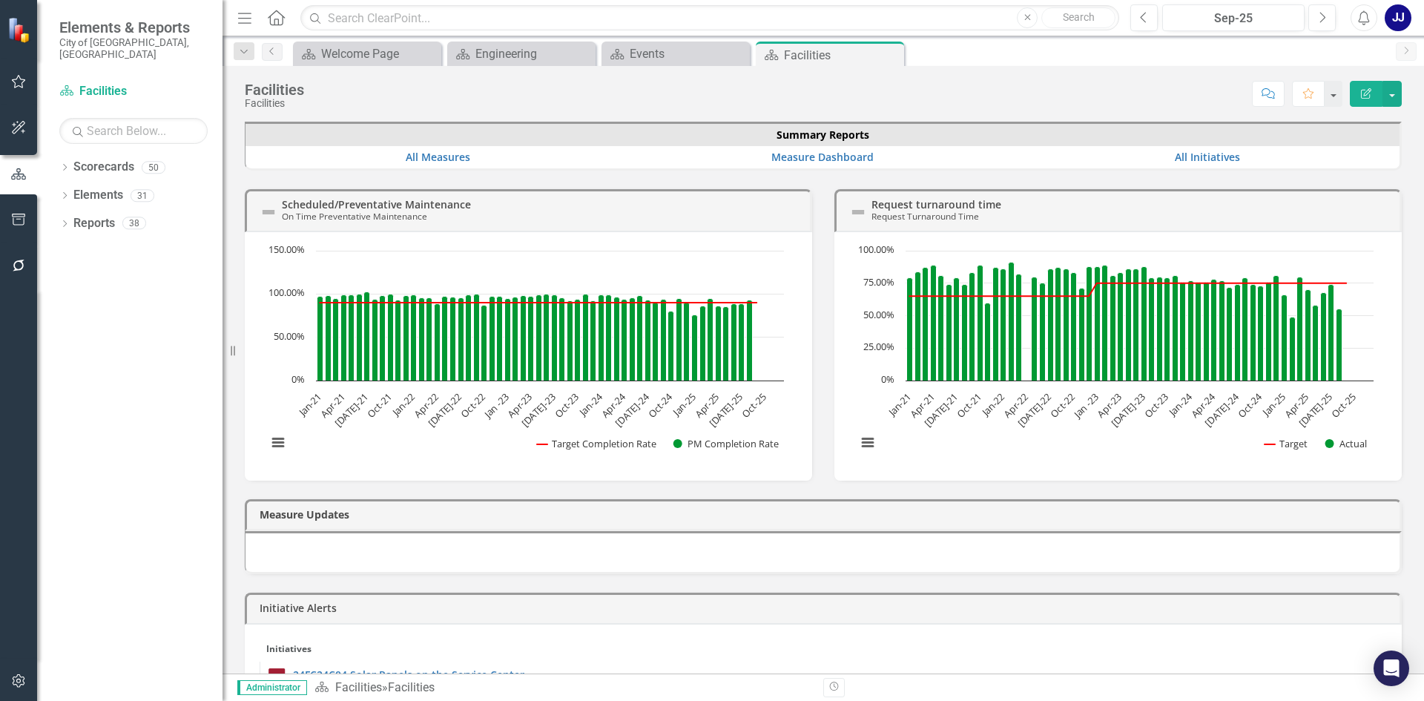
click at [1191, 149] on td "All Initiatives" at bounding box center [1207, 157] width 385 height 22
click at [1191, 154] on link "All Initiatives" at bounding box center [1207, 157] width 65 height 14
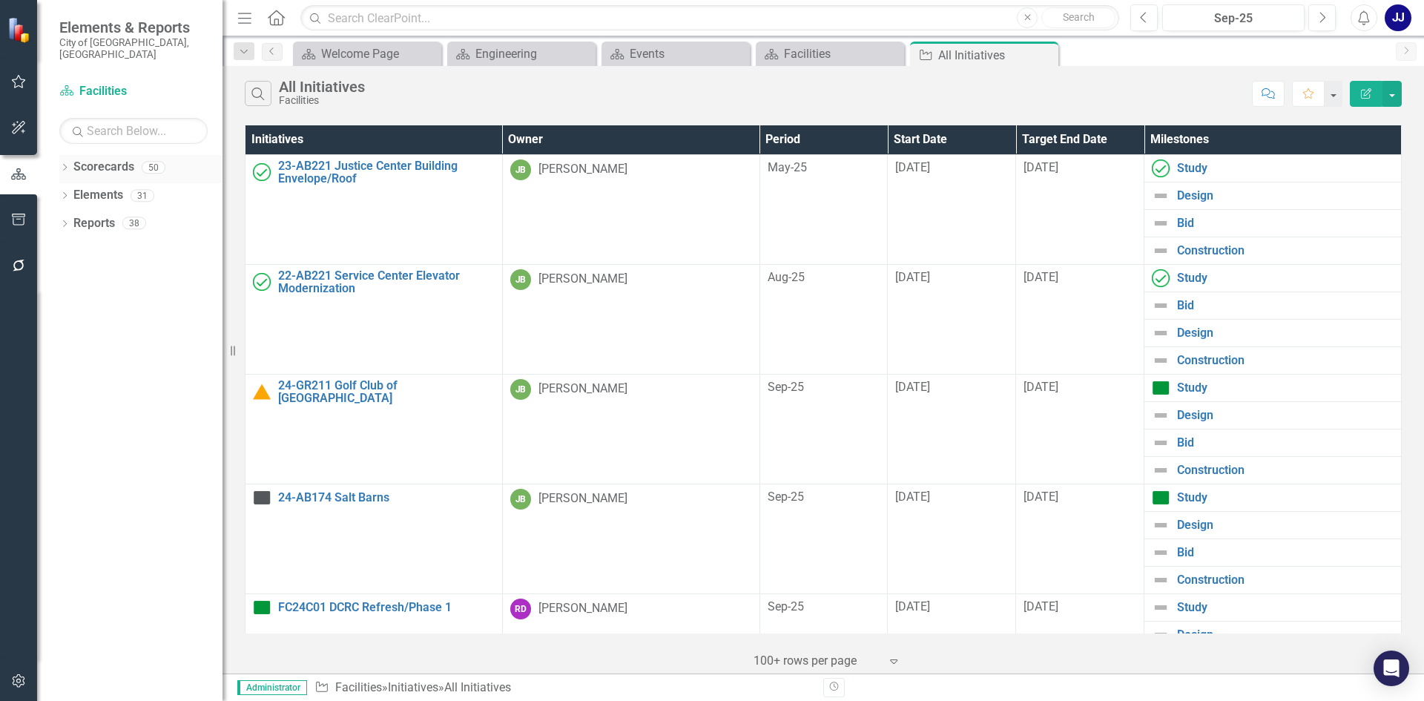
click at [70, 164] on div "Dropdown Scorecards 50" at bounding box center [140, 169] width 163 height 28
click at [73, 157] on div "Dropdown Scorecards 50" at bounding box center [140, 169] width 163 height 28
click at [65, 164] on icon at bounding box center [65, 167] width 4 height 7
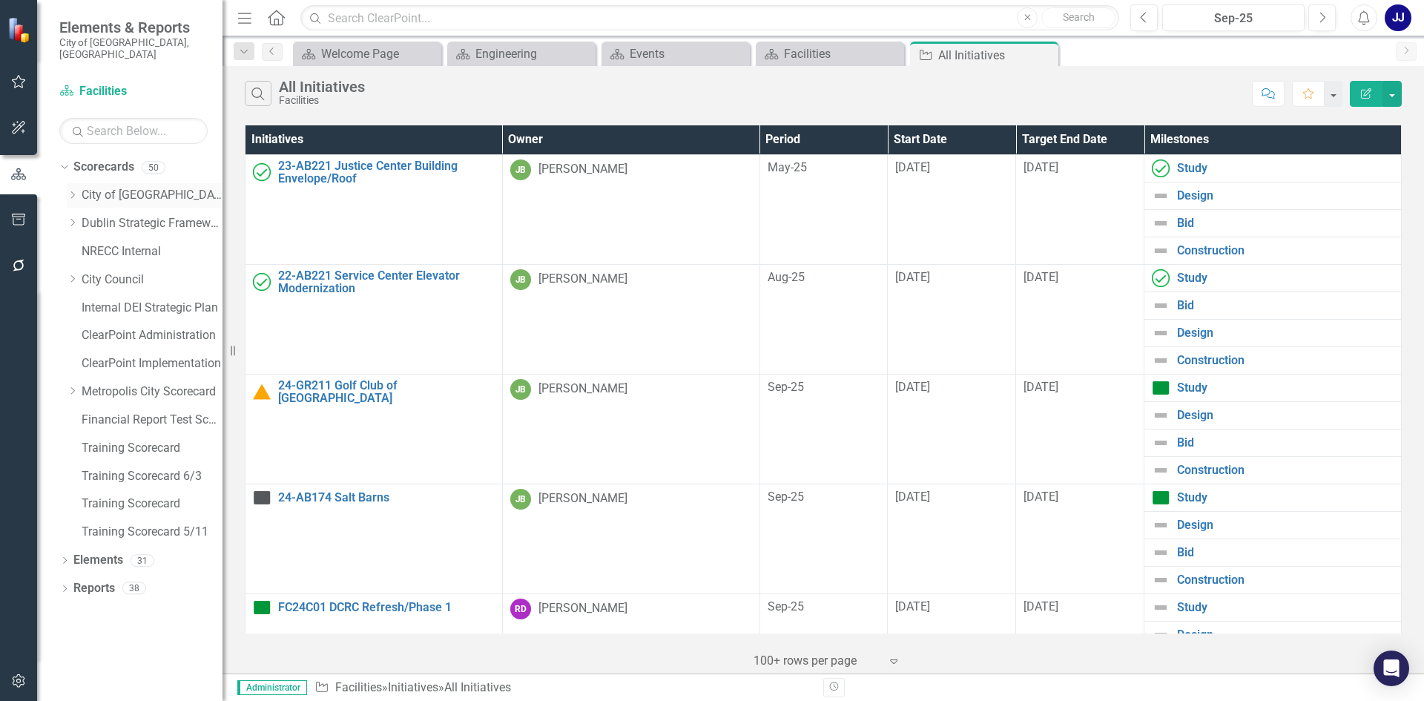
click at [74, 189] on div "Dropdown" at bounding box center [72, 195] width 11 height 13
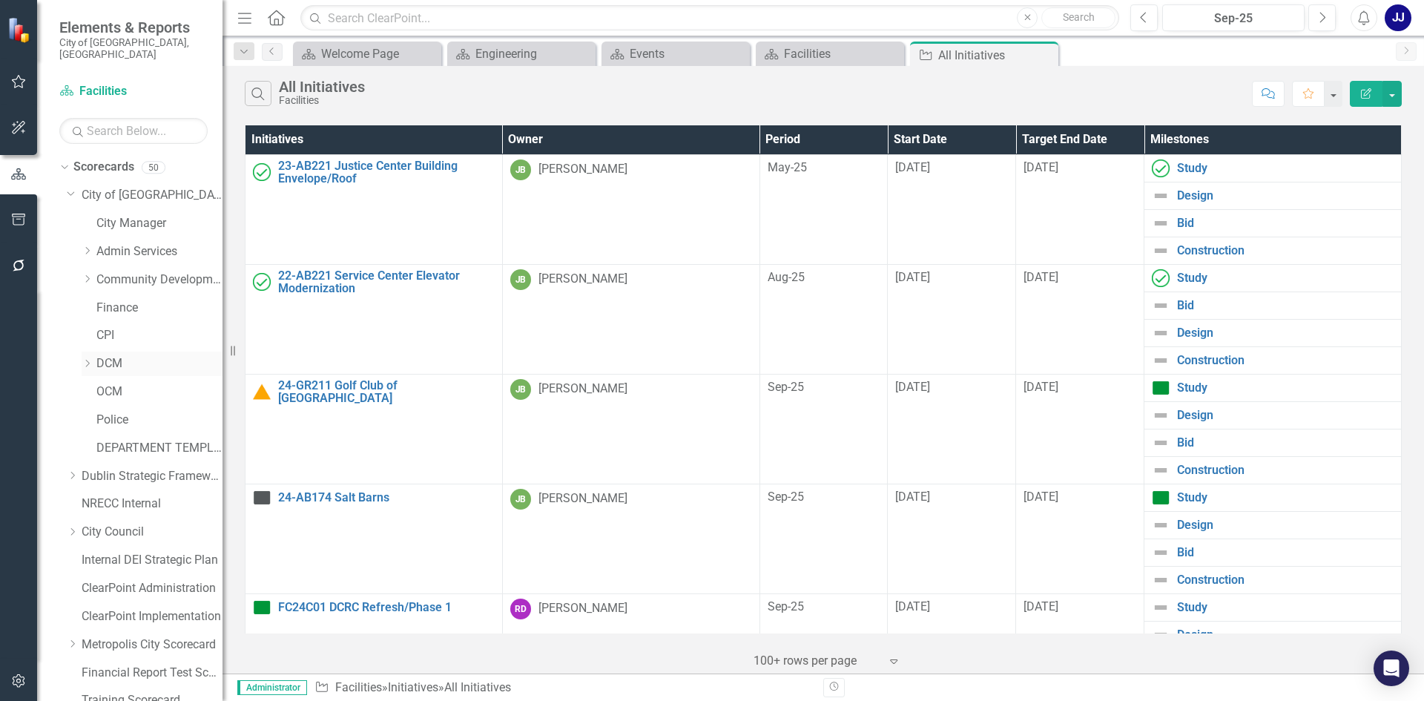
click at [87, 359] on icon "Dropdown" at bounding box center [87, 363] width 11 height 9
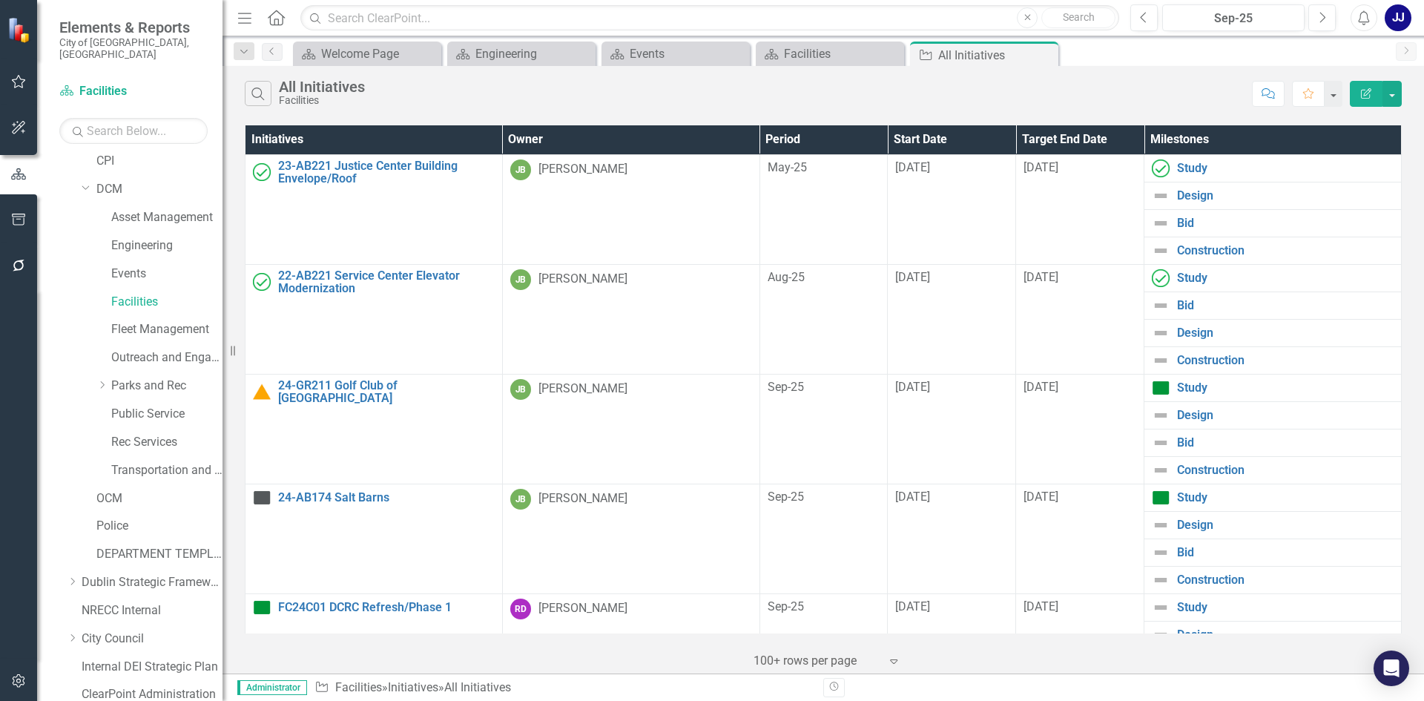
scroll to position [148, 0]
click at [127, 320] on link "Facilities" at bounding box center [166, 328] width 111 height 17
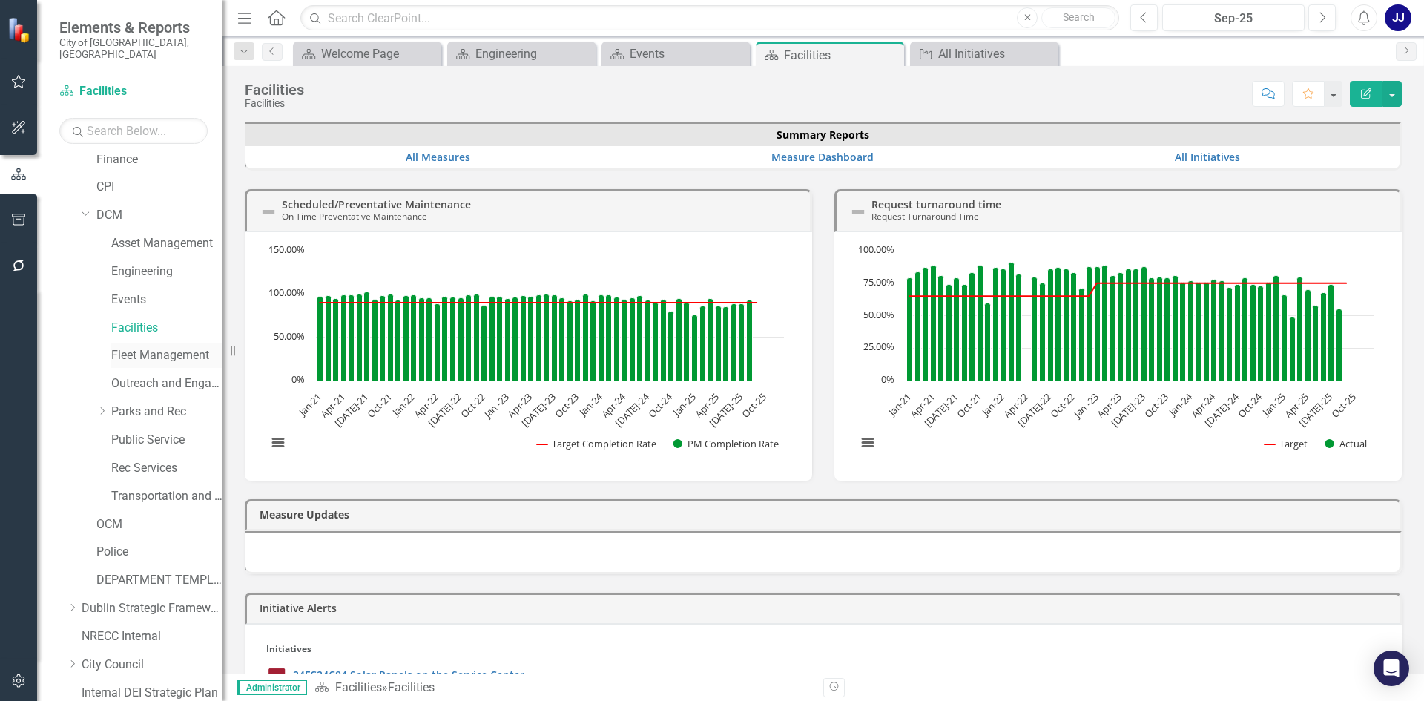
click at [153, 347] on link "Fleet Management" at bounding box center [166, 355] width 111 height 17
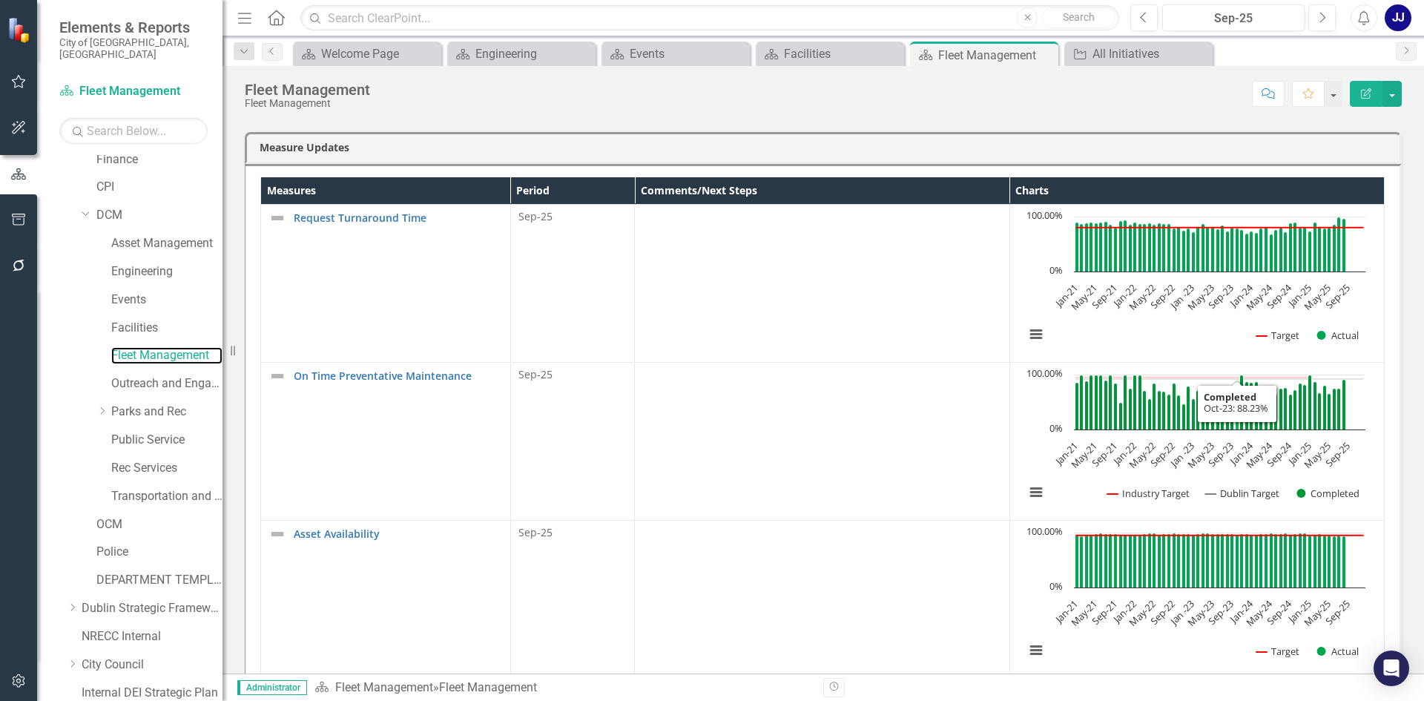
scroll to position [366, 0]
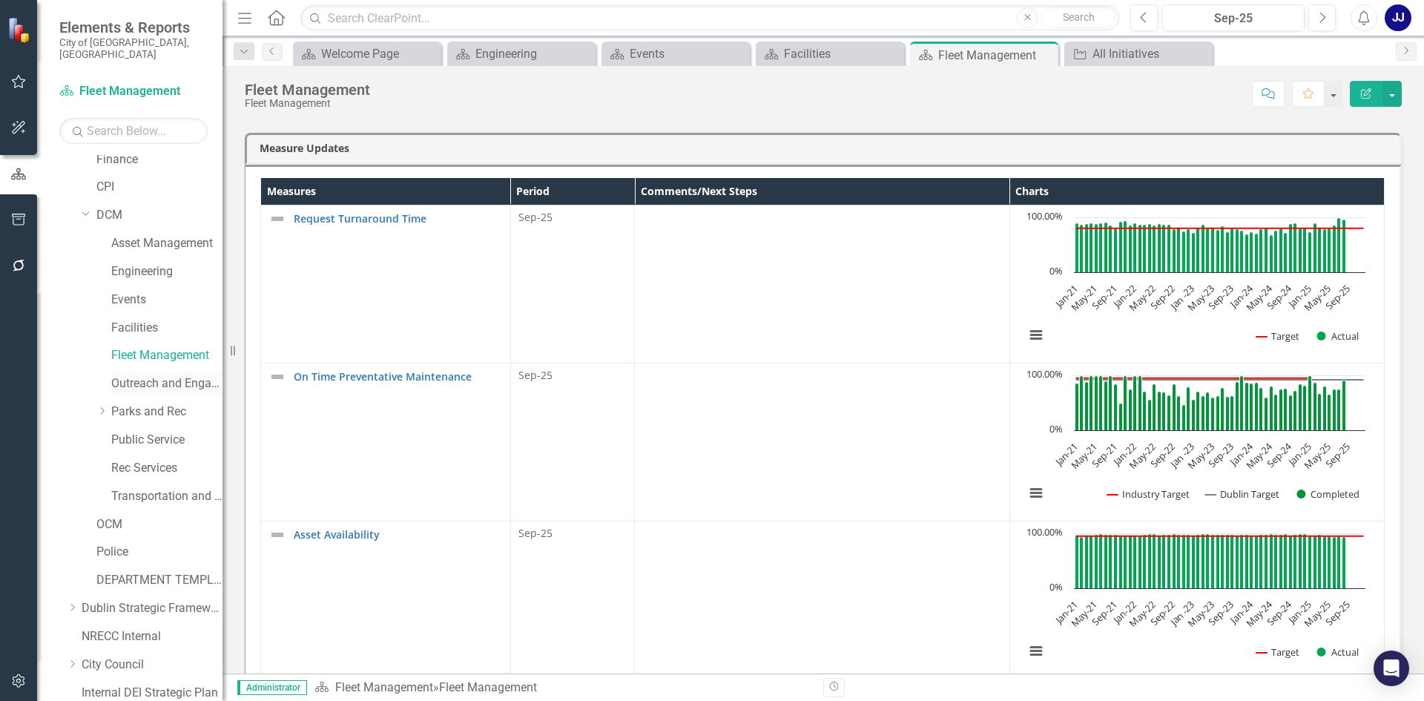
click at [131, 381] on div "Outreach and Engagement" at bounding box center [166, 384] width 111 height 24
click at [142, 375] on link "Outreach and Engagement" at bounding box center [166, 383] width 111 height 17
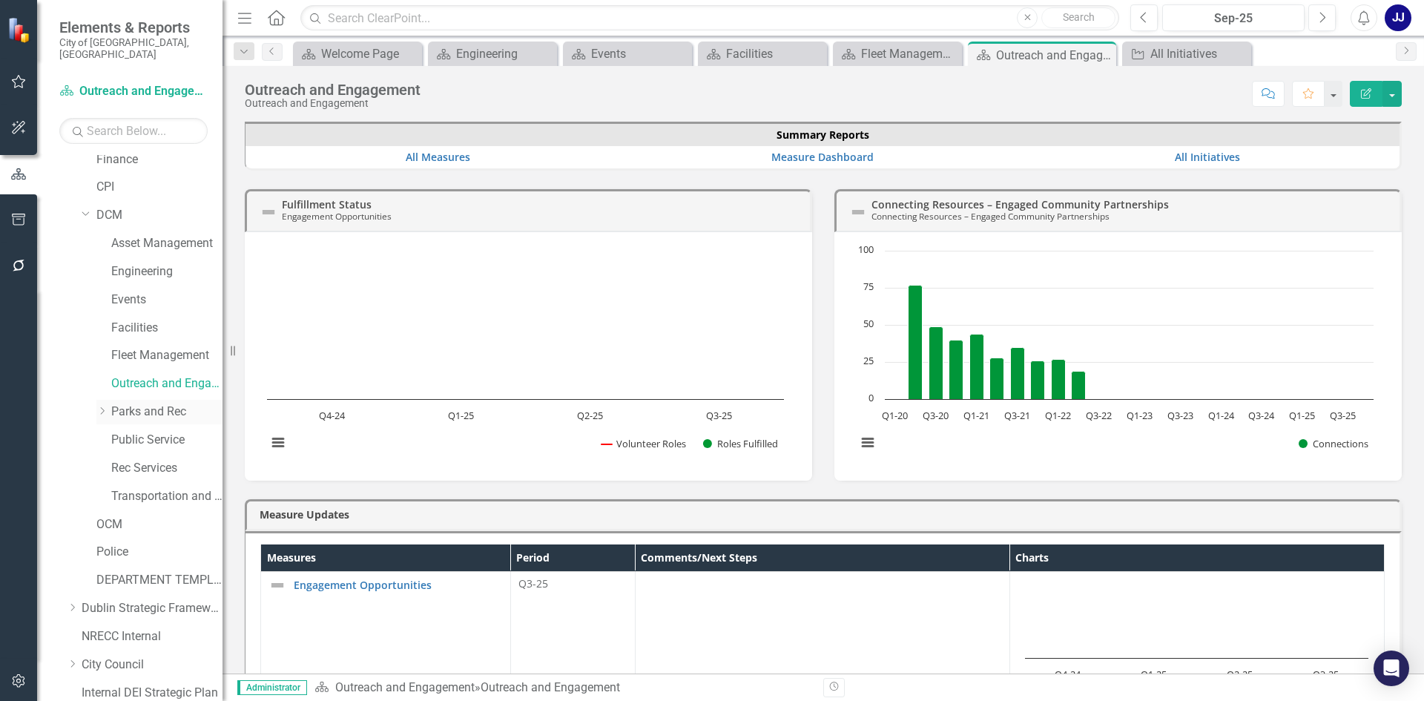
click at [112, 404] on link "Parks and Rec" at bounding box center [166, 412] width 111 height 17
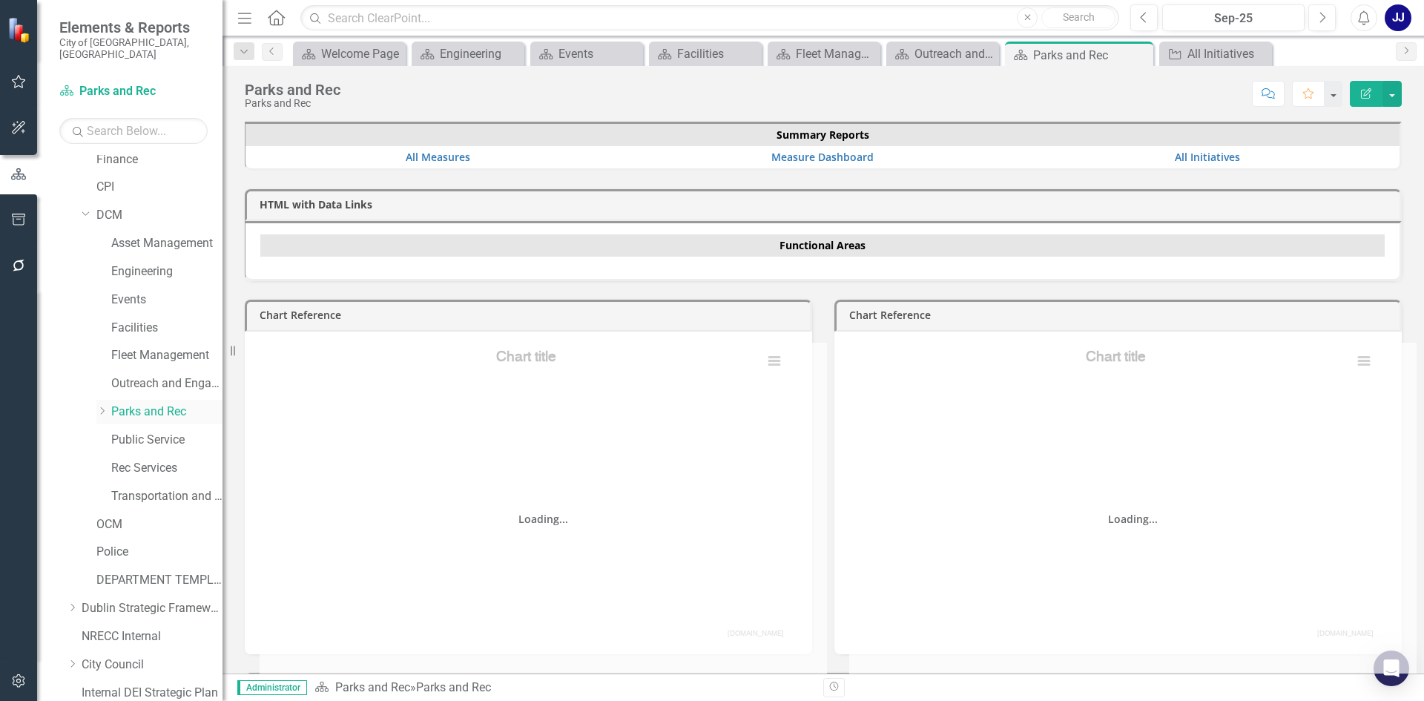
click at [102, 407] on icon "Dropdown" at bounding box center [101, 411] width 11 height 9
click at [154, 432] on link "Parks and Rec Master Plan Update" at bounding box center [174, 440] width 96 height 17
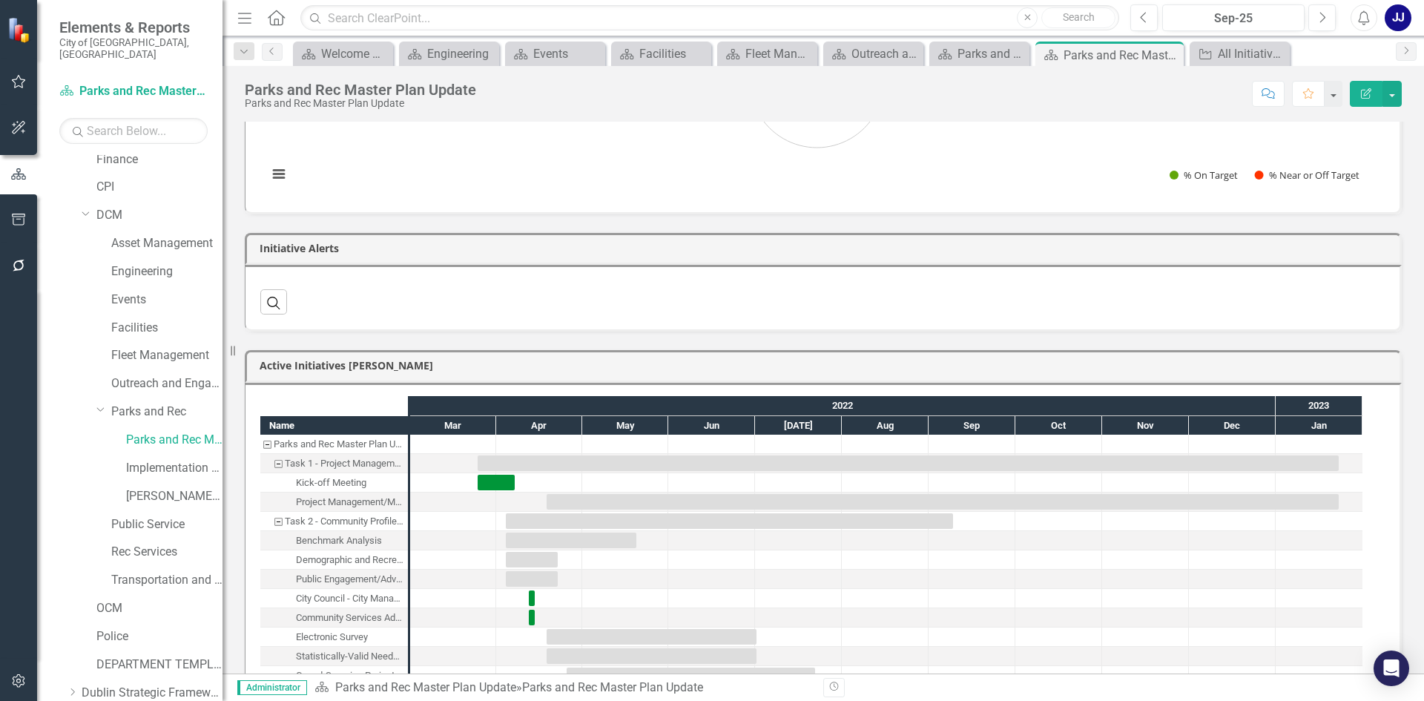
scroll to position [223, 0]
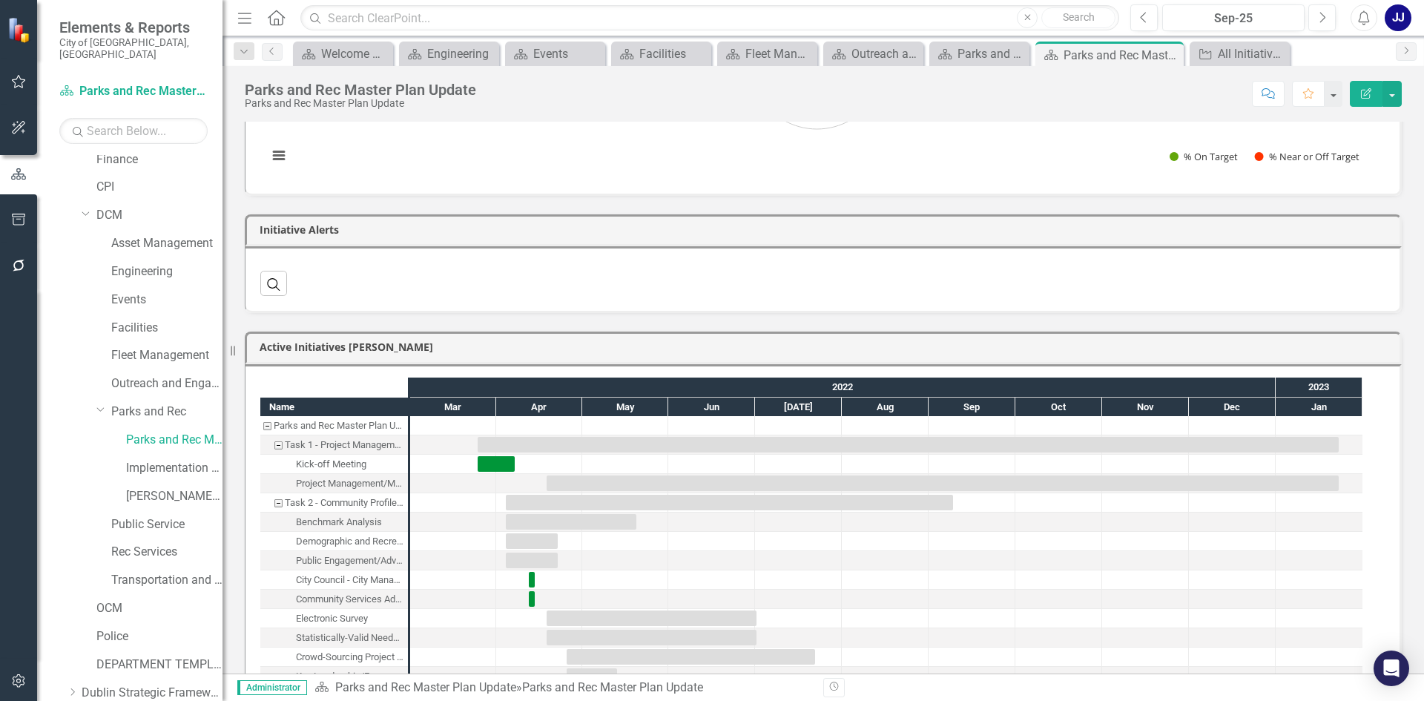
drag, startPoint x: 619, startPoint y: 374, endPoint x: 1201, endPoint y: 263, distance: 592.9
click at [1201, 263] on div "Search ‹ Previous › Next" at bounding box center [822, 278] width 1125 height 36
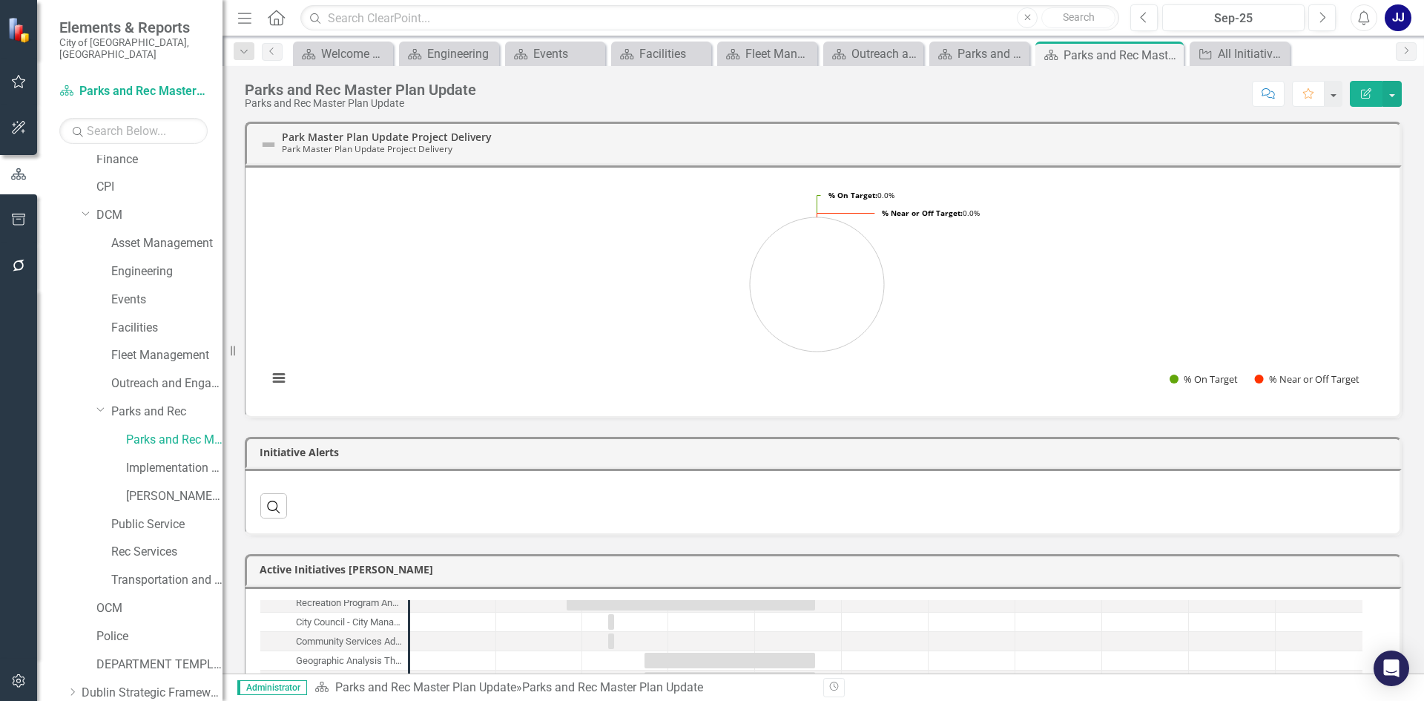
scroll to position [275, 0]
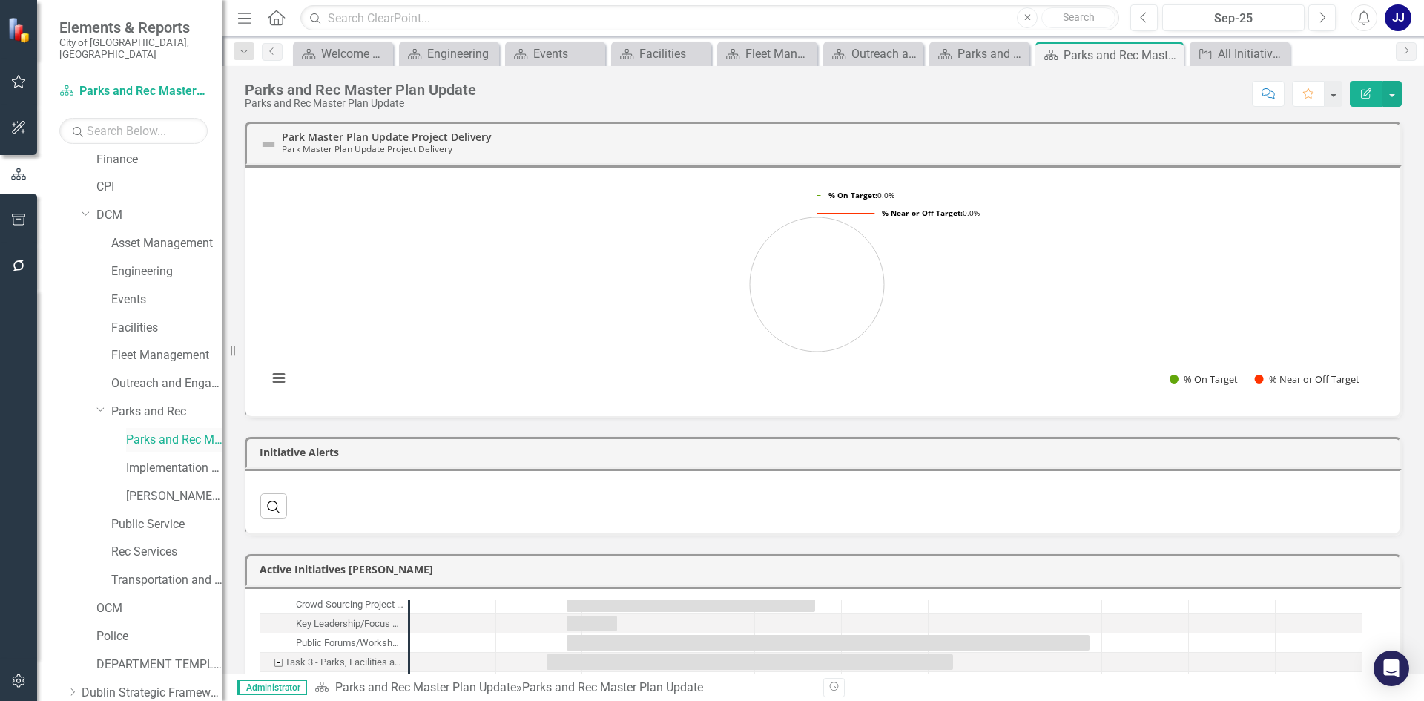
click at [151, 428] on div "Parks and Rec Master Plan Update" at bounding box center [174, 440] width 96 height 24
click at [168, 407] on link "Parks and Rec" at bounding box center [166, 412] width 111 height 17
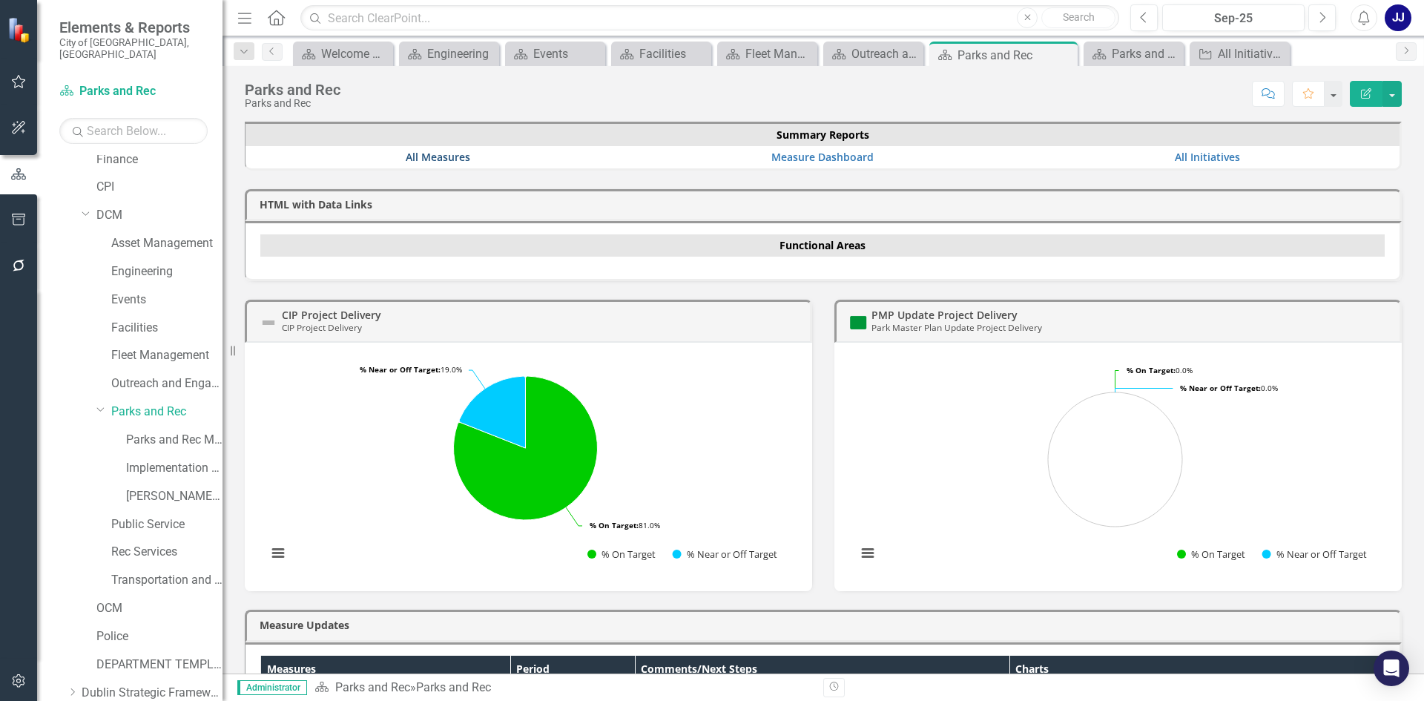
click at [423, 154] on link "All Measures" at bounding box center [438, 157] width 65 height 14
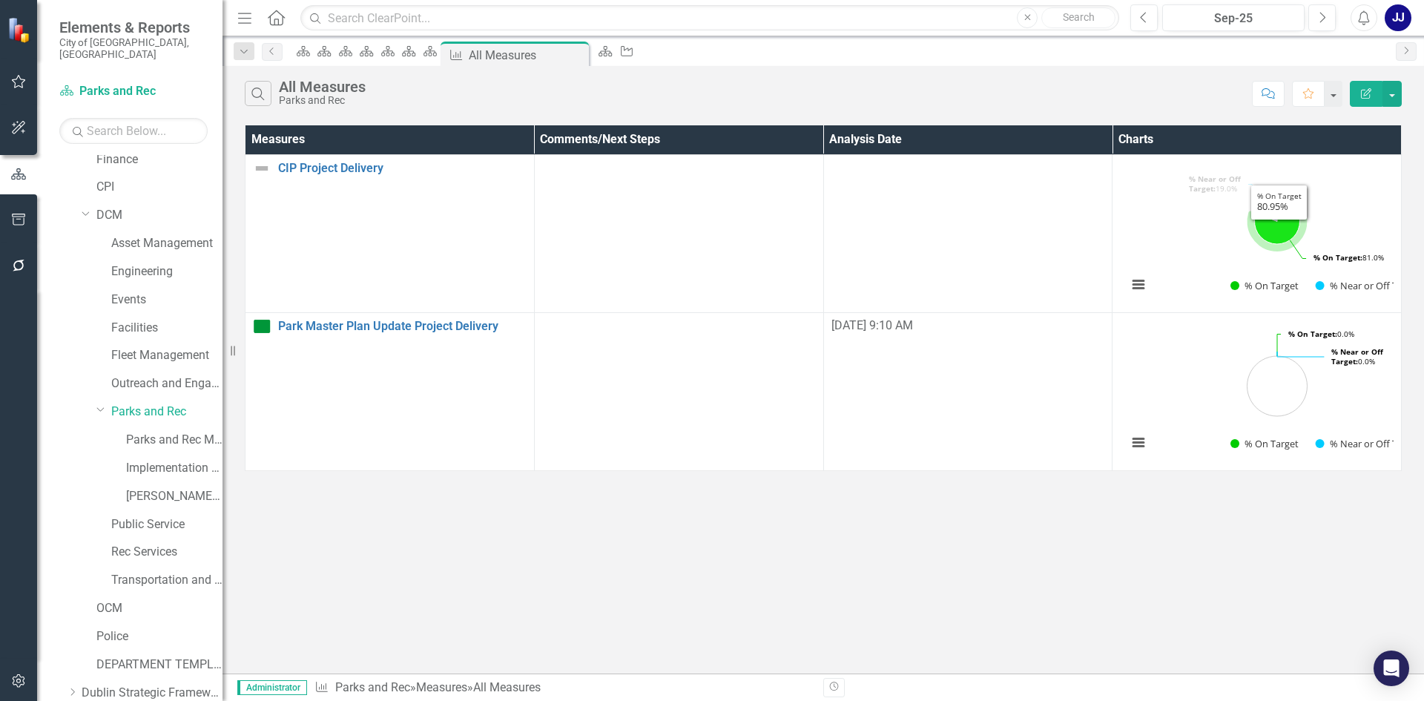
click at [1255, 234] on icon "% On Target, 80.95238095." at bounding box center [1277, 221] width 45 height 45
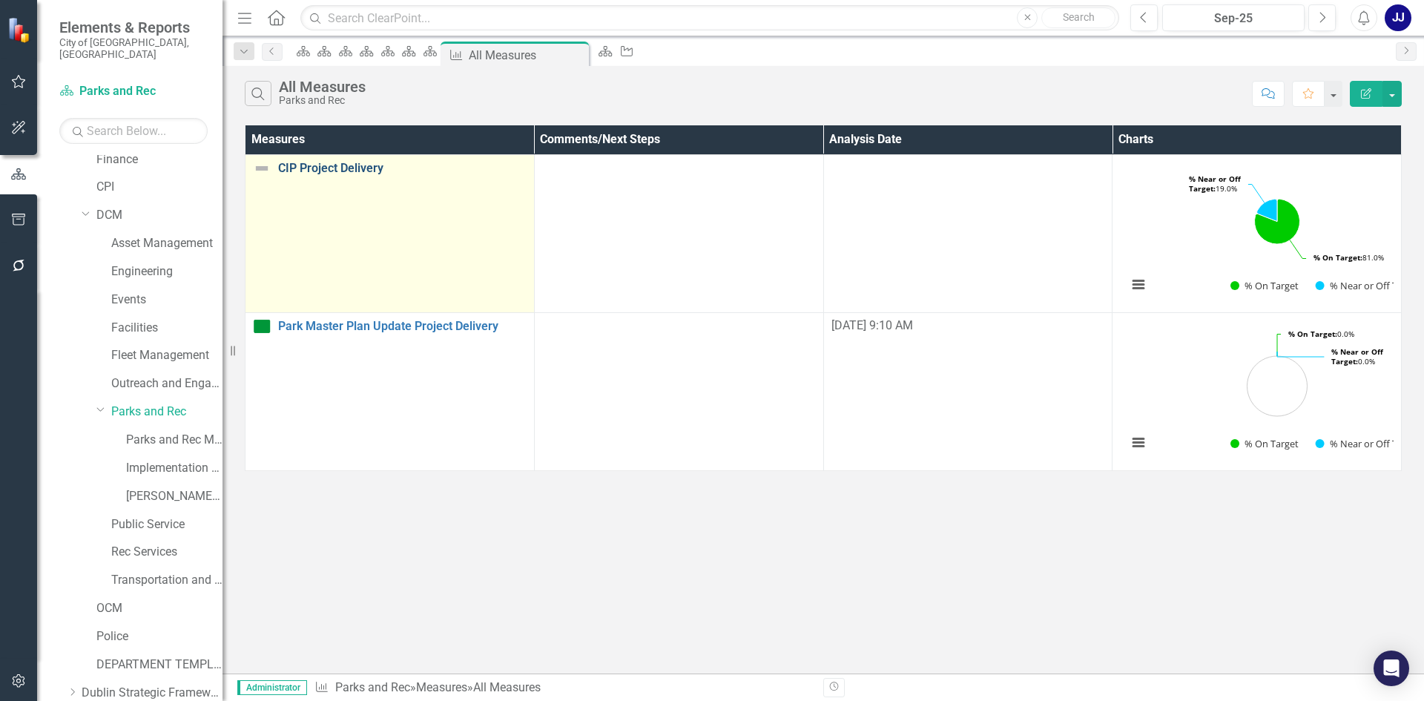
click at [318, 168] on link "CIP Project Delivery" at bounding box center [402, 168] width 249 height 13
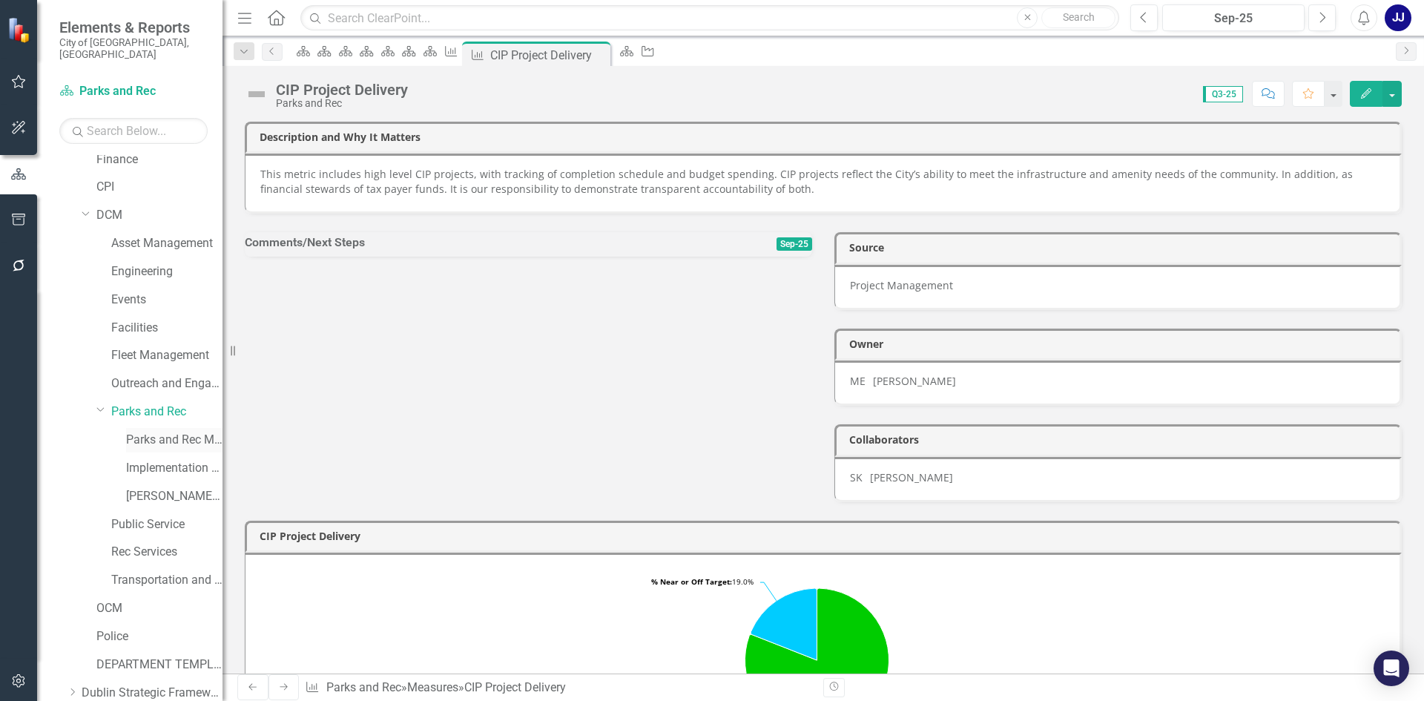
click at [133, 432] on link "Parks and Rec Master Plan Update" at bounding box center [174, 440] width 96 height 17
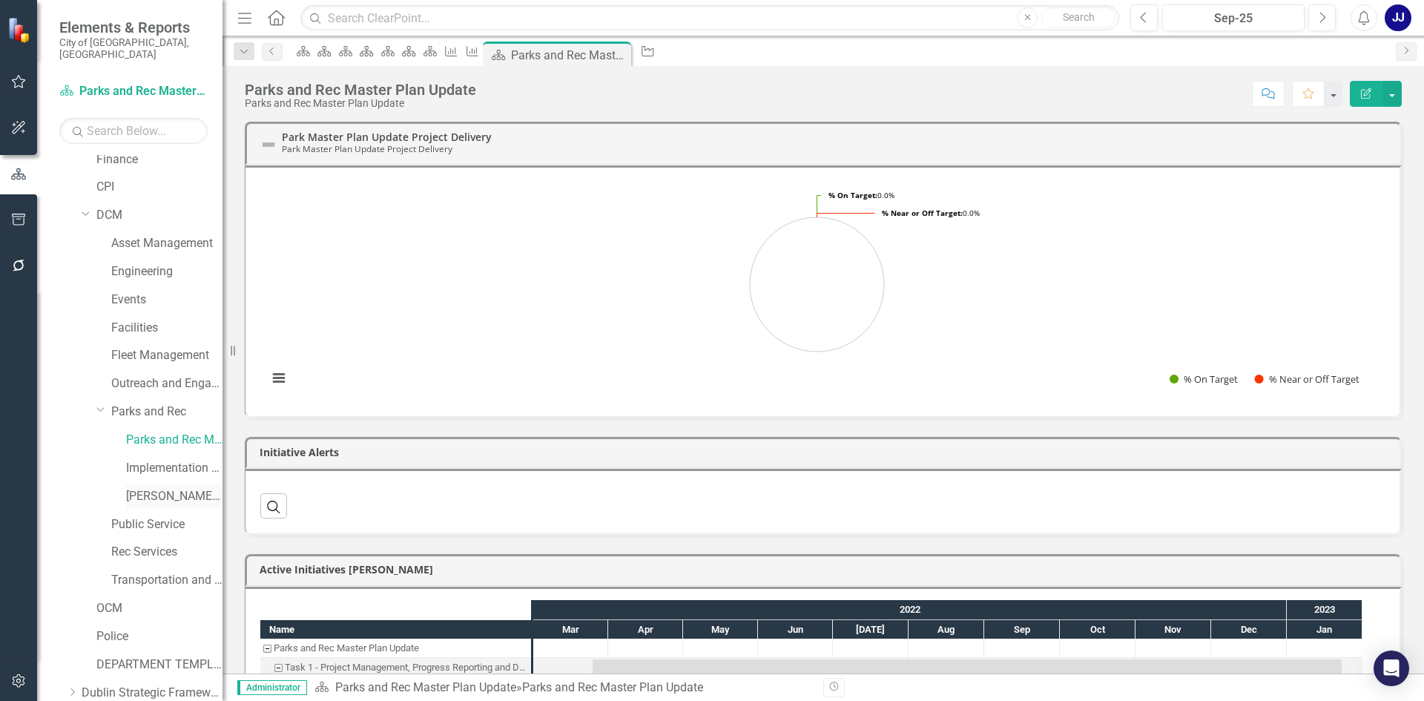
click at [151, 488] on link "[PERSON_NAME] Accreditation Tracker" at bounding box center [174, 496] width 96 height 17
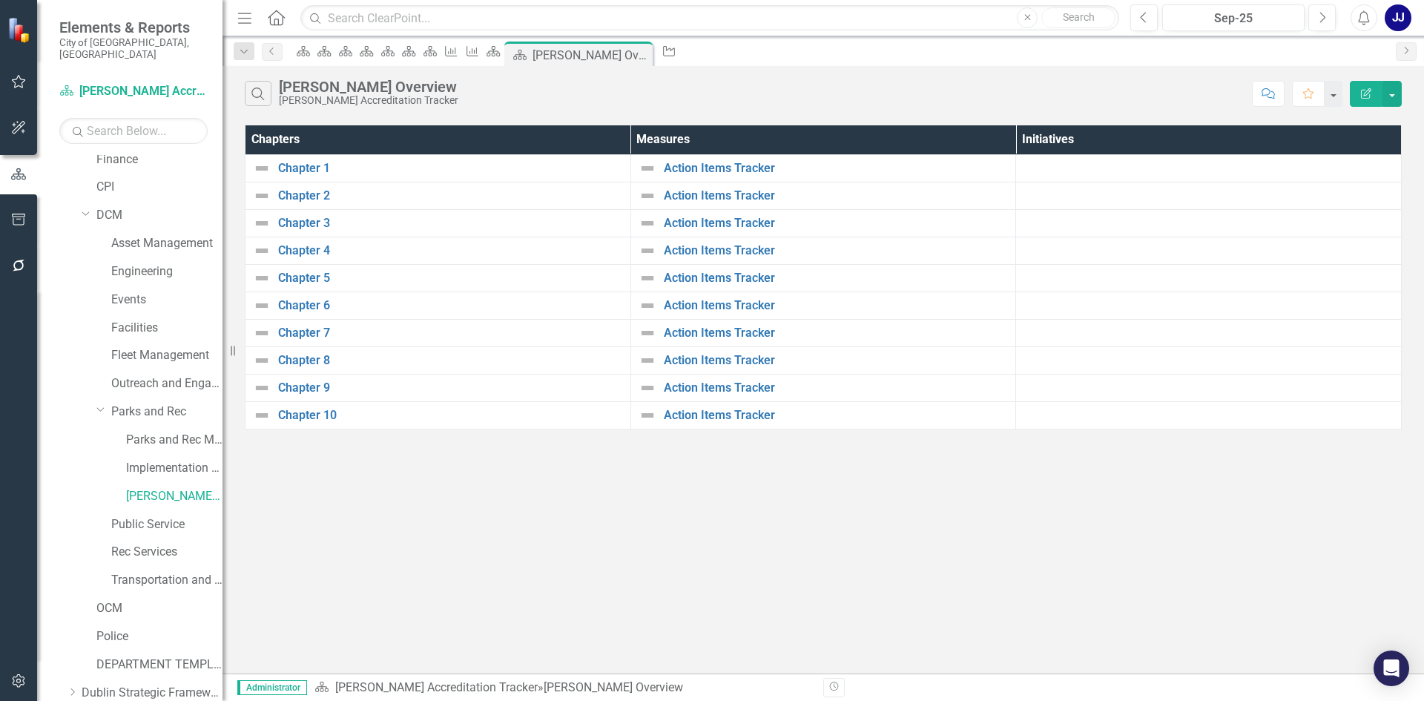
click at [131, 527] on div "Public Service" at bounding box center [152, 527] width 141 height 28
click at [139, 517] on link "Public Service" at bounding box center [166, 524] width 111 height 17
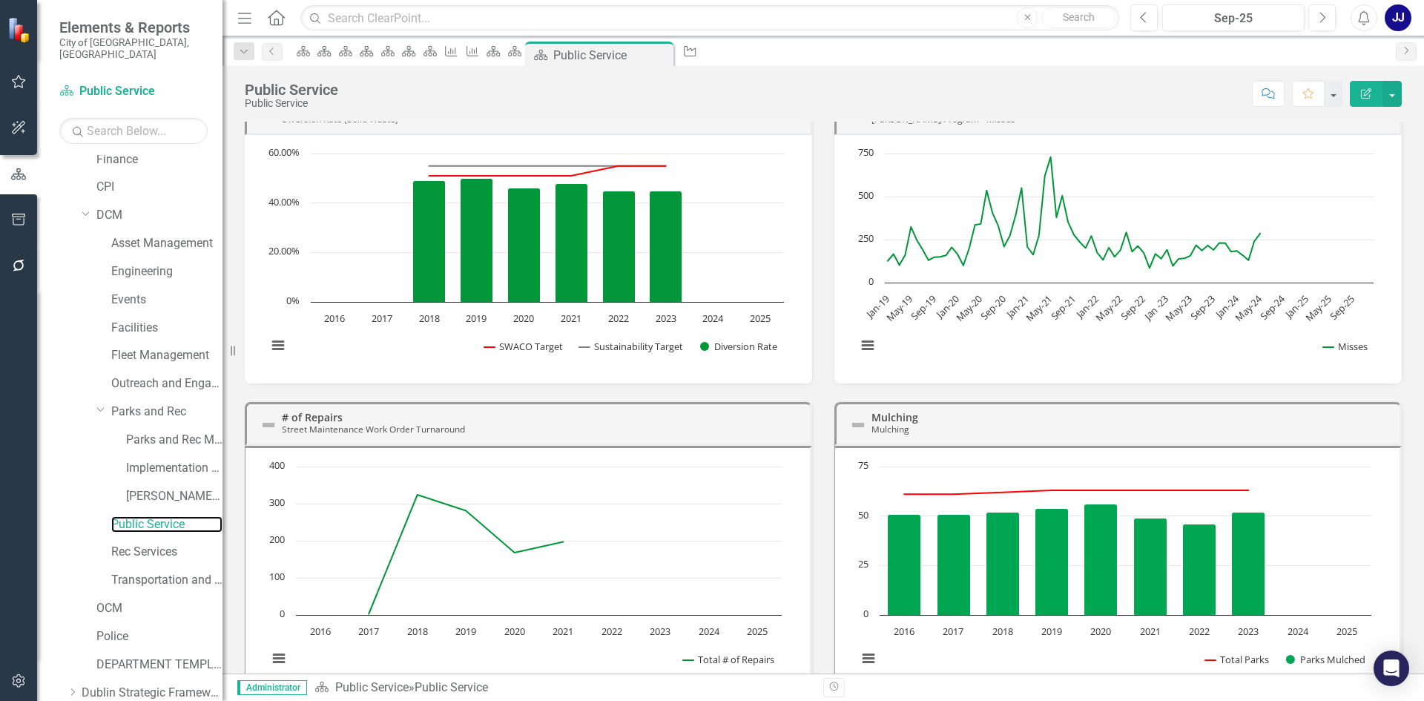
scroll to position [231, 0]
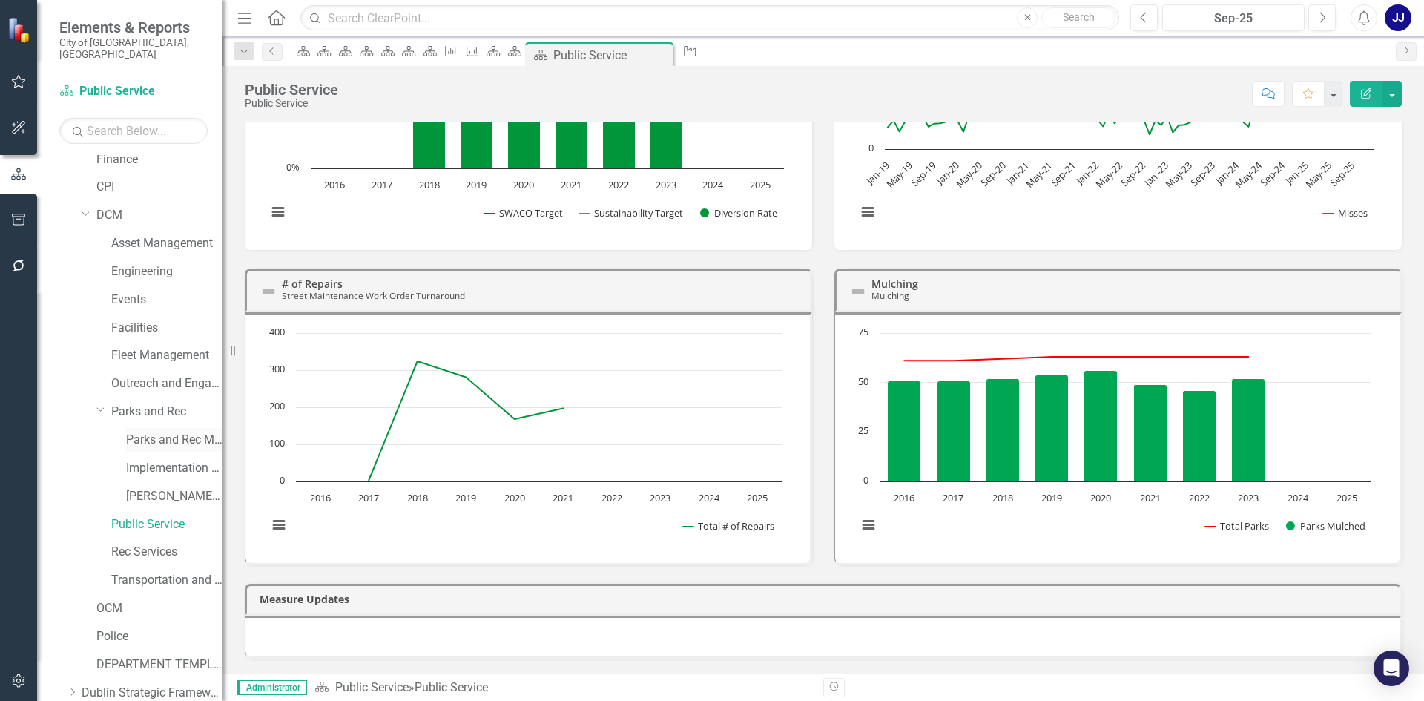
click at [135, 432] on link "Parks and Rec Master Plan Update" at bounding box center [174, 440] width 96 height 17
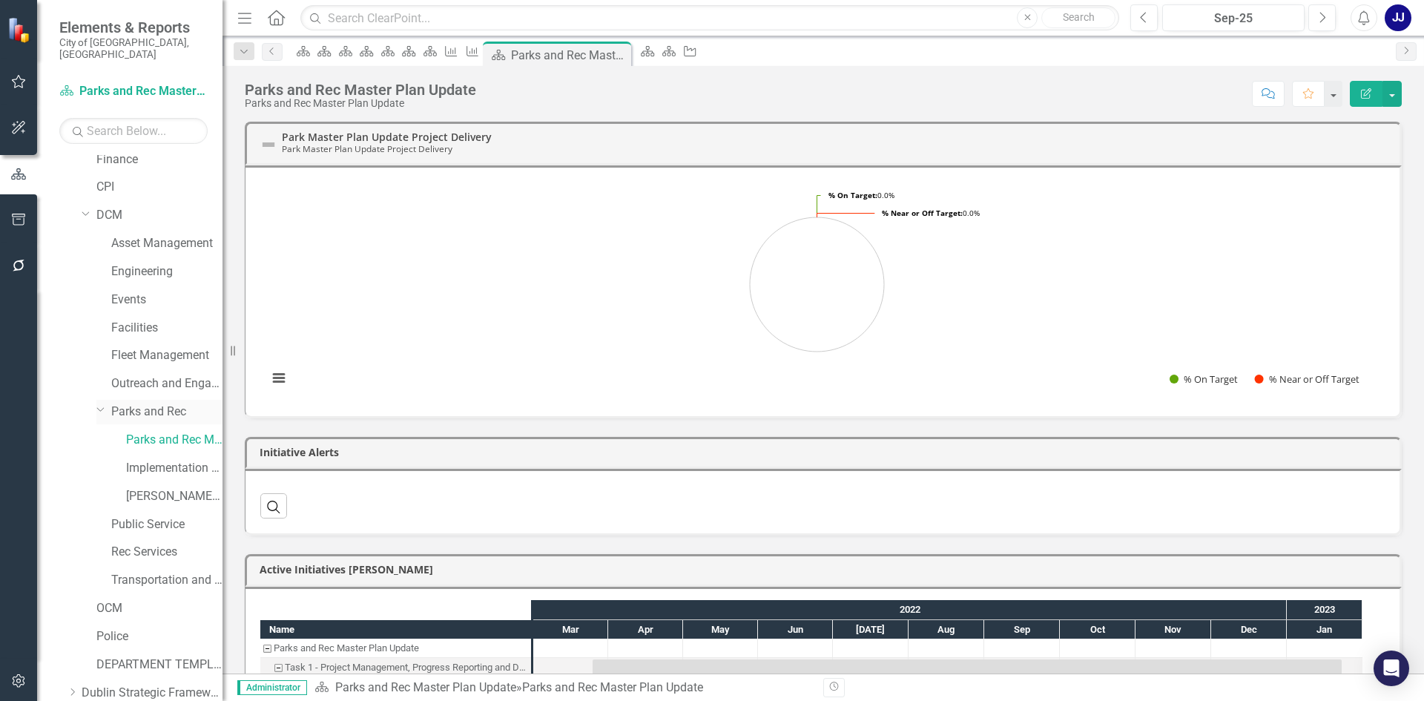
click at [157, 404] on link "Parks and Rec" at bounding box center [166, 412] width 111 height 17
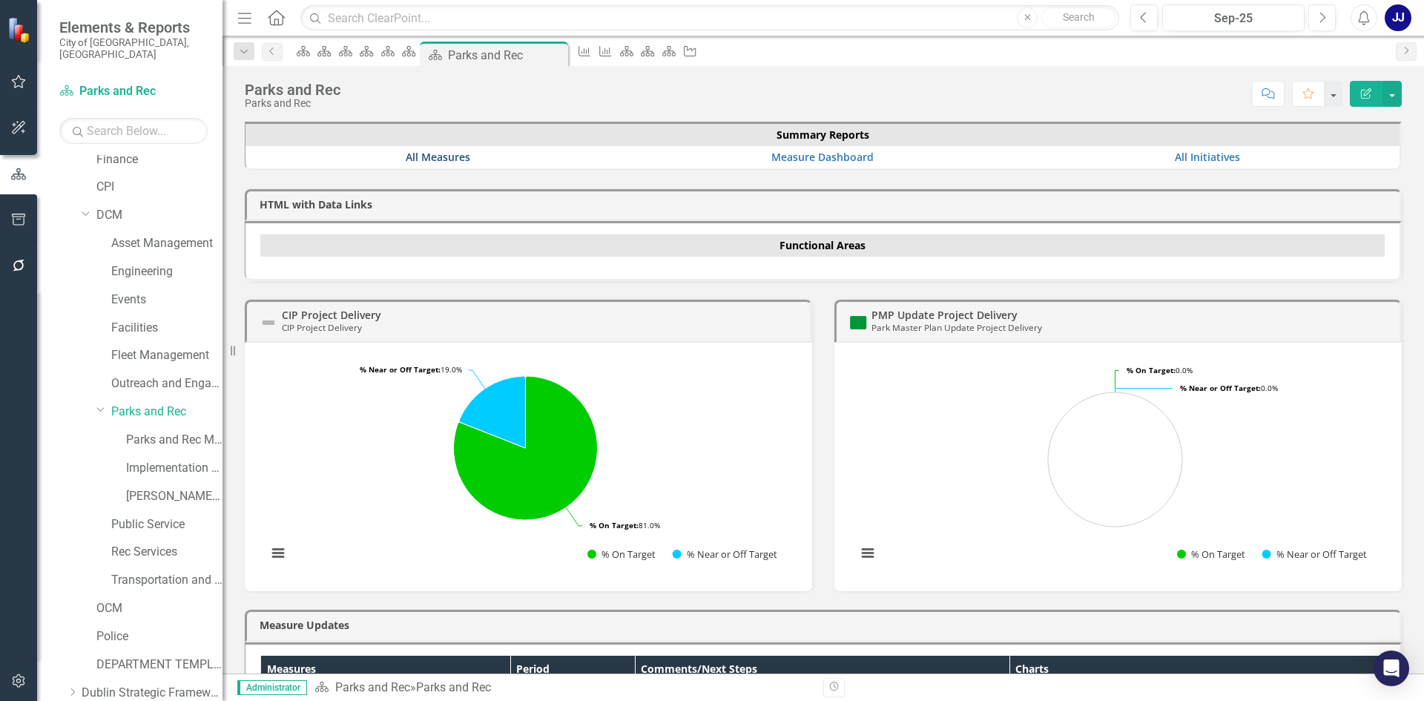
click at [454, 163] on link "All Measures" at bounding box center [438, 157] width 65 height 14
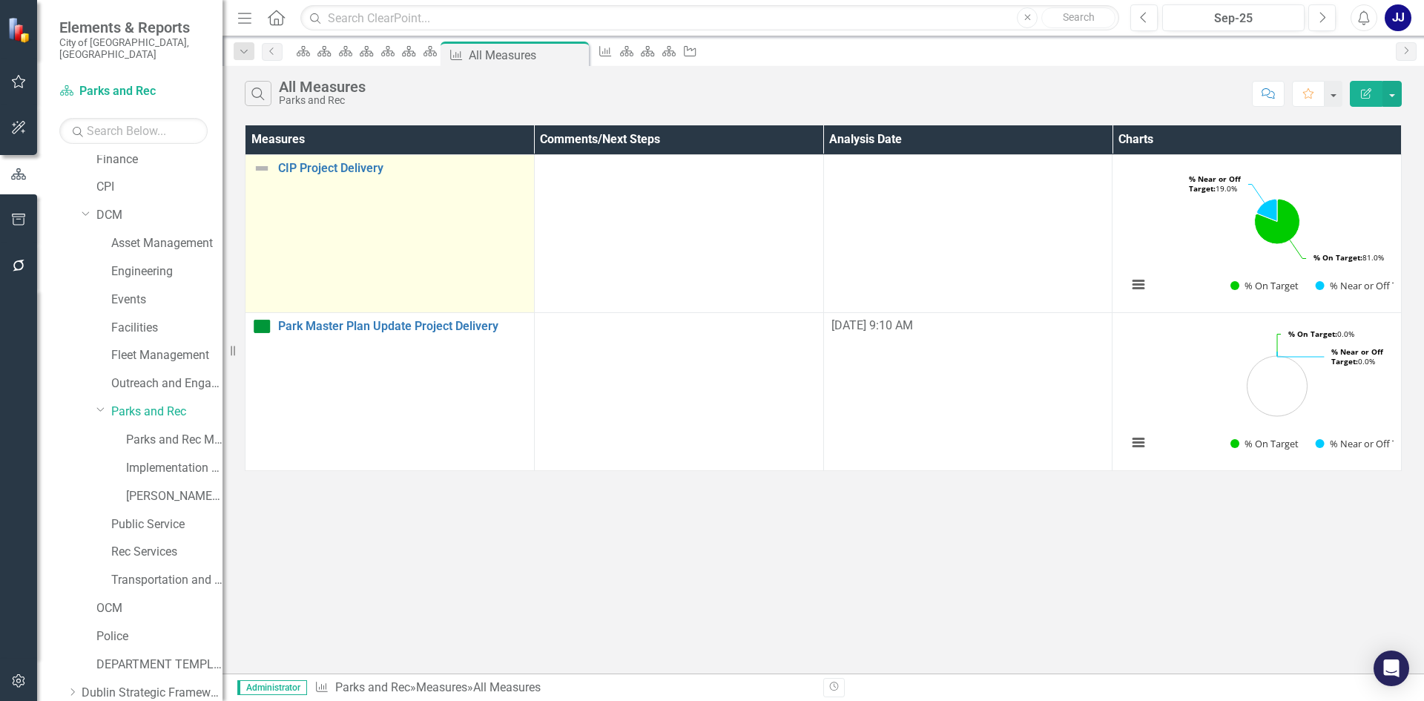
drag, startPoint x: 639, startPoint y: 155, endPoint x: 433, endPoint y: 306, distance: 255.8
click at [433, 306] on td "CIP Project Delivery Link Map View Link Map Edit Edit Measure Link Open Element" at bounding box center [390, 233] width 289 height 158
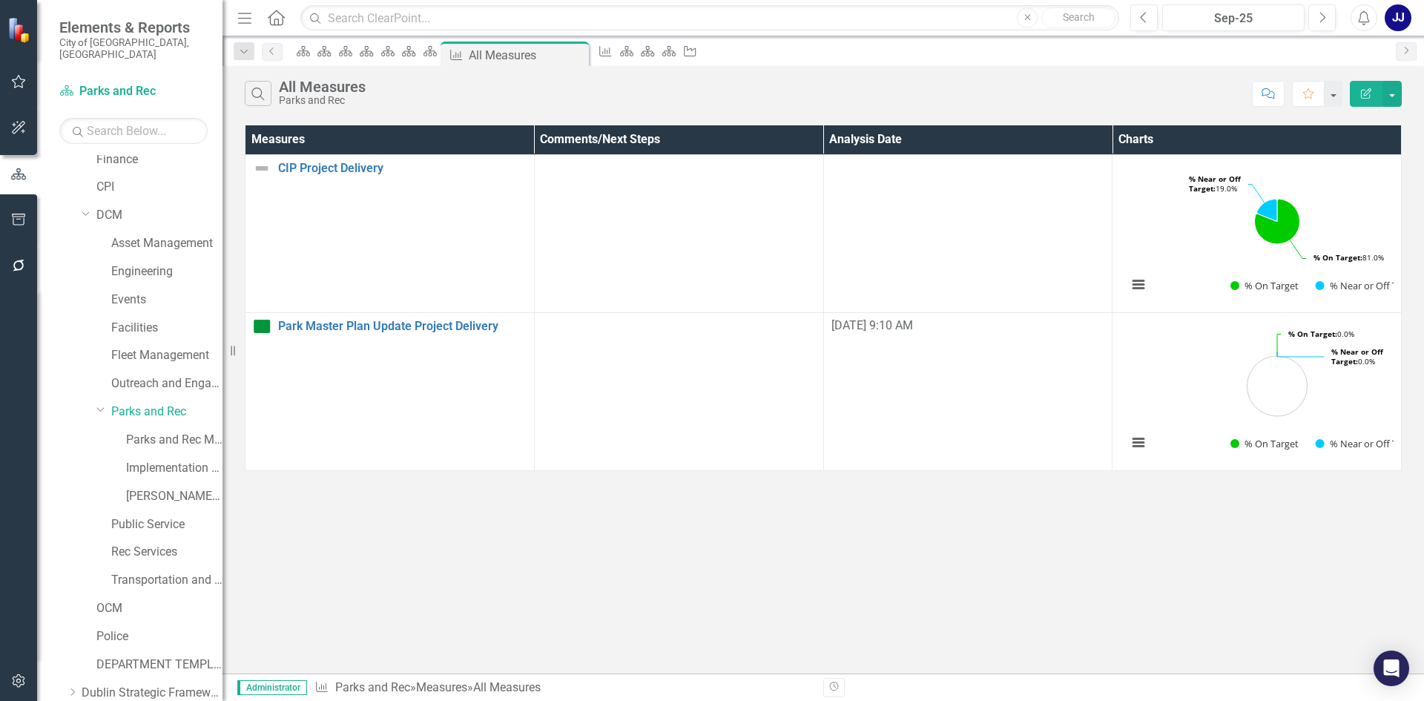
scroll to position [509, 0]
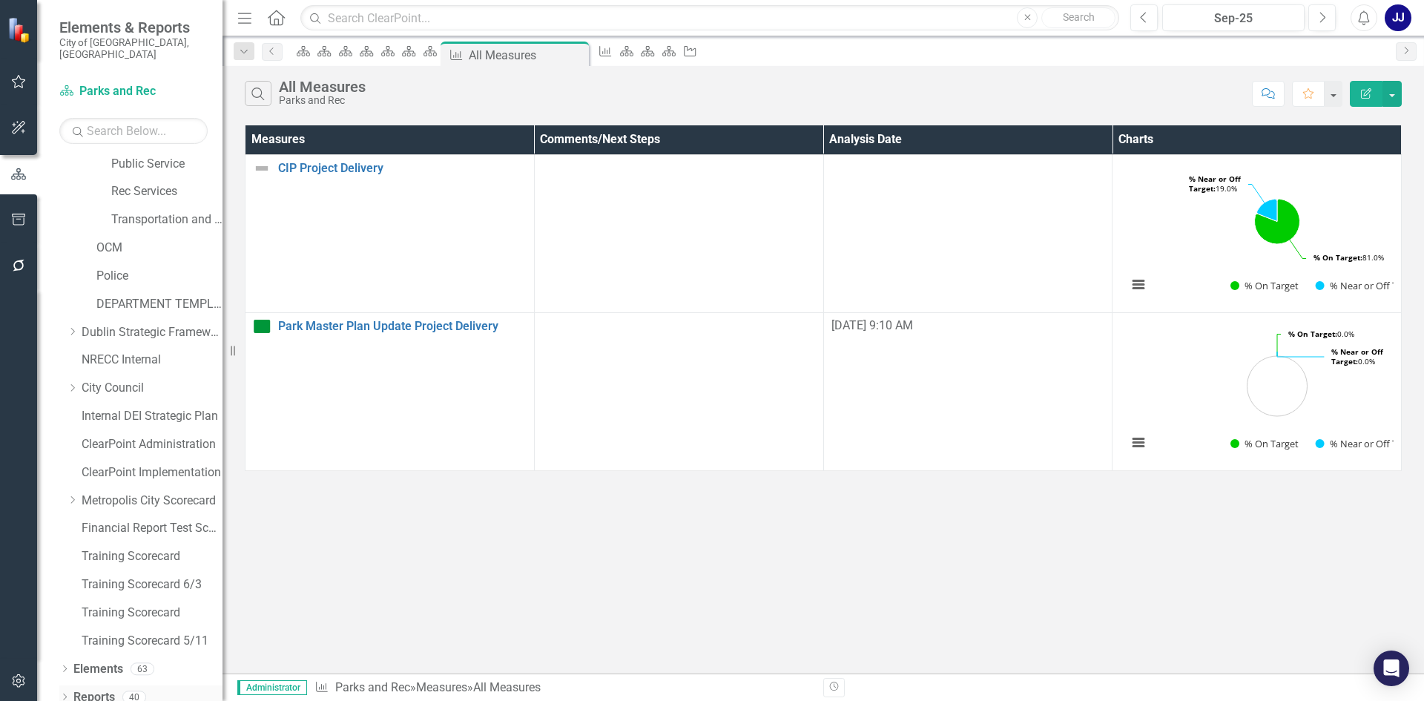
click at [103, 689] on link "Reports" at bounding box center [94, 697] width 42 height 17
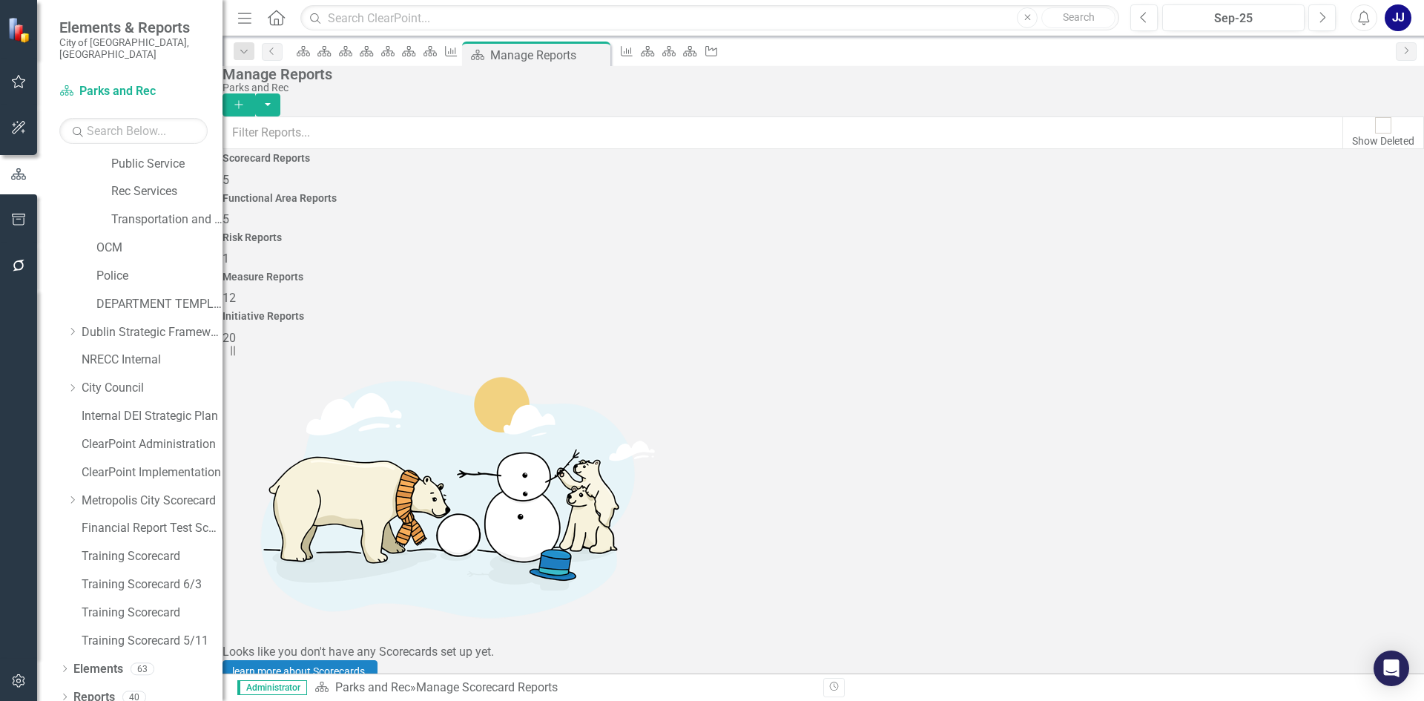
click at [1076, 272] on h4 "Measure Reports" at bounding box center [824, 277] width 1202 height 11
click at [1263, 311] on div "Initiative Reports 20" at bounding box center [824, 329] width 1202 height 36
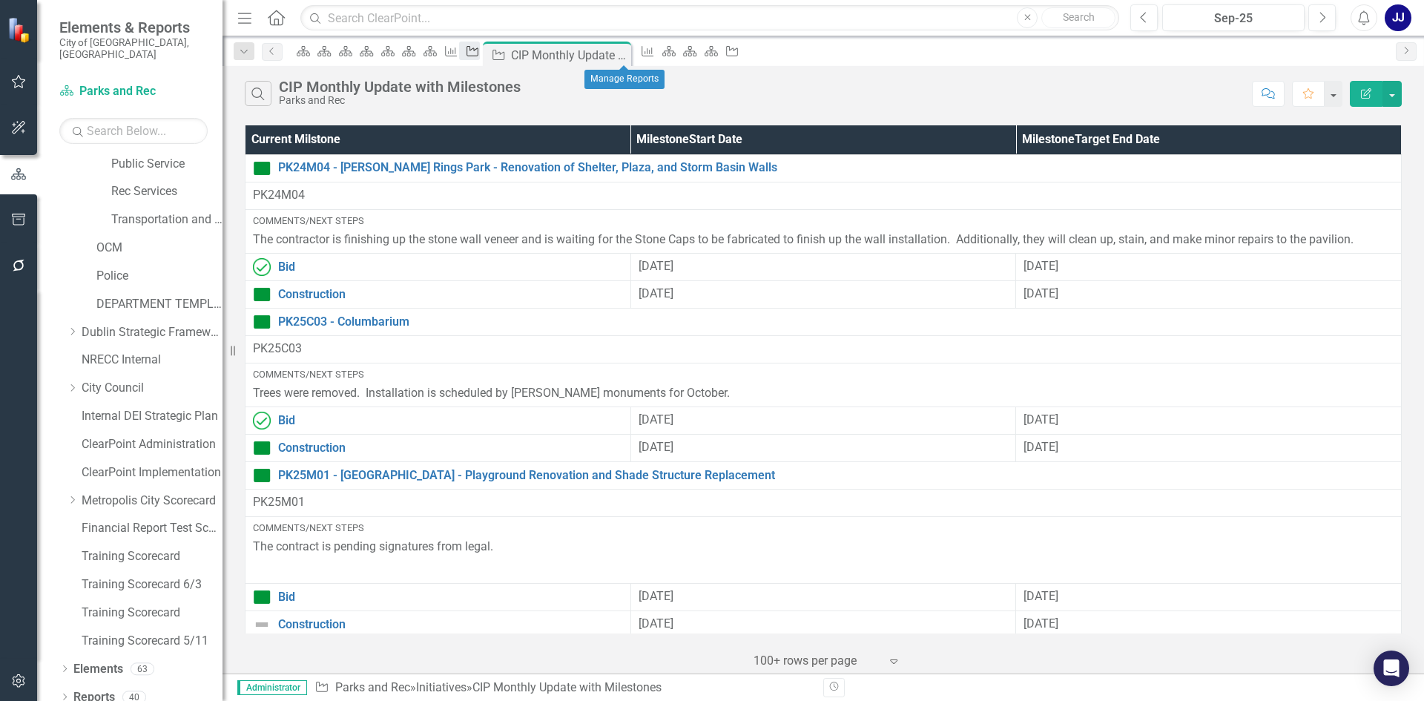
click at [480, 57] on icon "Initiative" at bounding box center [472, 51] width 15 height 12
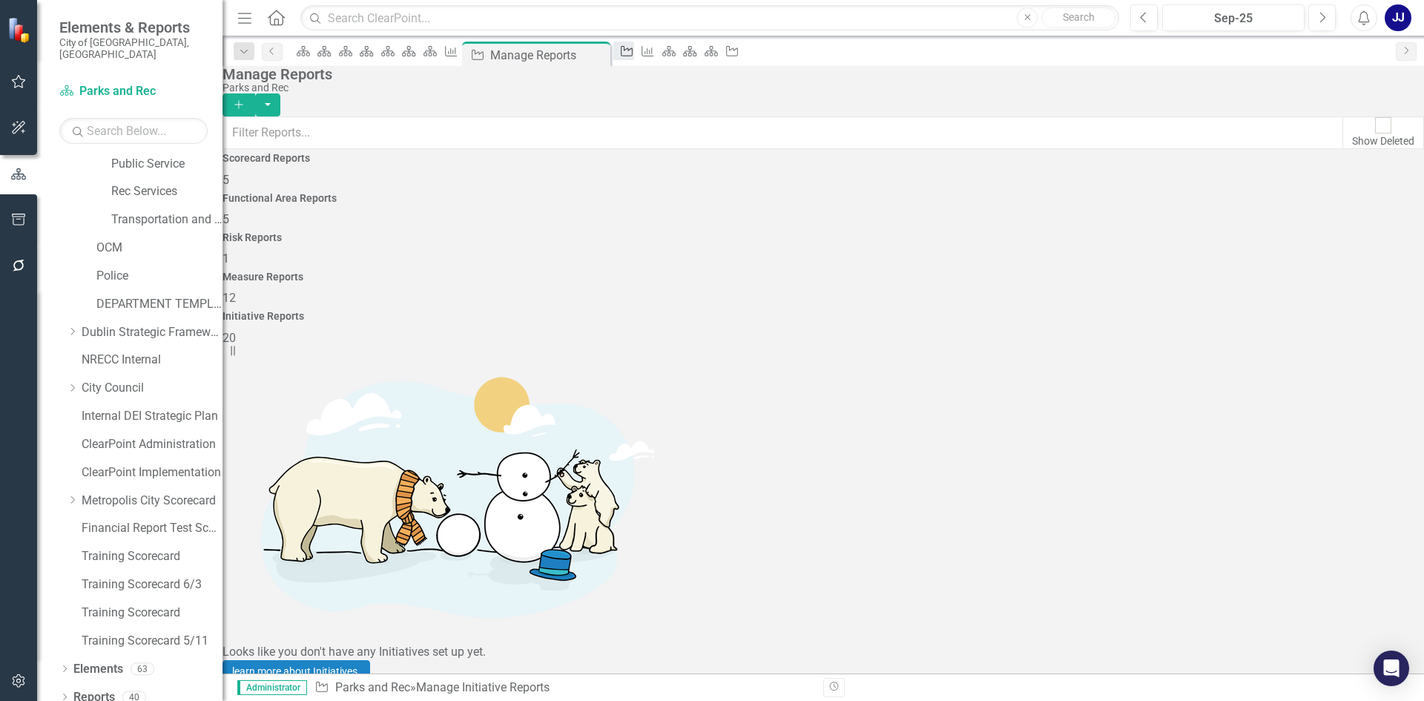
click at [634, 48] on icon "Initiative" at bounding box center [626, 51] width 15 height 12
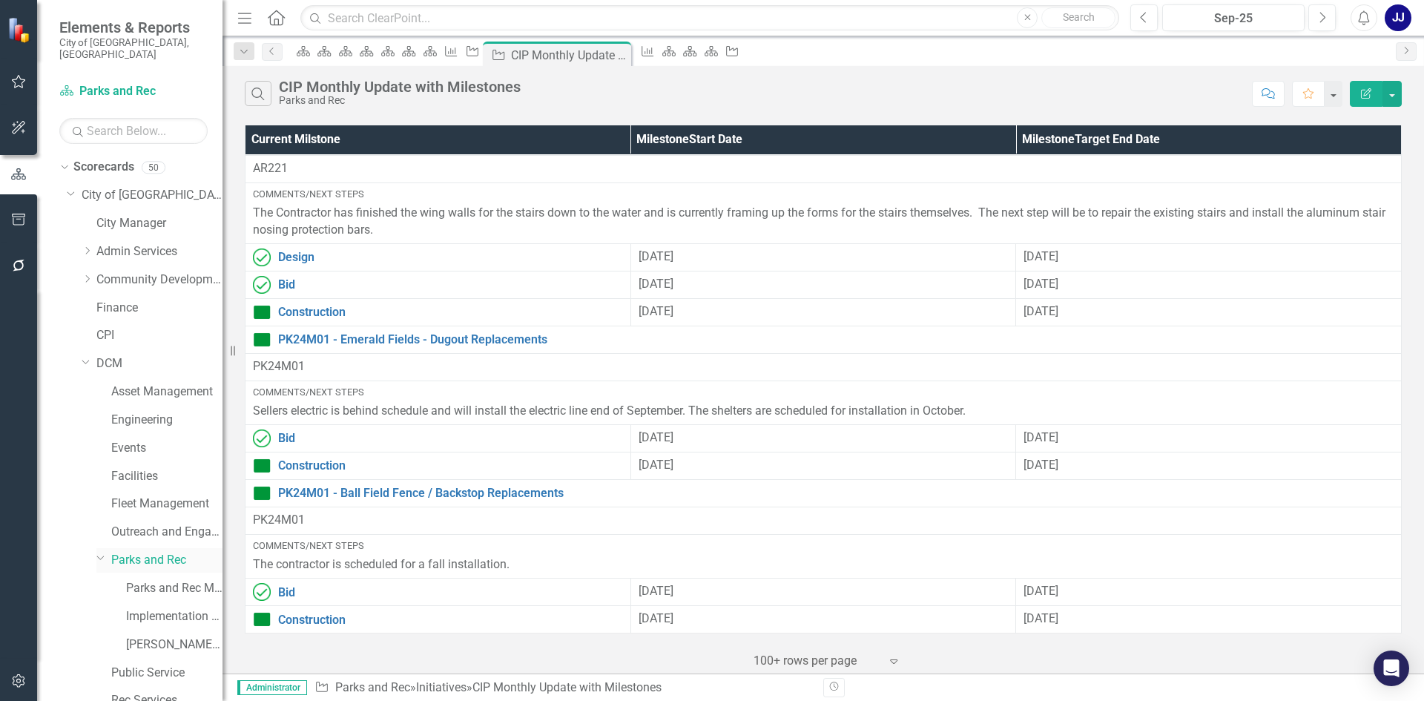
click at [101, 552] on icon "Dropdown" at bounding box center [100, 557] width 9 height 11
drag, startPoint x: 148, startPoint y: 301, endPoint x: 152, endPoint y: 368, distance: 66.9
drag, startPoint x: 152, startPoint y: 368, endPoint x: 141, endPoint y: 400, distance: 33.8
click at [141, 412] on link "Engineering" at bounding box center [166, 420] width 111 height 17
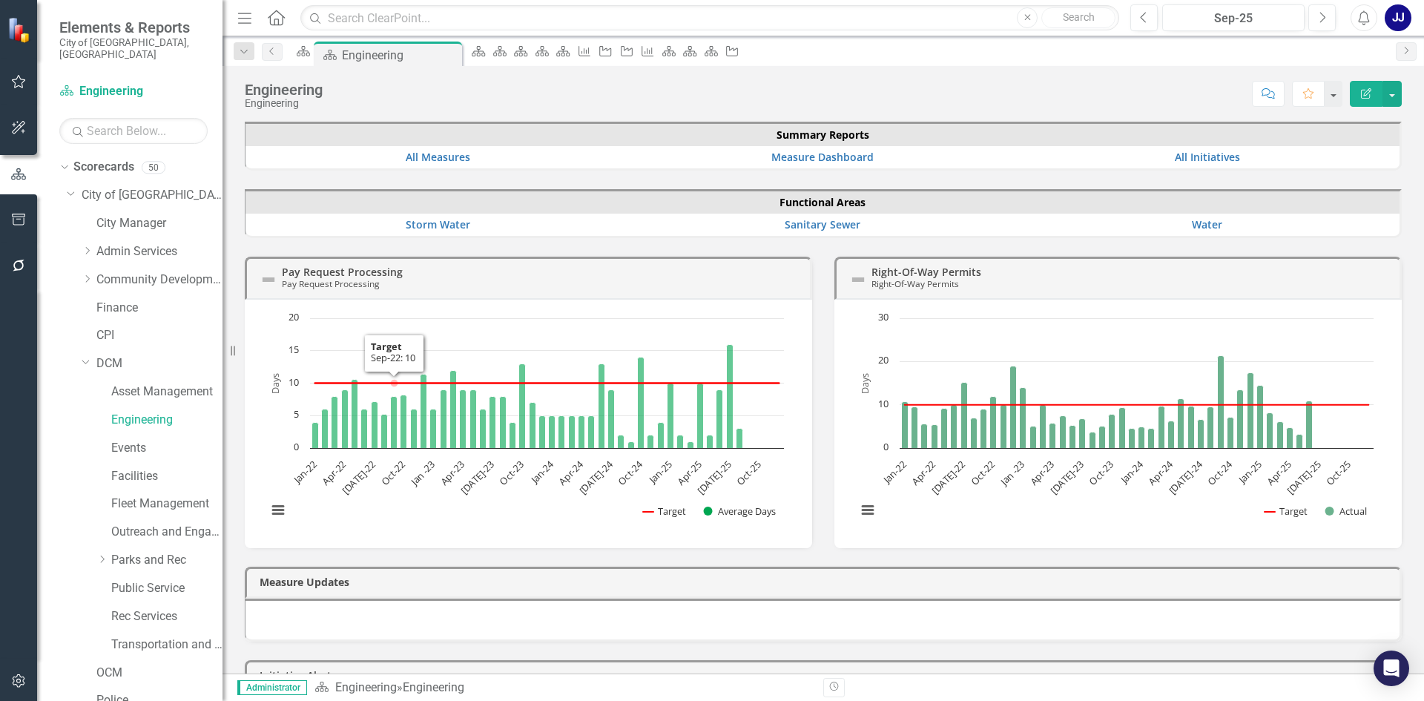
click at [722, 238] on div "Pay Request Processing Pay Request Processing Loading... Chart Combination char…" at bounding box center [529, 393] width 590 height 310
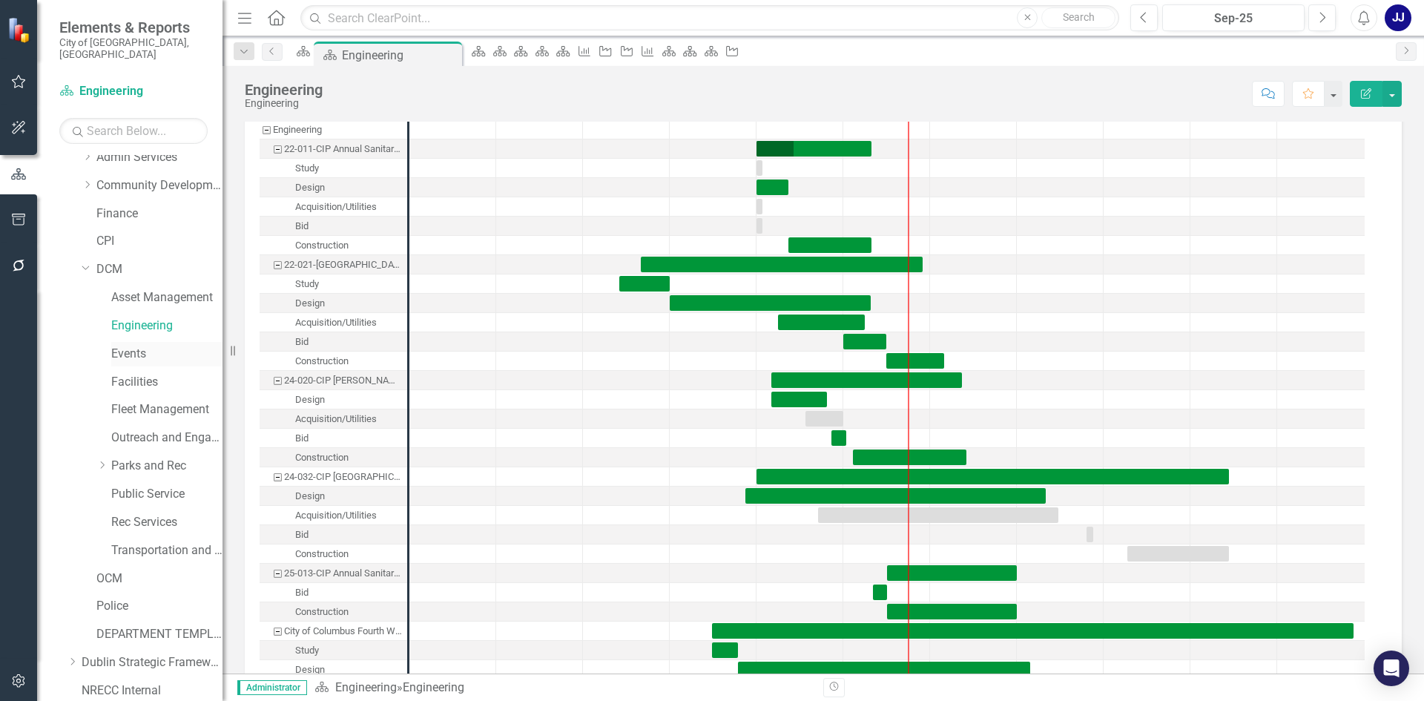
scroll to position [223, 0]
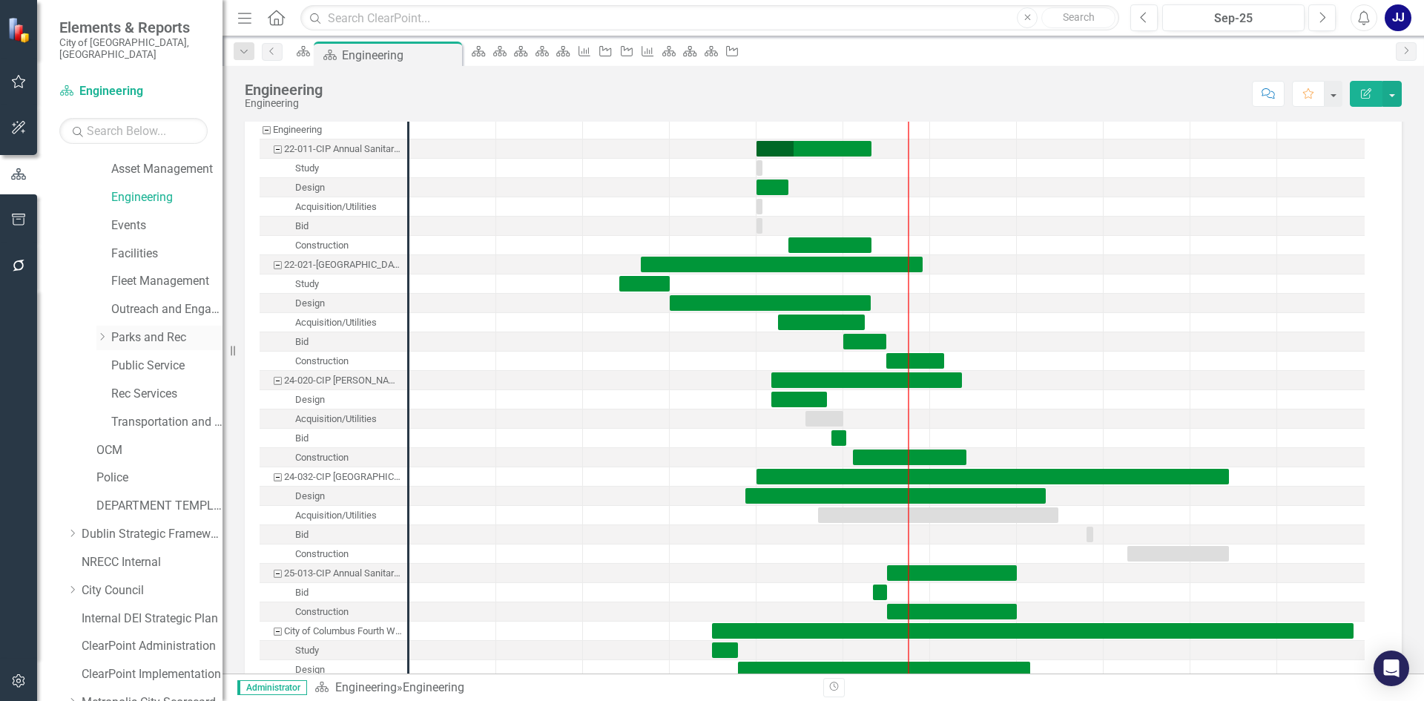
click at [115, 335] on div "Dropdown Parks and Rec" at bounding box center [159, 338] width 126 height 24
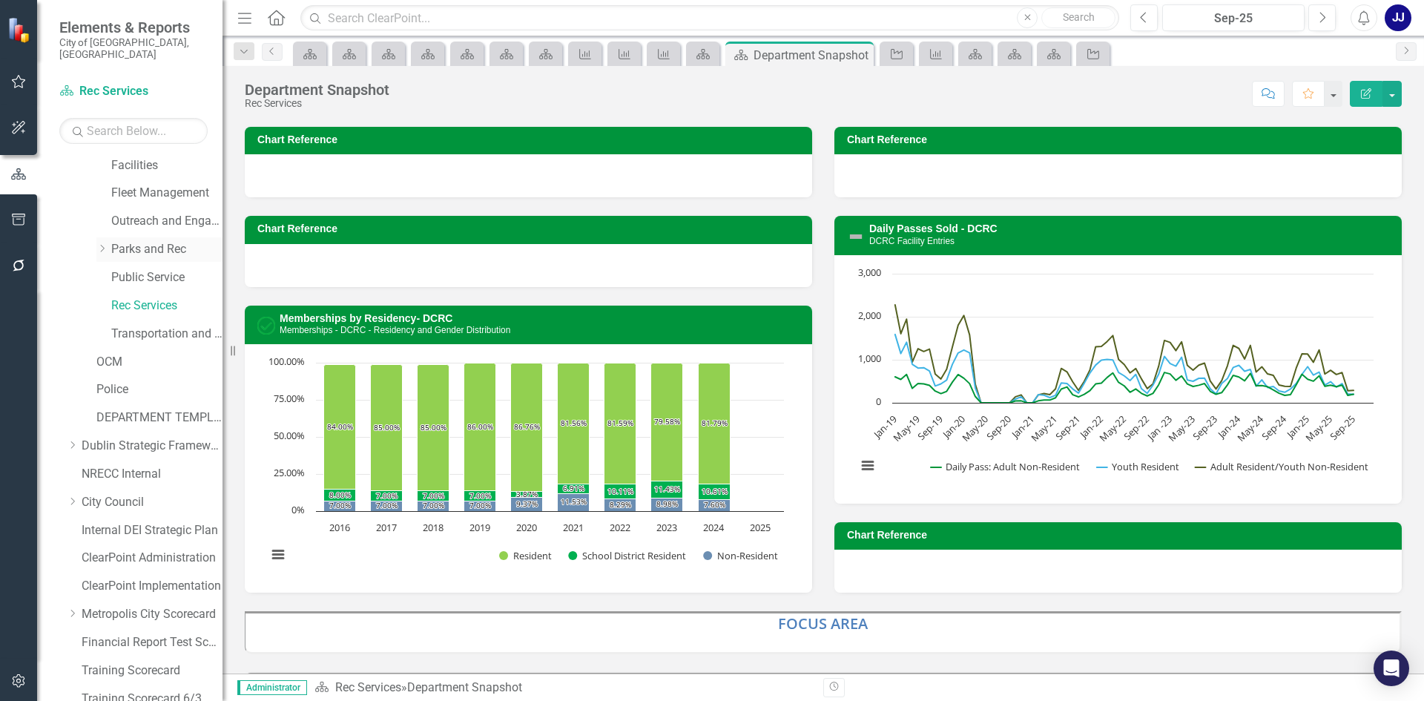
scroll to position [277, 0]
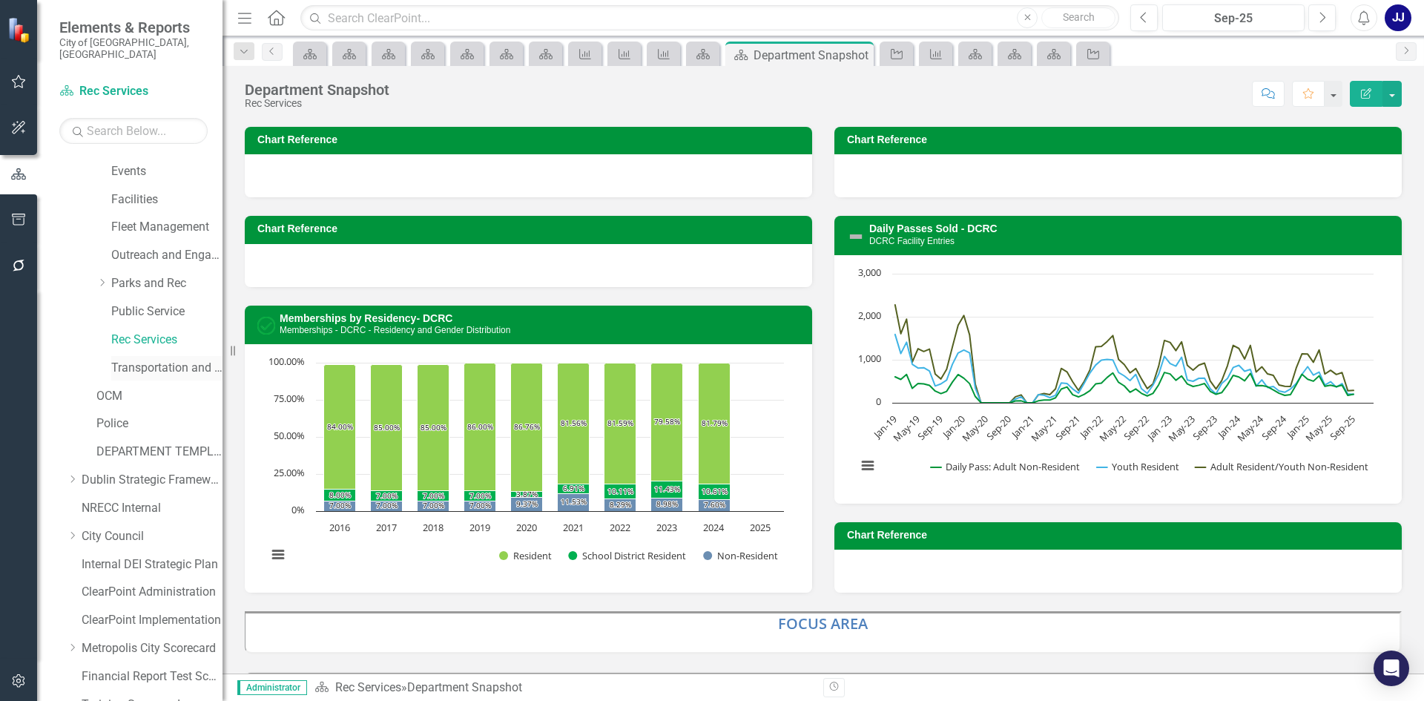
click at [125, 356] on div "Transportation and Mobility" at bounding box center [166, 368] width 111 height 24
drag, startPoint x: 131, startPoint y: 397, endPoint x: 143, endPoint y: 392, distance: 12.7
drag, startPoint x: 143, startPoint y: 392, endPoint x: 160, endPoint y: 359, distance: 37.5
click at [160, 360] on link "Transportation and Mobility" at bounding box center [166, 368] width 111 height 17
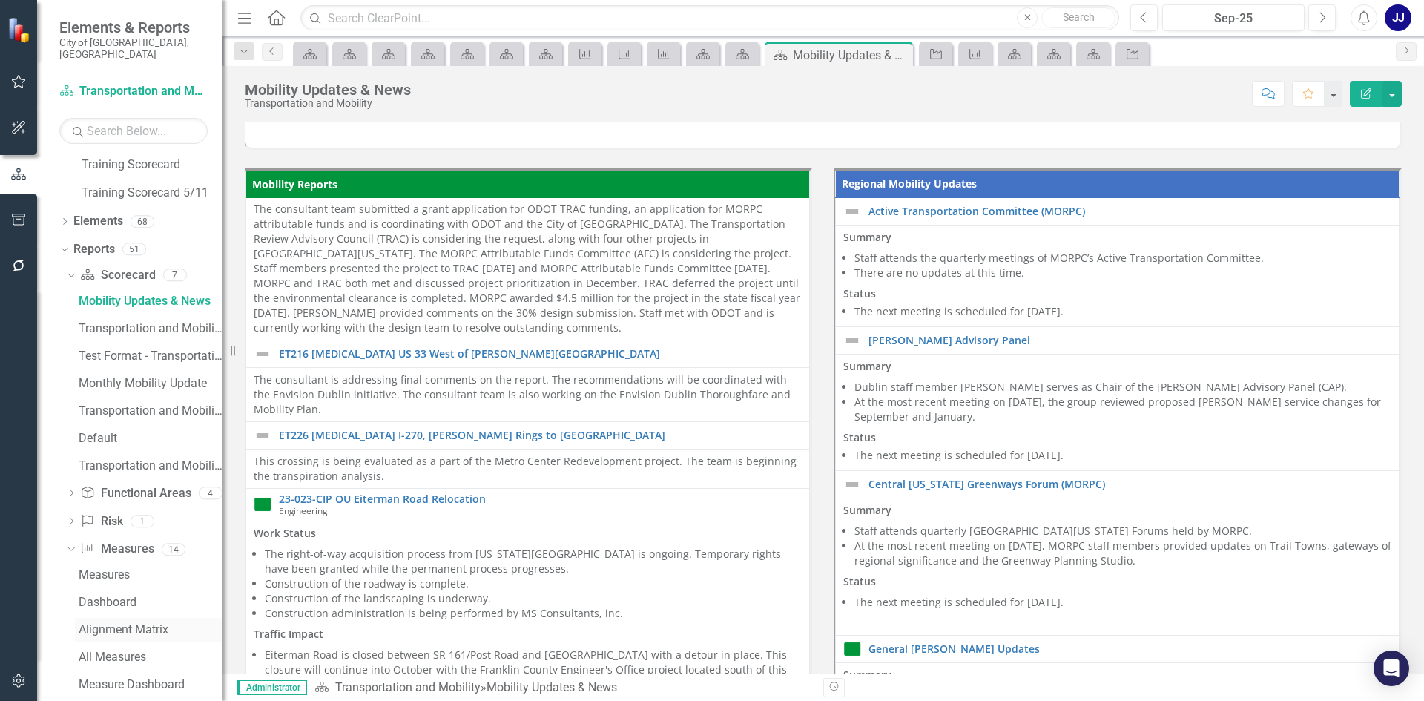
scroll to position [861, 0]
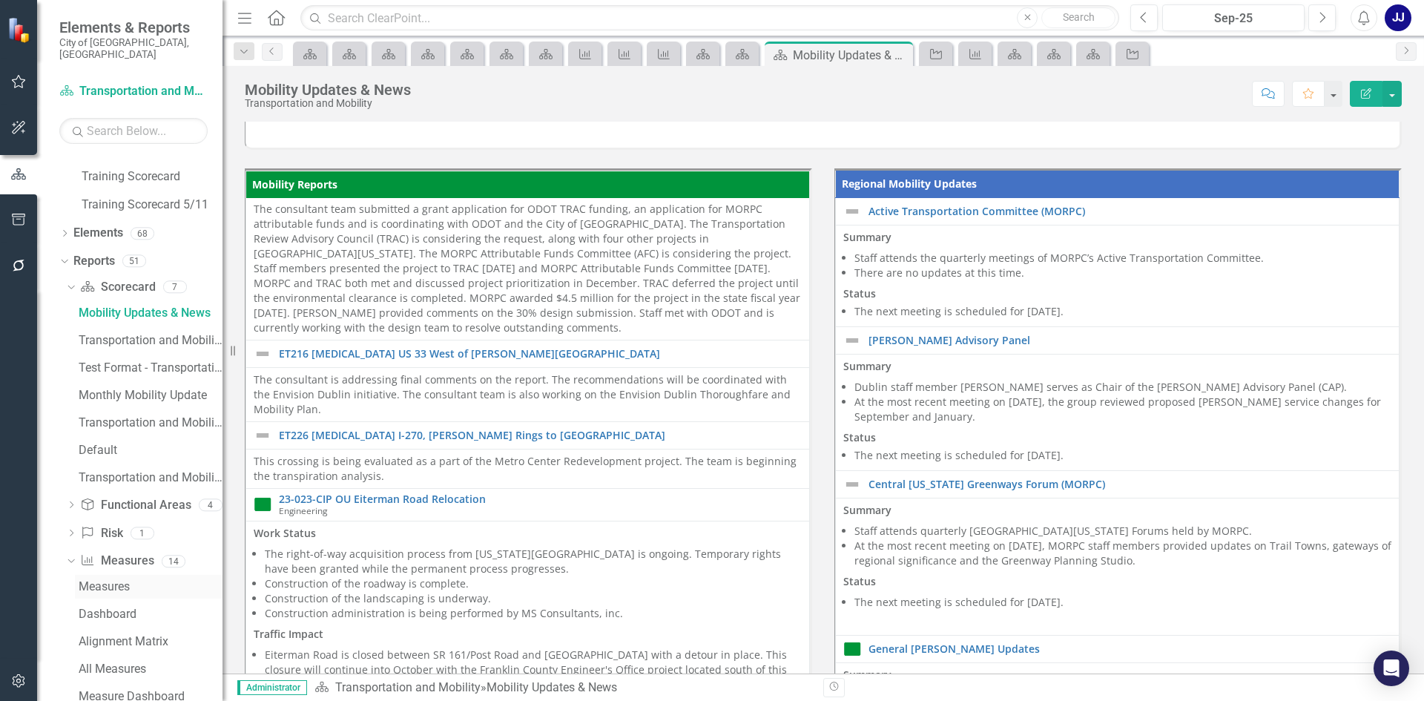
click at [104, 580] on div "Measures" at bounding box center [151, 586] width 144 height 13
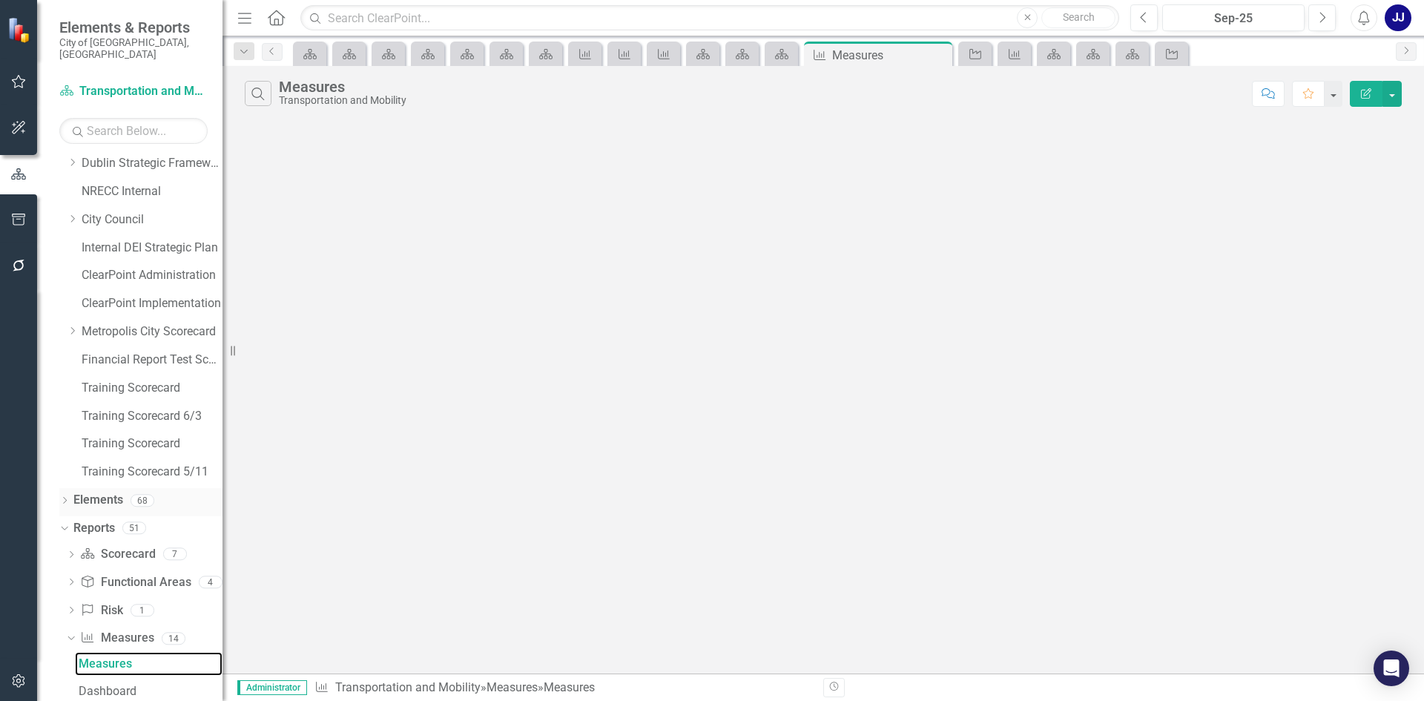
scroll to position [556, 0]
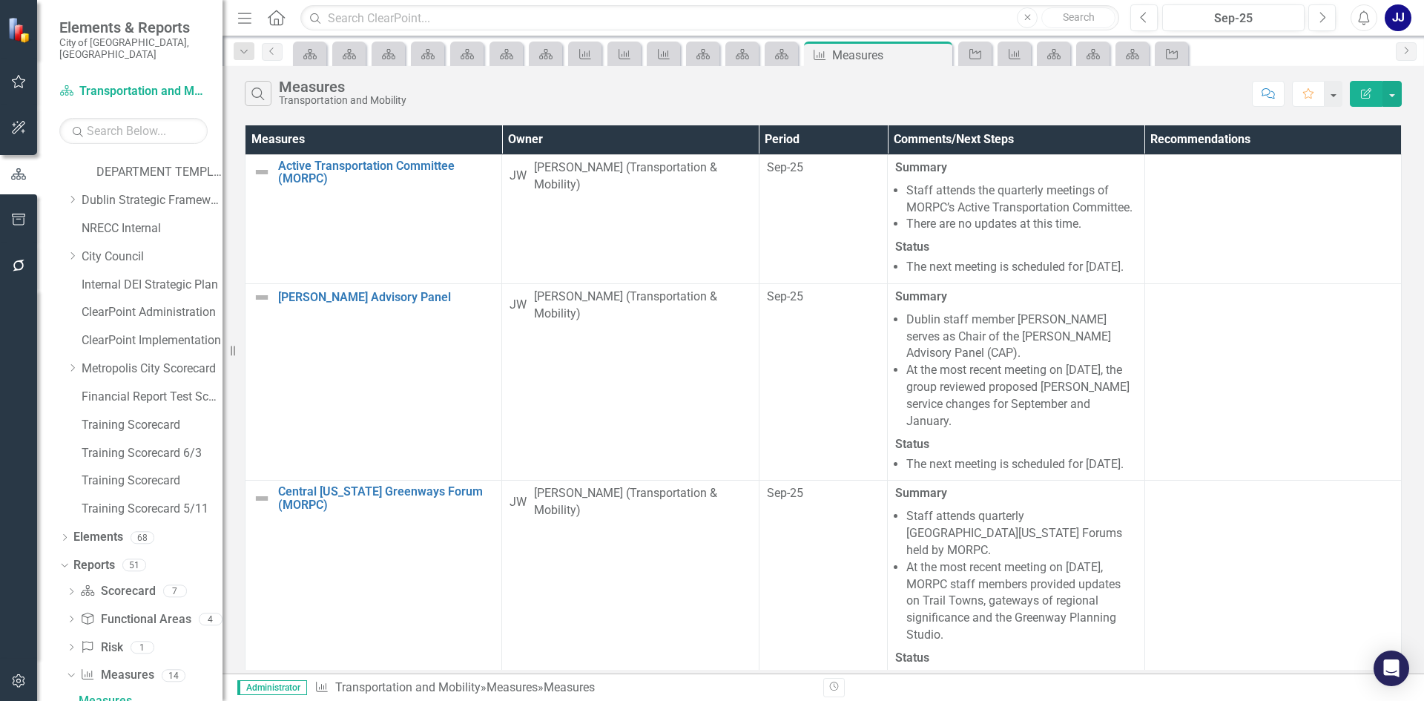
drag, startPoint x: 905, startPoint y: 188, endPoint x: 777, endPoint y: 159, distance: 131.6
drag, startPoint x: 777, startPoint y: 159, endPoint x: 654, endPoint y: 126, distance: 126.7
click at [654, 126] on th "Owner" at bounding box center [630, 139] width 257 height 29
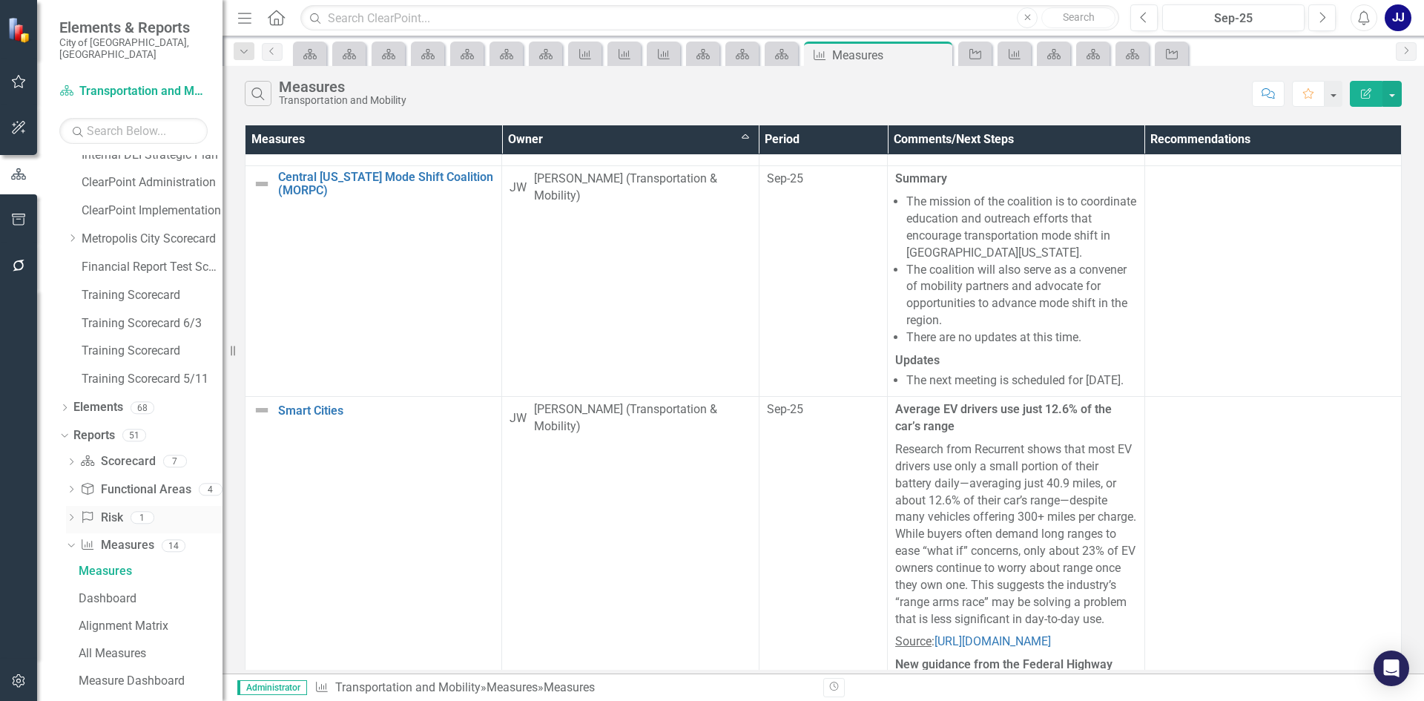
scroll to position [779, 0]
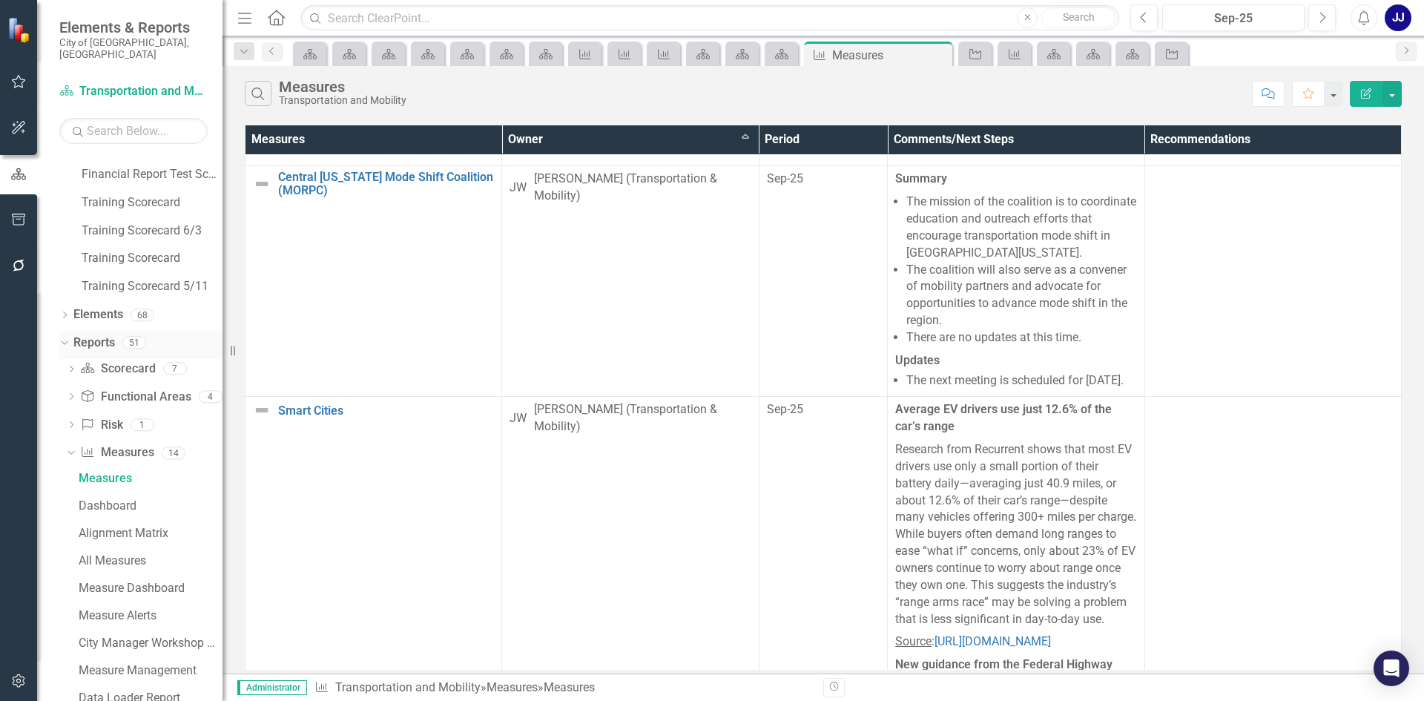
click at [134, 341] on div "Reports 51" at bounding box center [147, 345] width 149 height 28
click at [135, 361] on link "Scorecard Scorecard" at bounding box center [117, 369] width 75 height 17
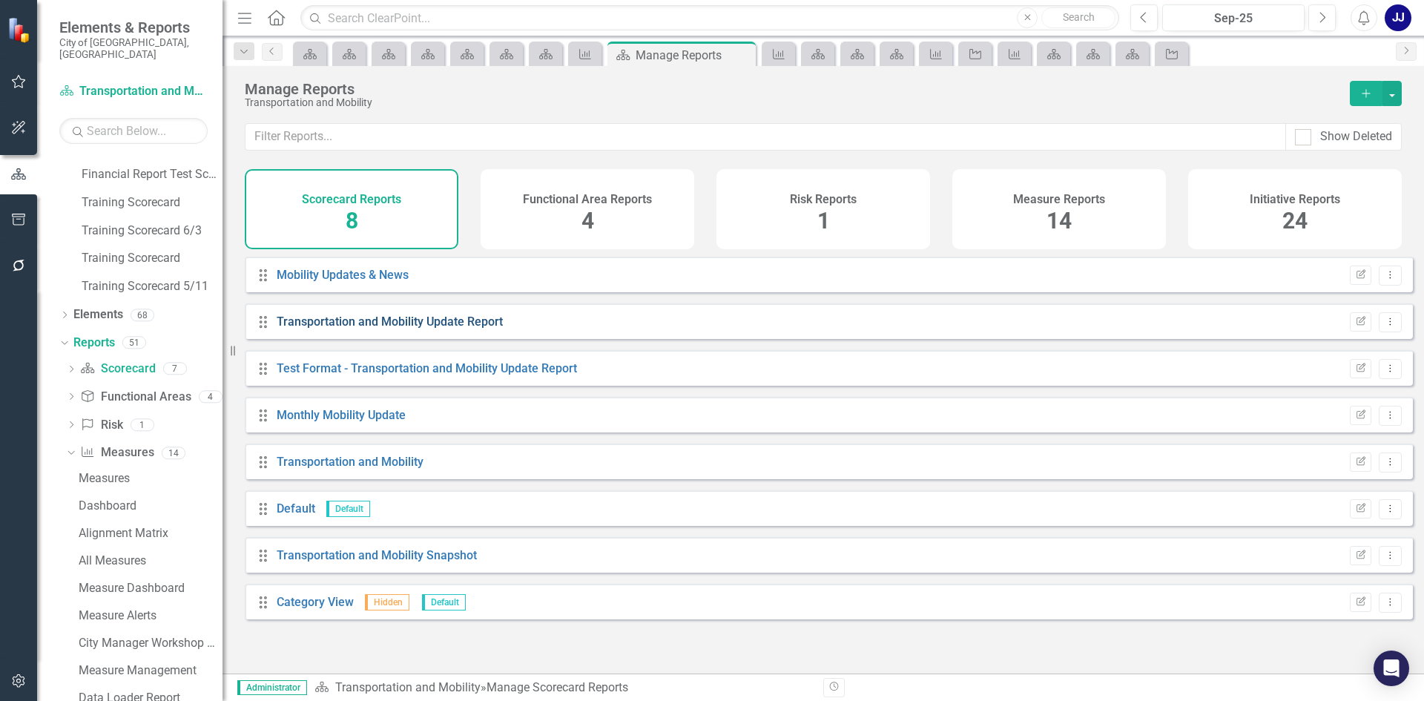
click at [369, 329] on link "Transportation and Mobility Update Report" at bounding box center [390, 322] width 226 height 14
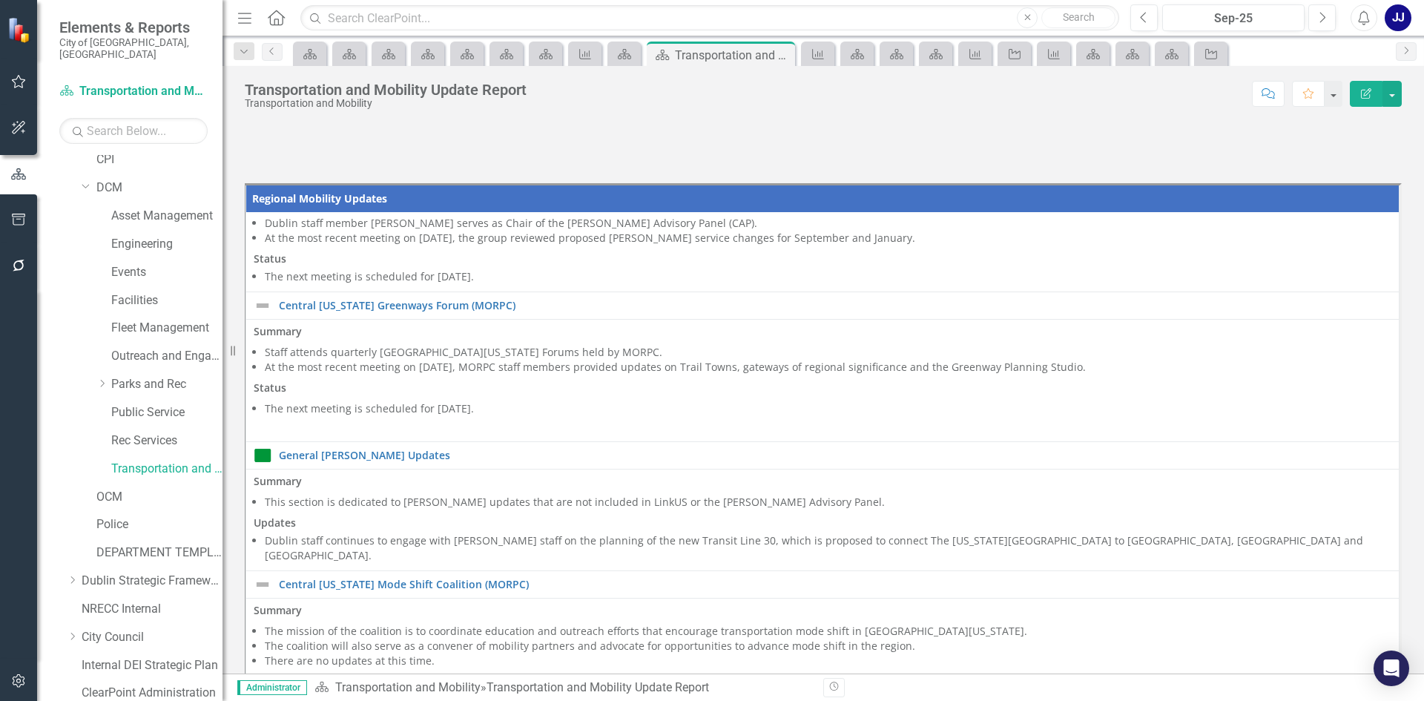
scroll to position [54, 0]
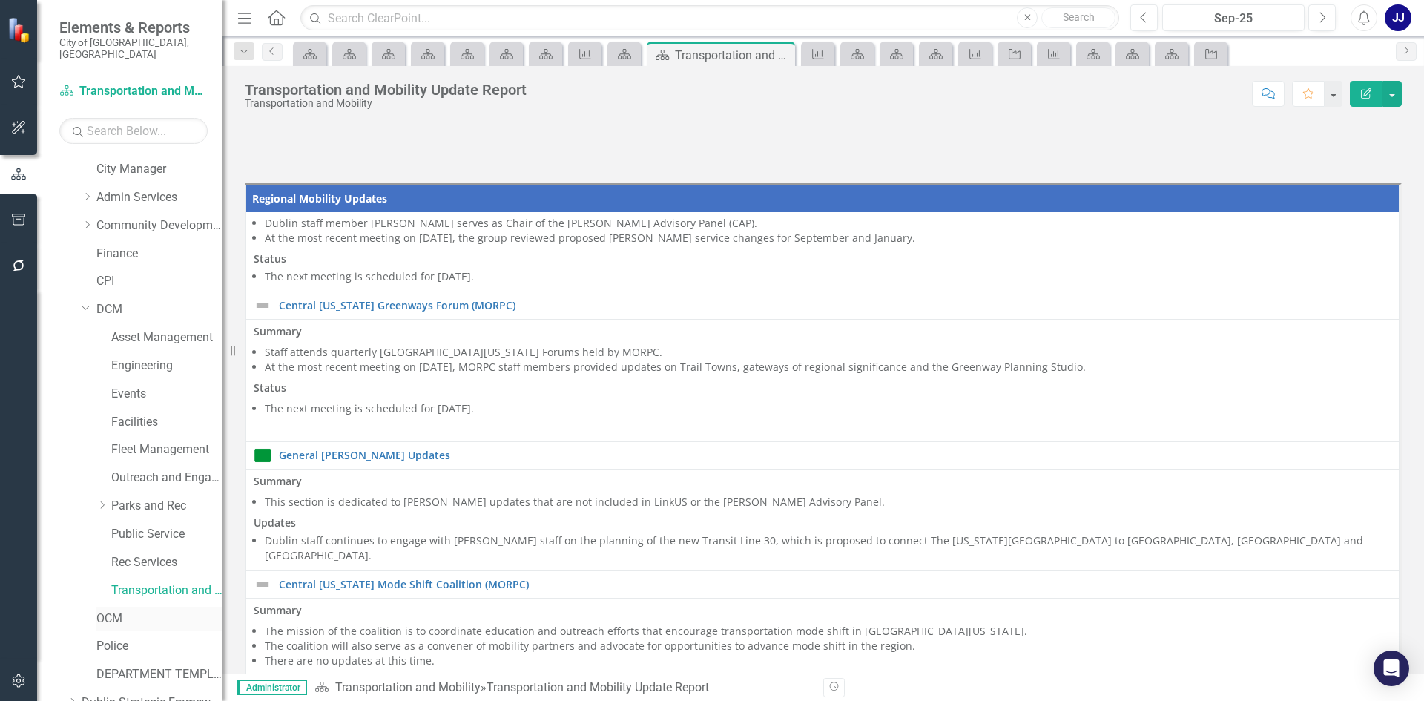
click at [124, 613] on link "OCM" at bounding box center [159, 619] width 126 height 17
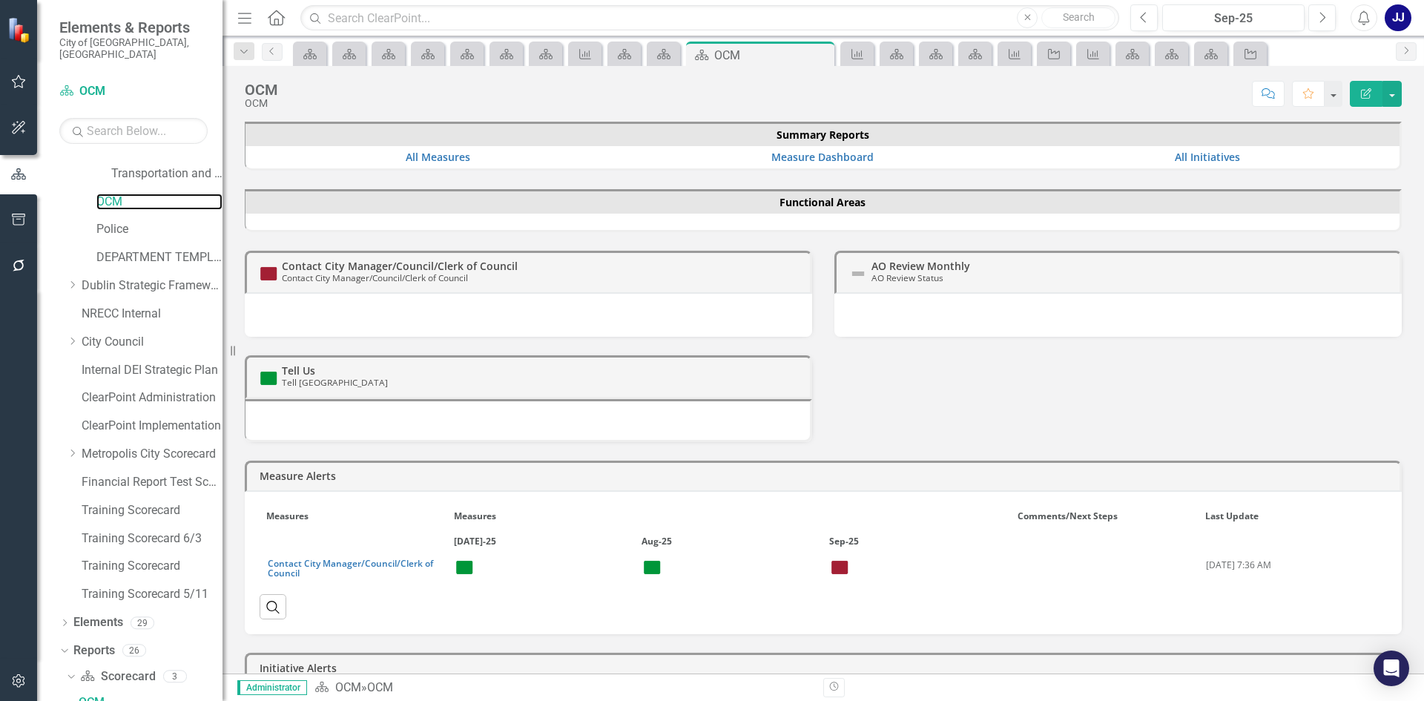
scroll to position [472, 0]
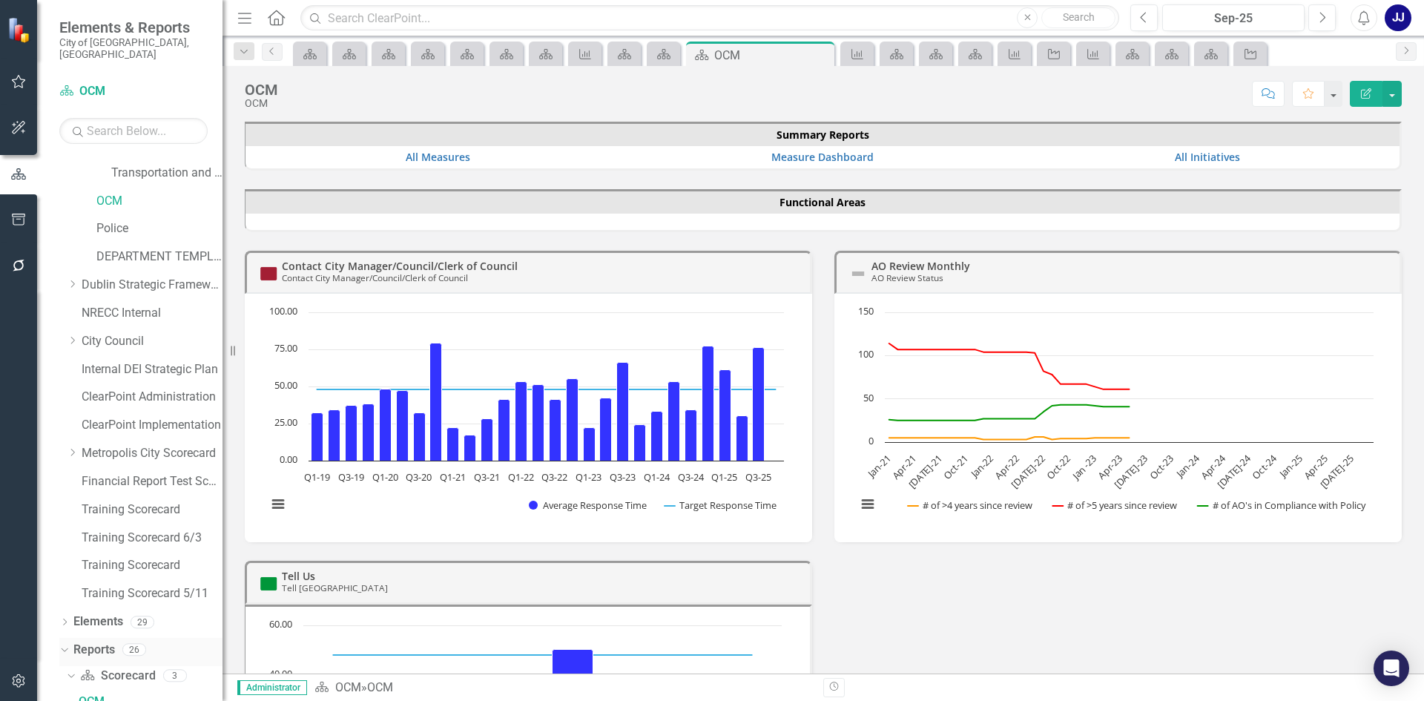
click at [97, 642] on link "Reports" at bounding box center [94, 650] width 42 height 17
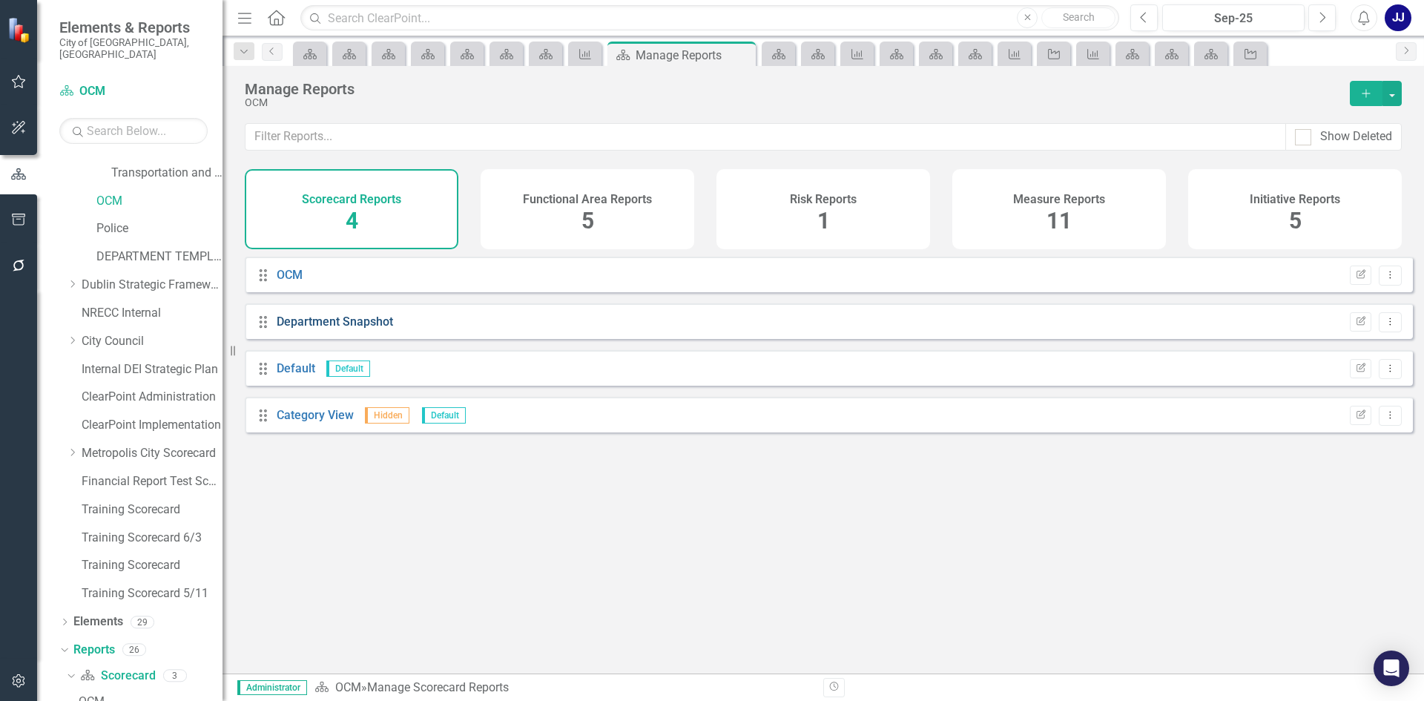
click at [312, 329] on link "Department Snapshot" at bounding box center [335, 322] width 116 height 14
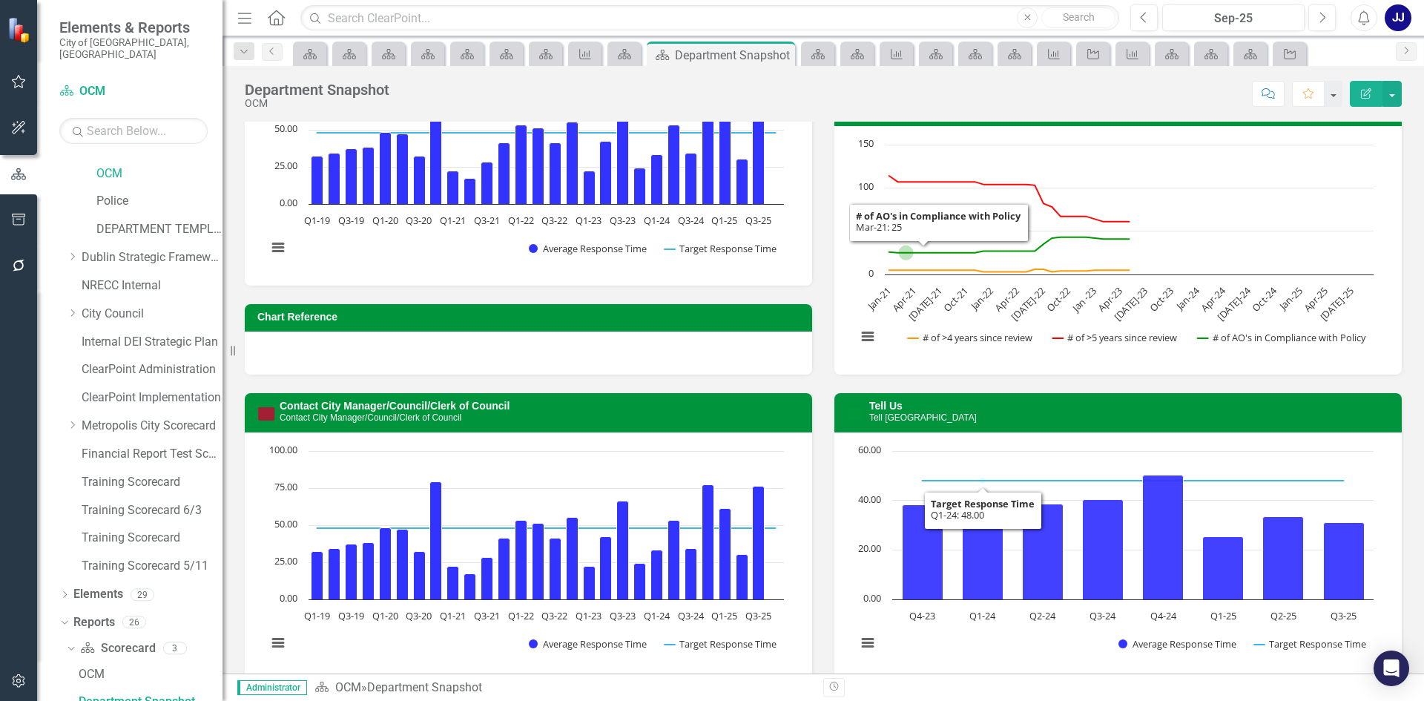
scroll to position [297, 0]
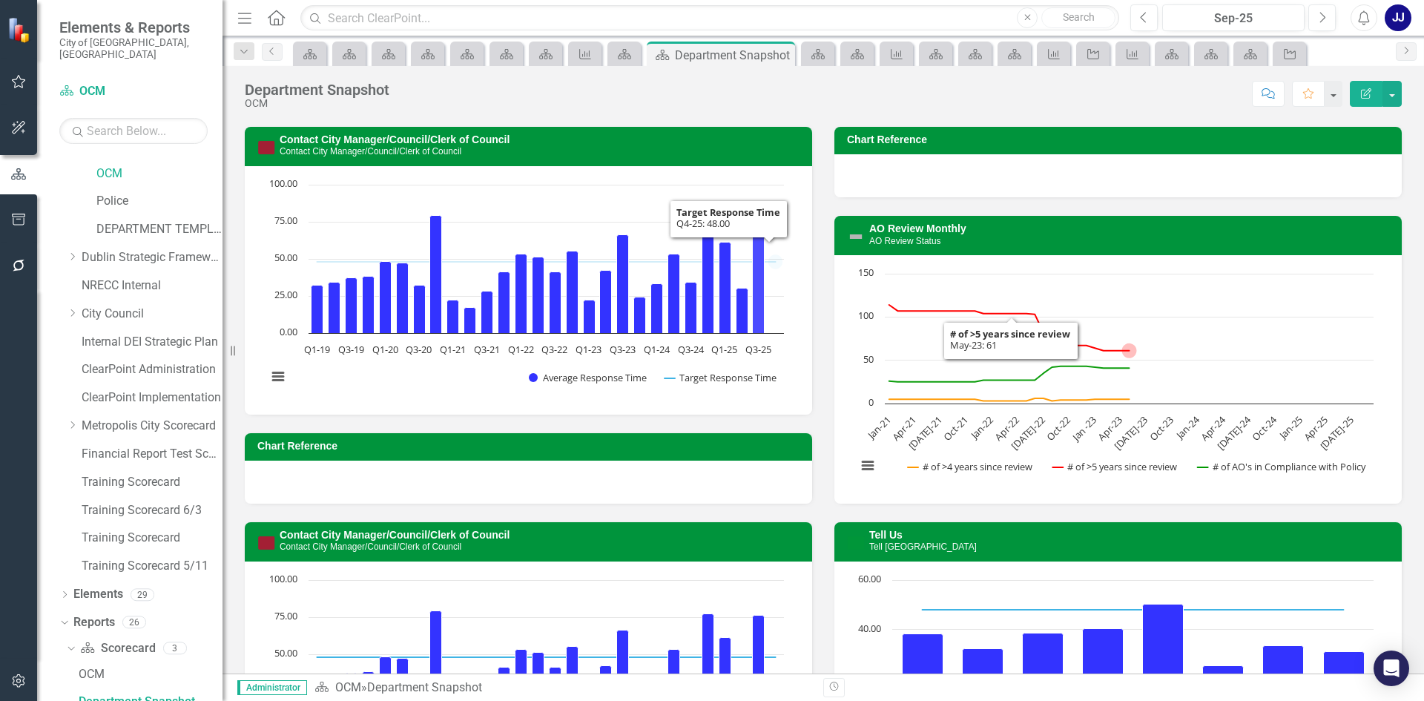
drag, startPoint x: 759, startPoint y: 292, endPoint x: 1558, endPoint y: 297, distance: 799.0
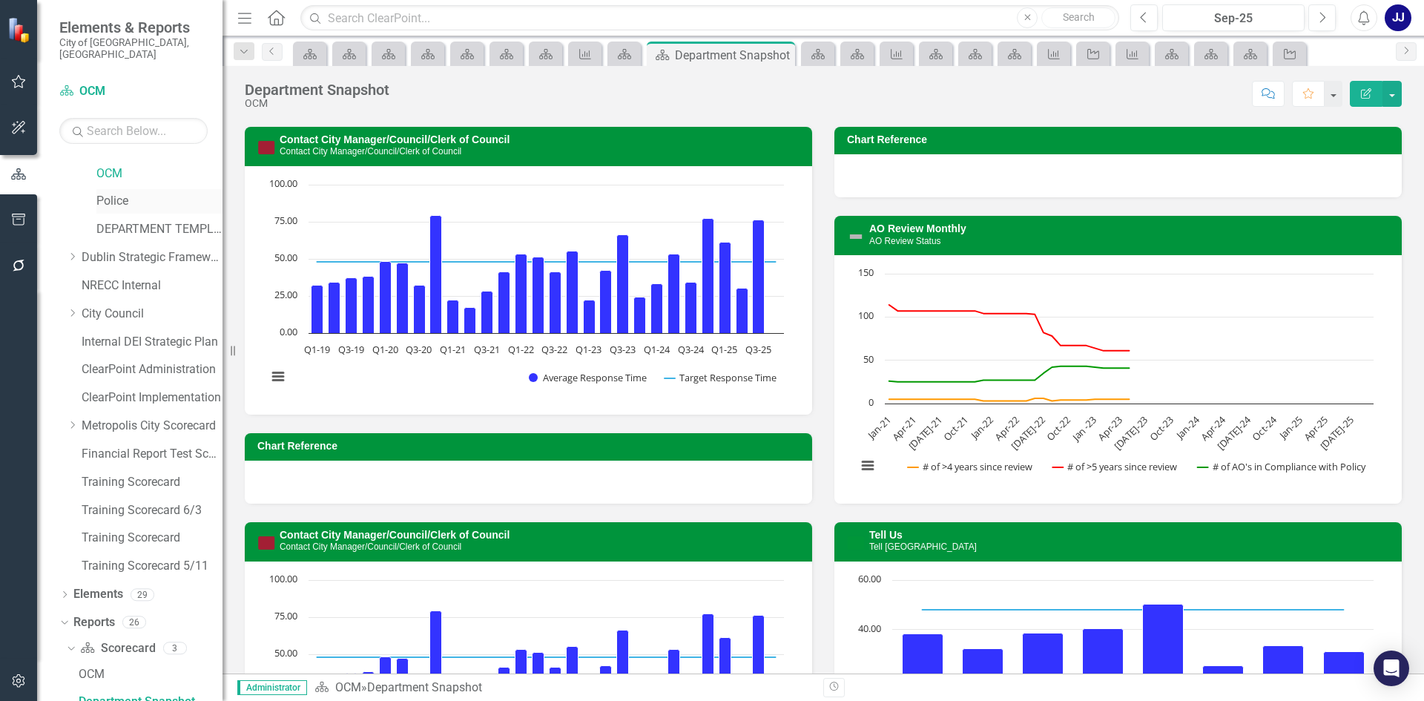
click at [110, 194] on link "Police" at bounding box center [159, 201] width 126 height 17
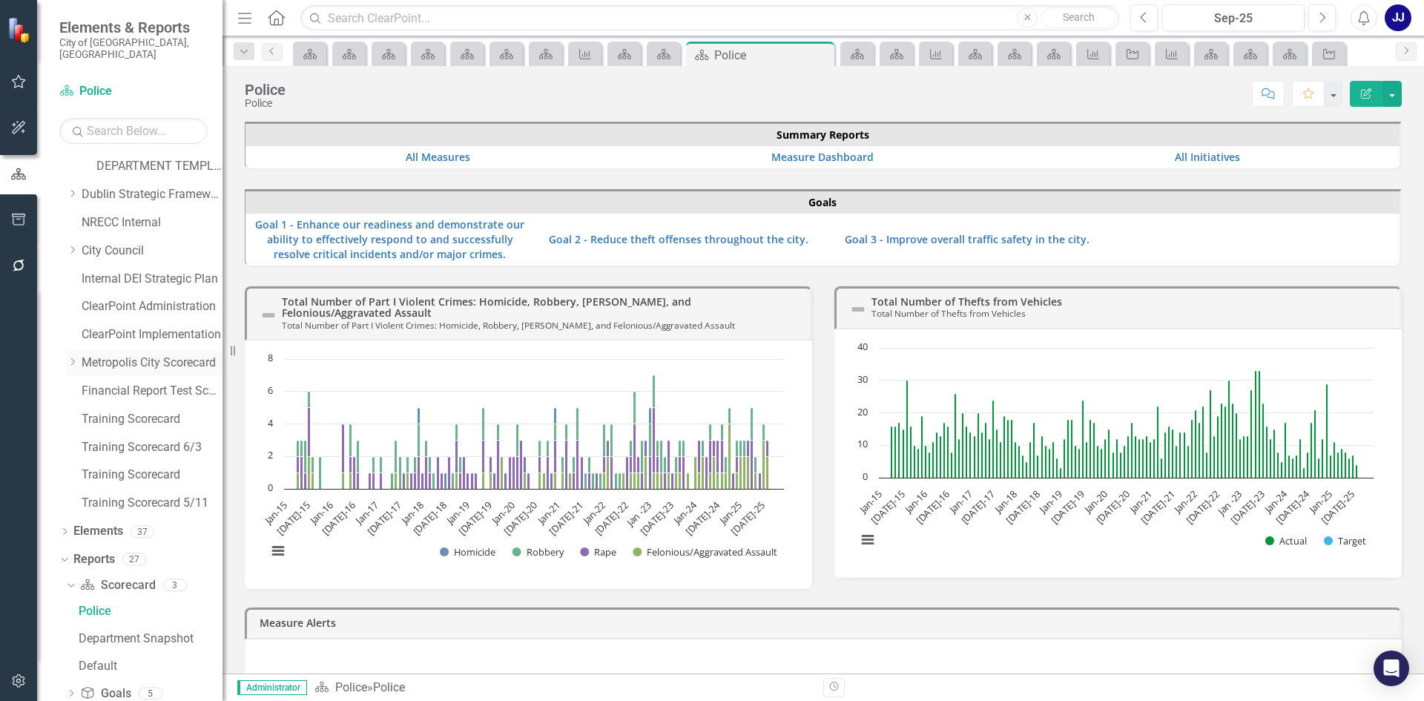
scroll to position [665, 0]
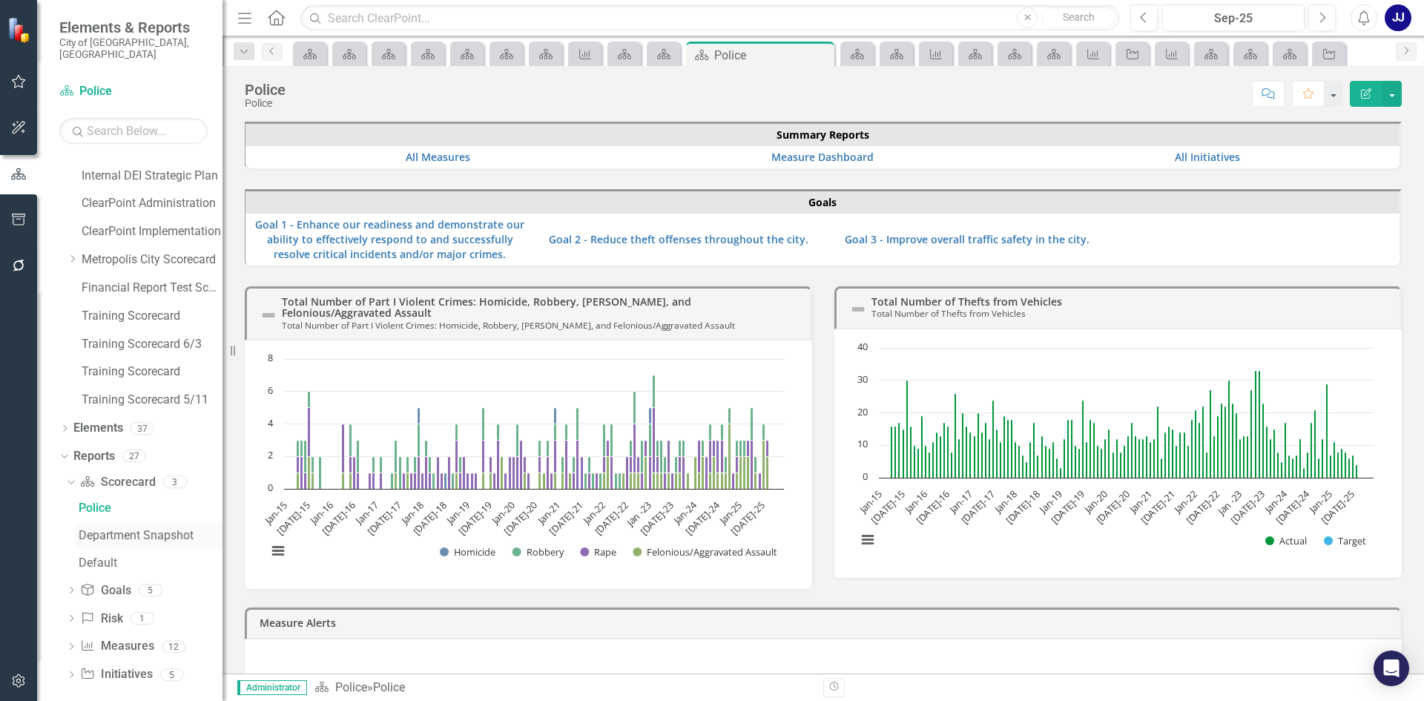
click at [108, 529] on div "Department Snapshot" at bounding box center [151, 535] width 144 height 13
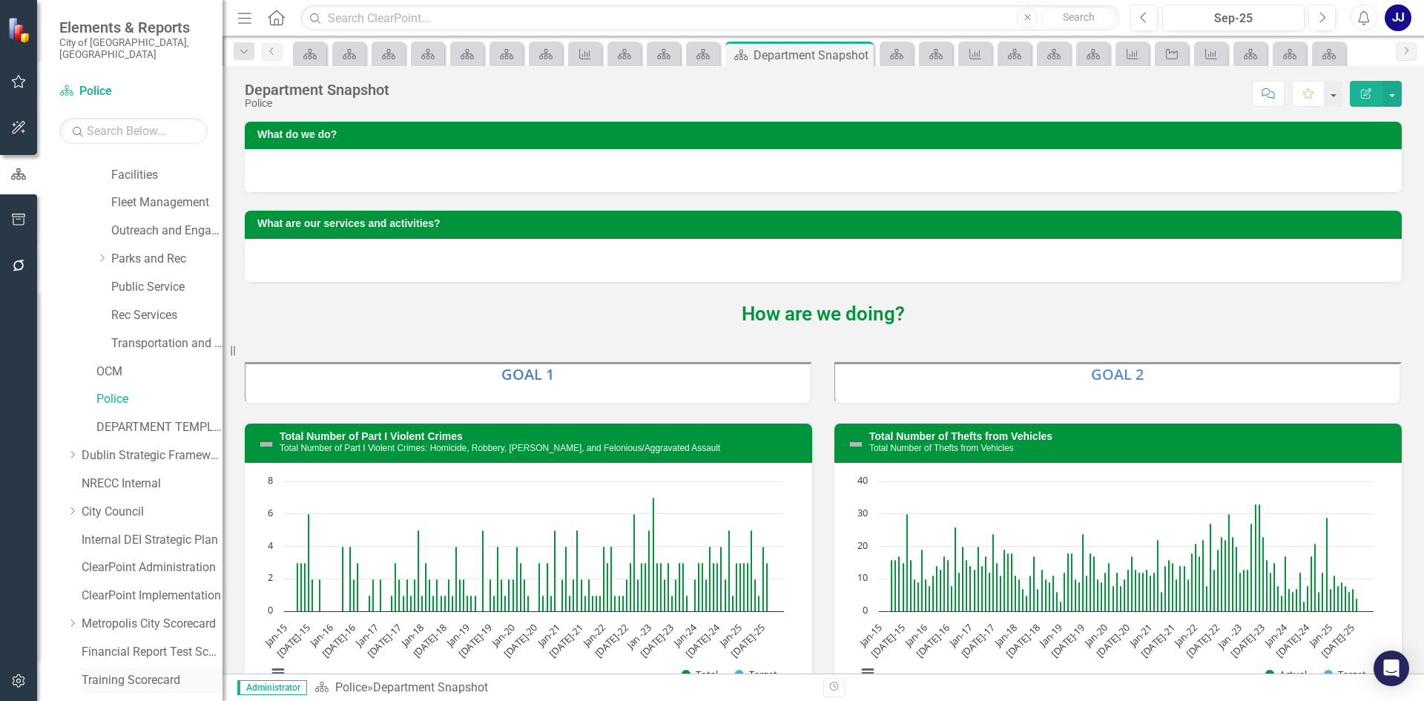
scroll to position [295, 0]
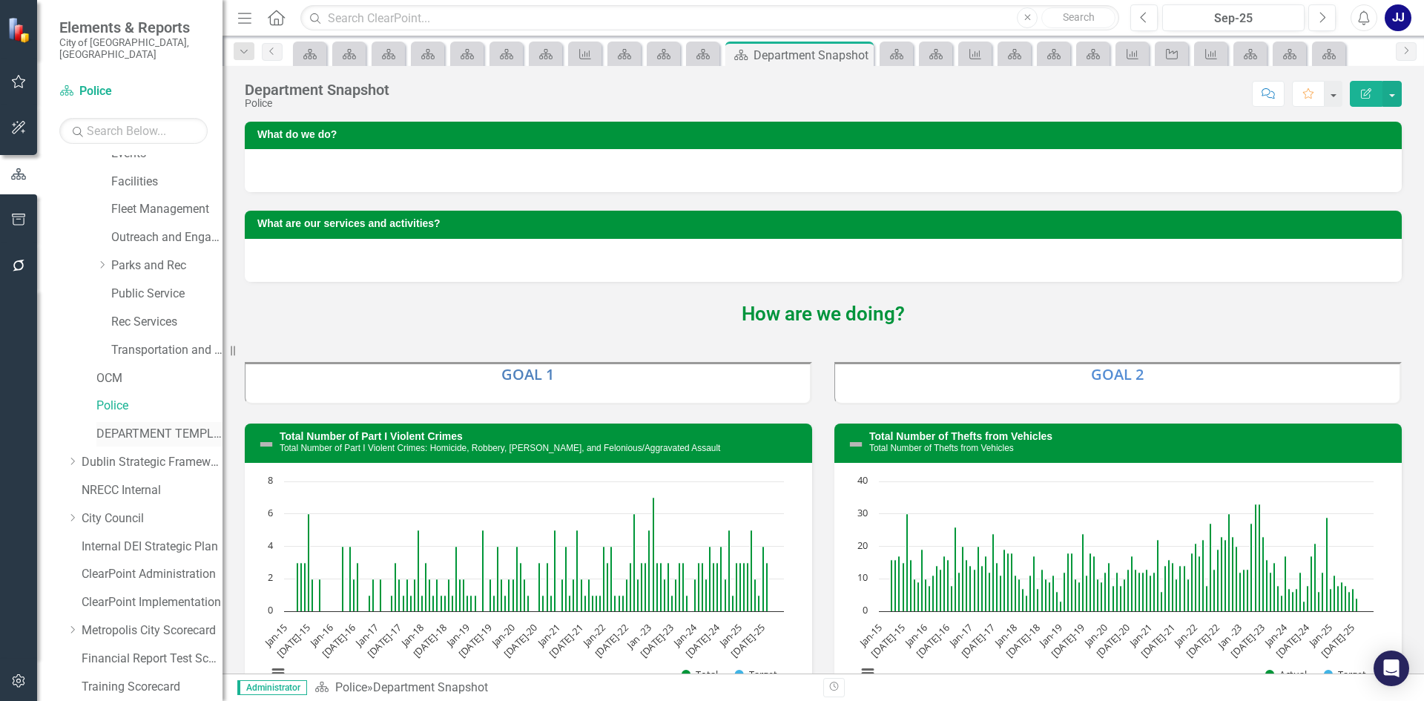
click at [134, 422] on div "DEPARTMENT TEMPLATE" at bounding box center [159, 434] width 126 height 24
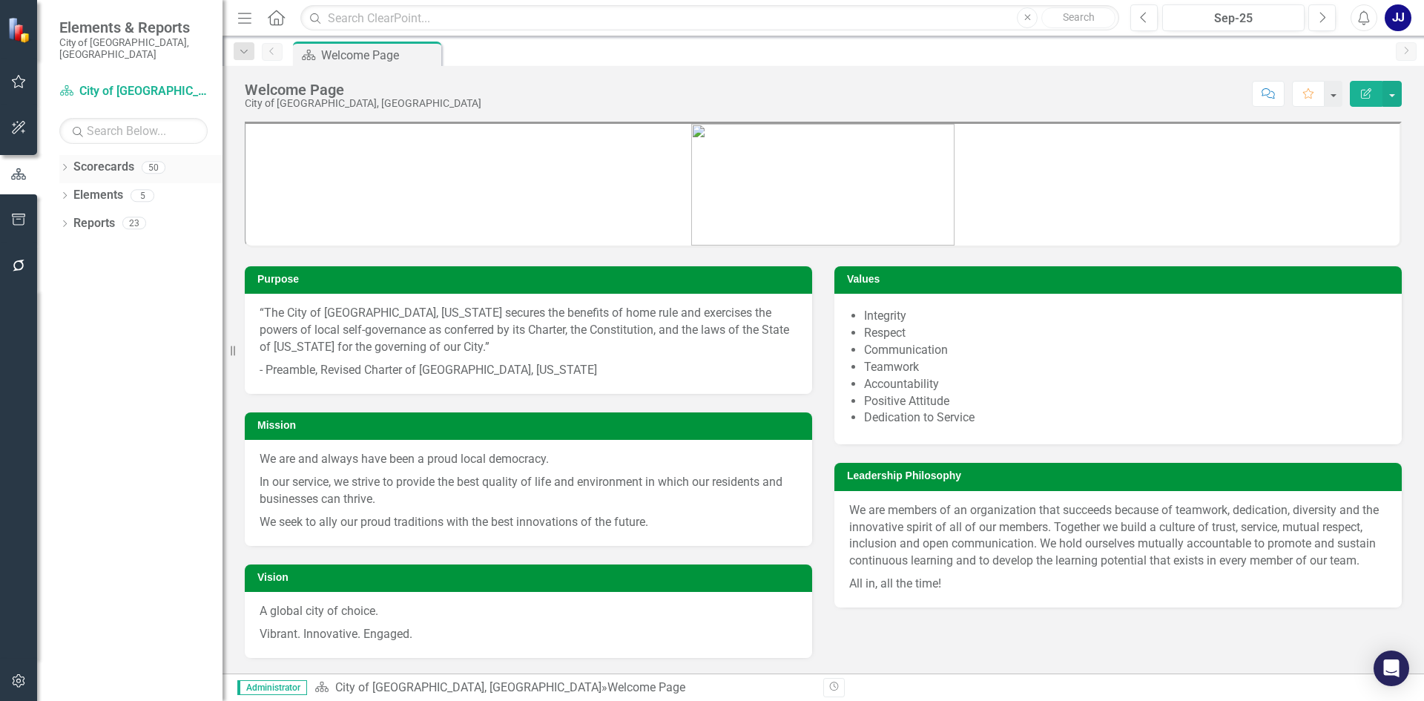
click at [76, 159] on link "Scorecards" at bounding box center [103, 167] width 61 height 17
